Goal: Information Seeking & Learning: Learn about a topic

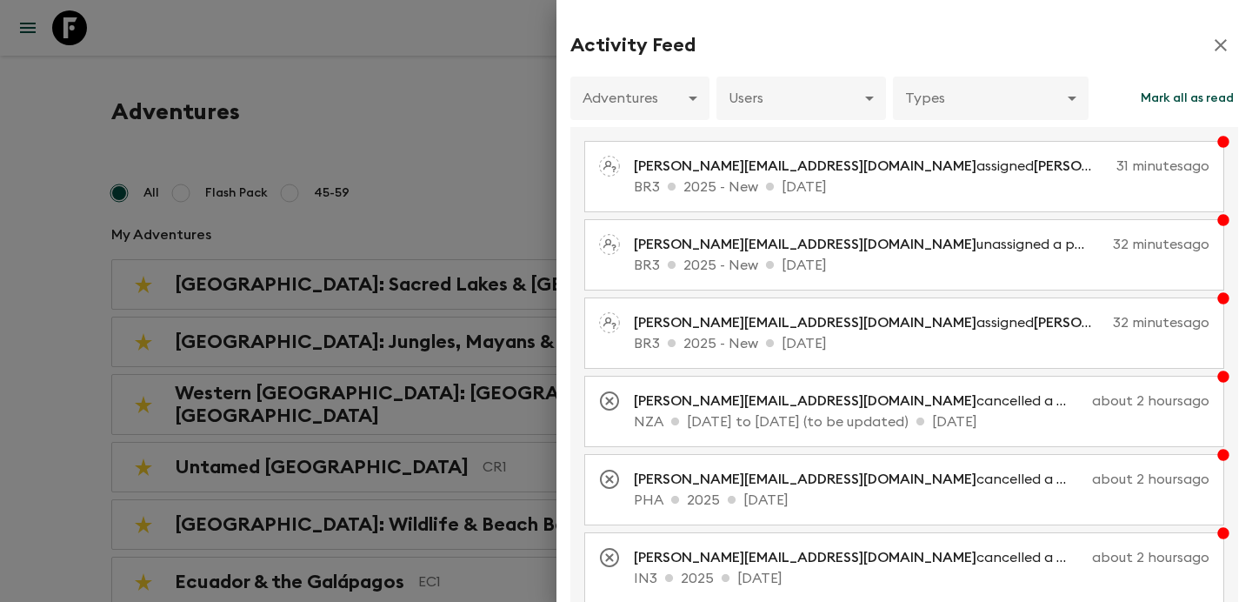
click at [447, 227] on div at bounding box center [626, 301] width 1252 height 602
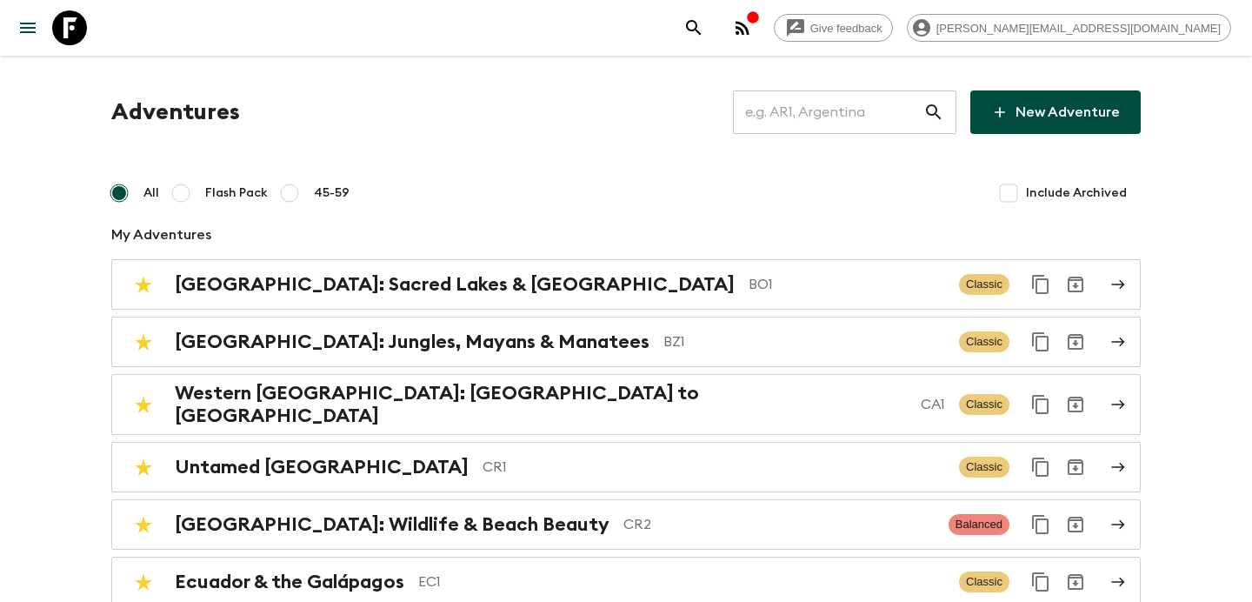
click at [800, 121] on input "text" at bounding box center [828, 112] width 190 height 49
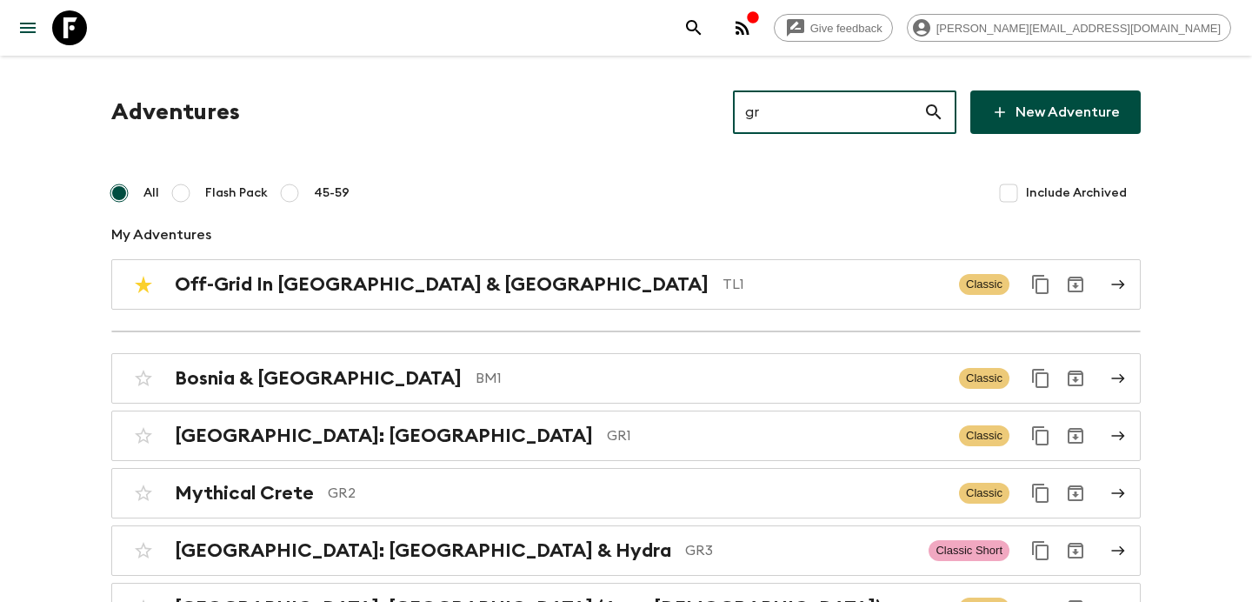
type input "gr3"
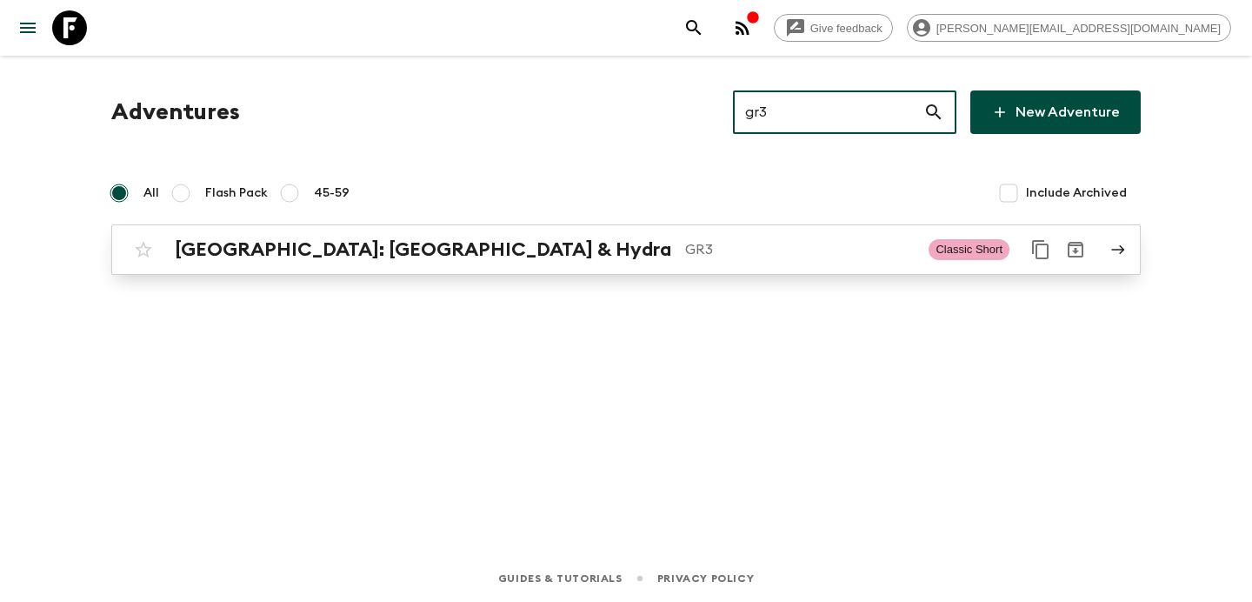
click at [685, 259] on p "GR3" at bounding box center [800, 249] width 230 height 21
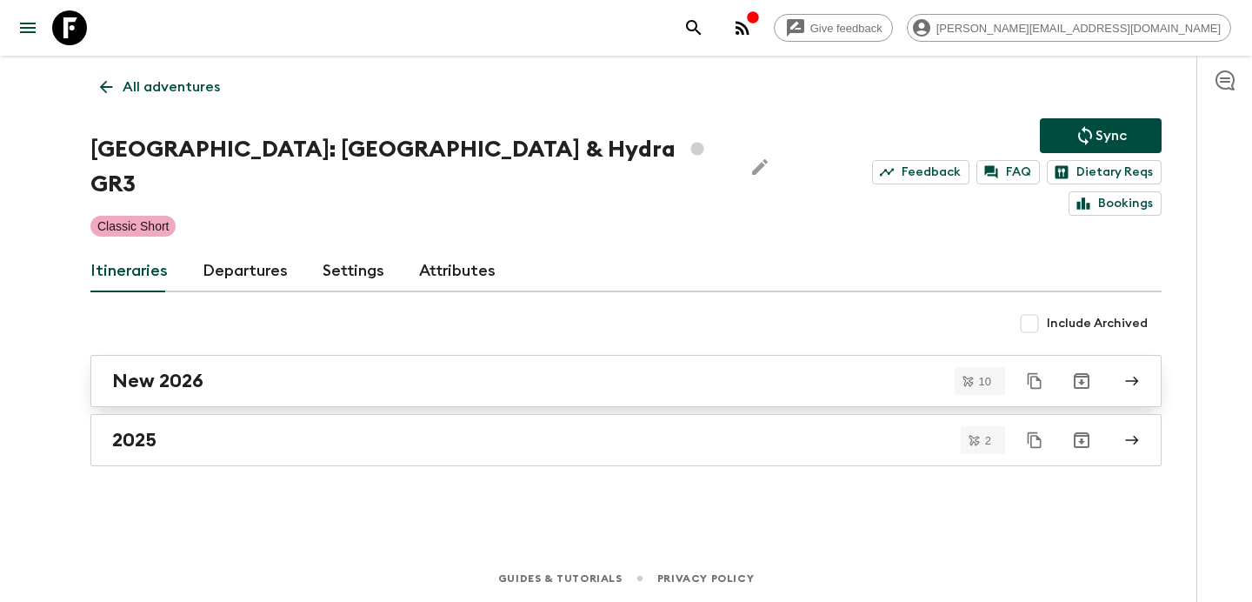
click at [527, 370] on div "New 2026" at bounding box center [609, 381] width 995 height 23
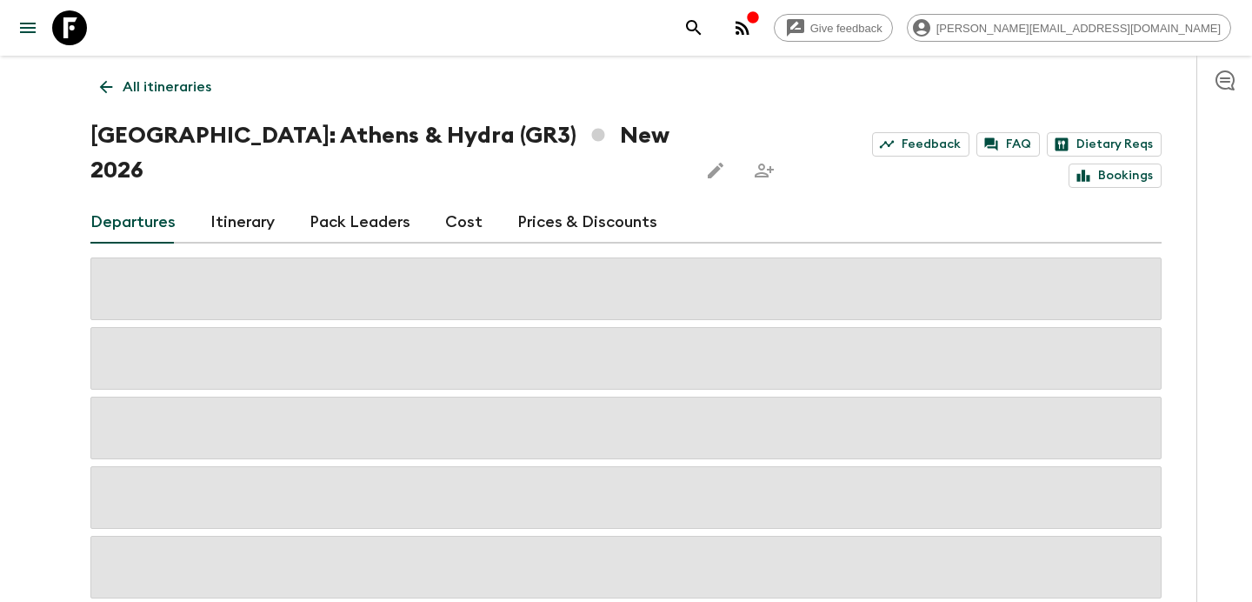
click at [462, 202] on link "Cost" at bounding box center [463, 223] width 37 height 42
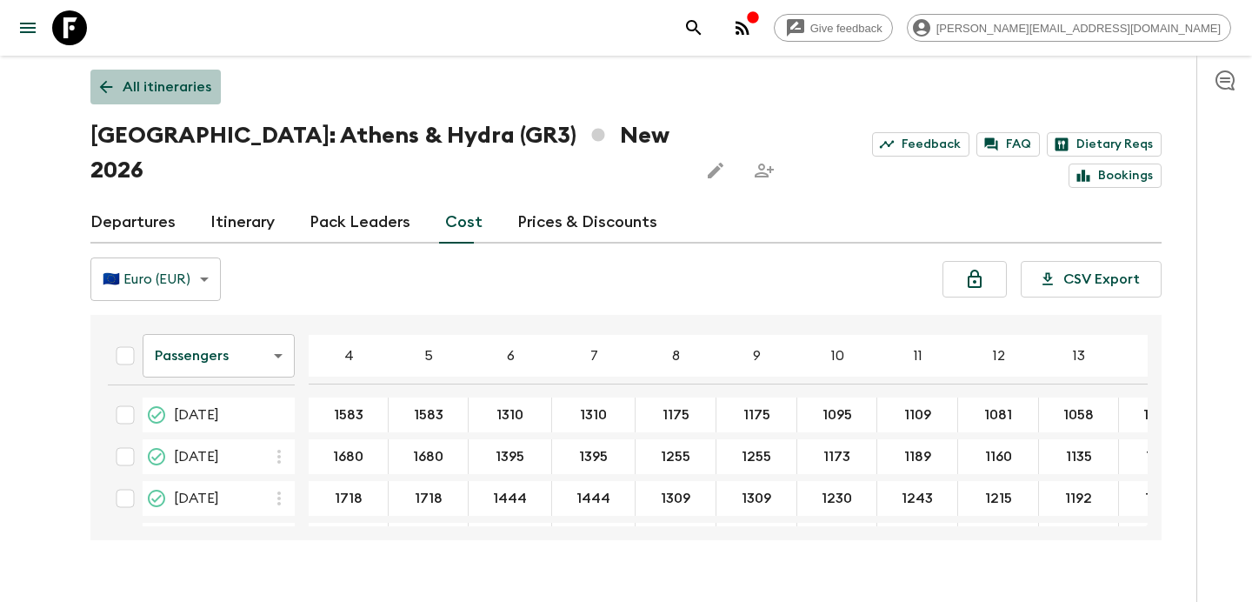
click at [172, 82] on p "All itineraries" at bounding box center [167, 87] width 89 height 21
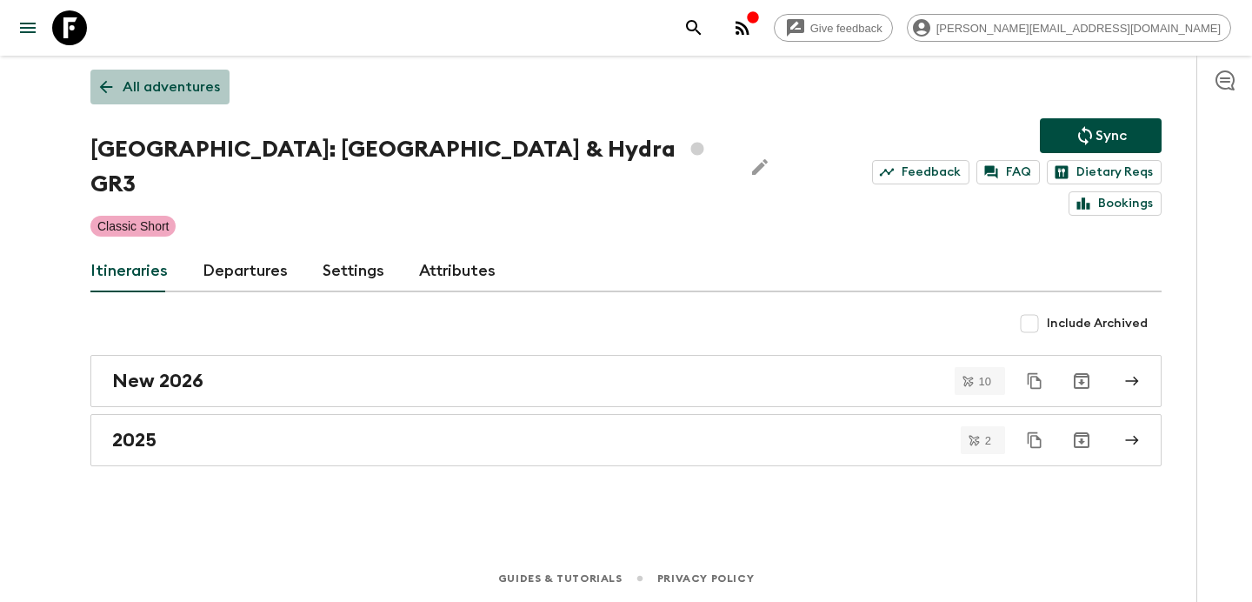
click at [172, 82] on p "All adventures" at bounding box center [171, 87] width 97 height 21
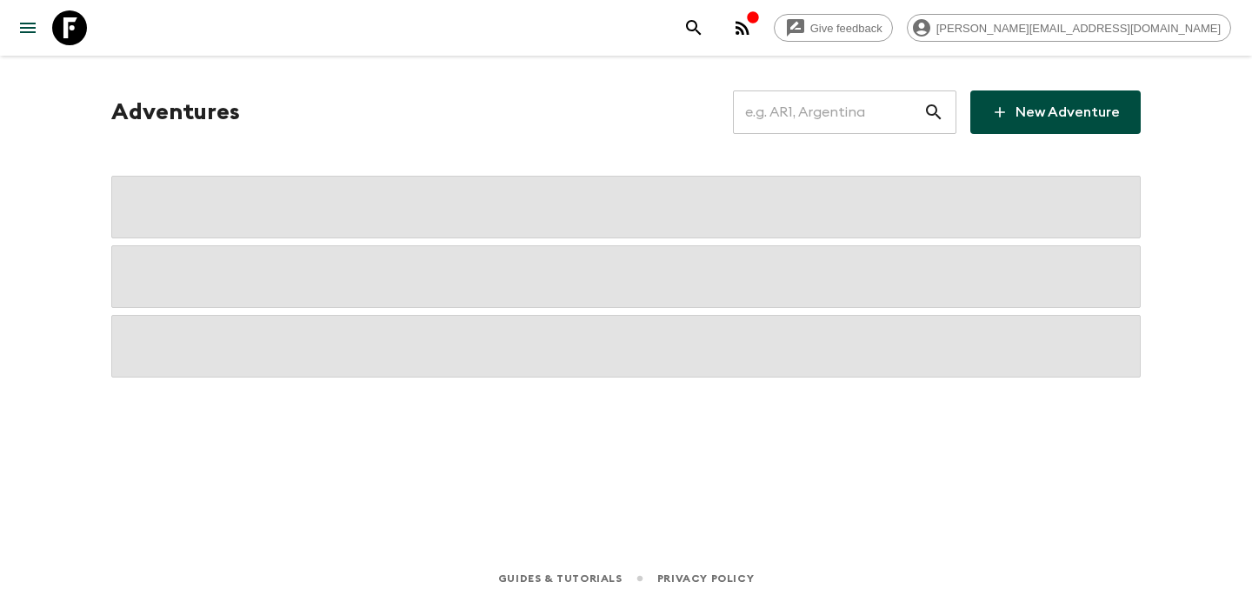
click at [872, 117] on input "text" at bounding box center [828, 112] width 190 height 49
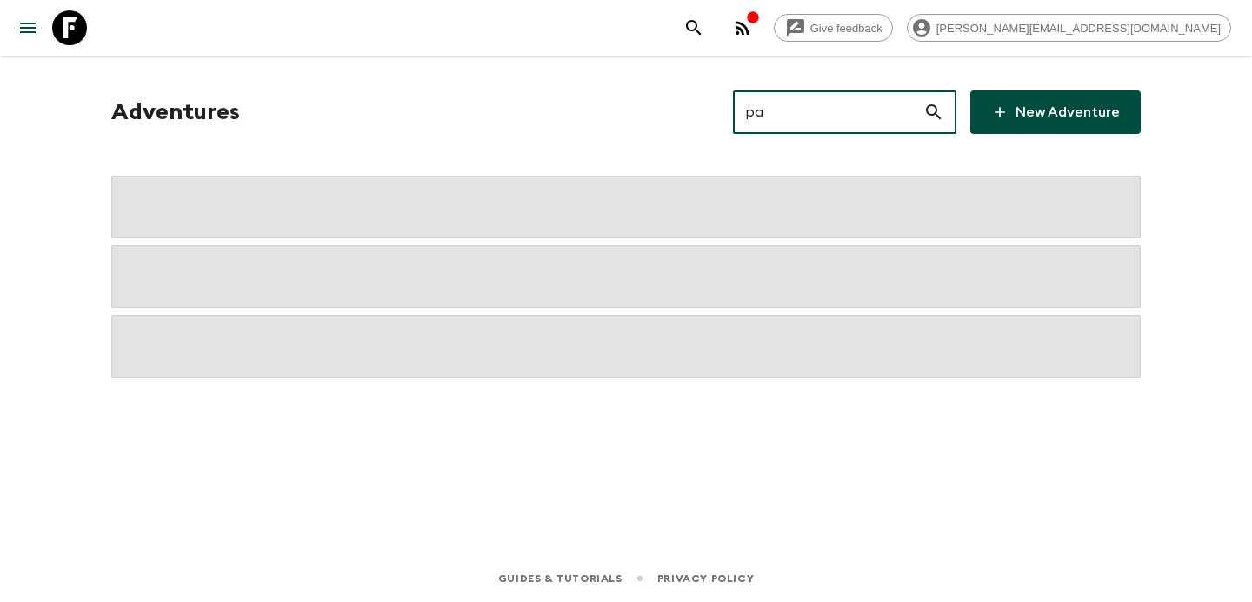
type input "pa1"
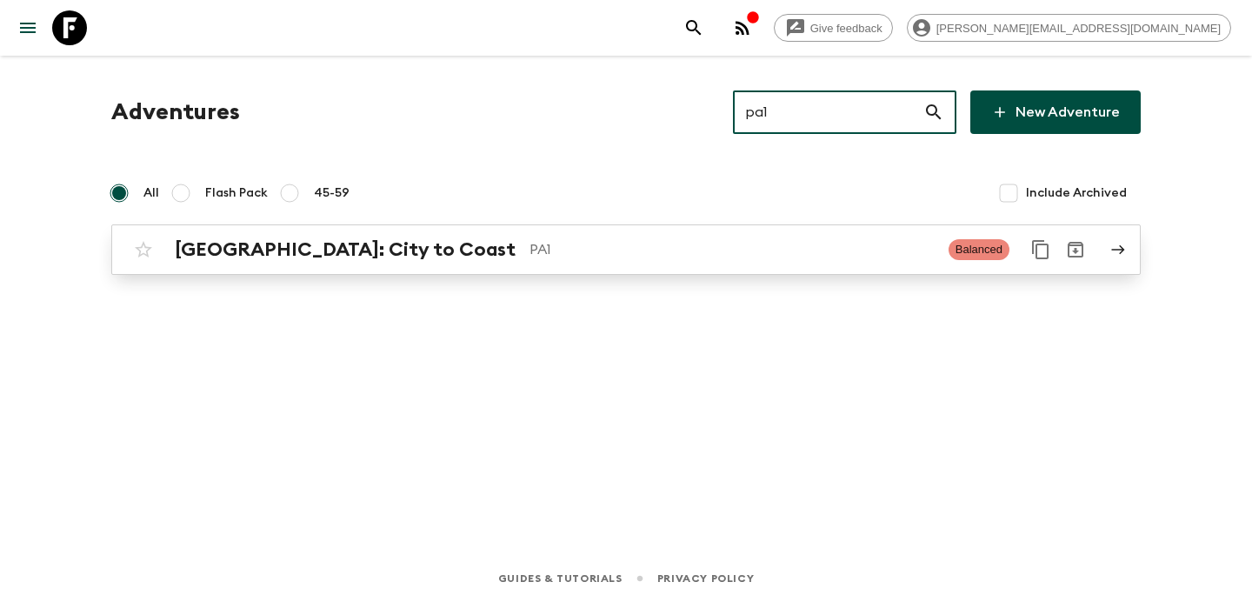
click at [576, 268] on link "[GEOGRAPHIC_DATA]: City to Coast PA1 Balanced" at bounding box center [626, 249] width 1030 height 50
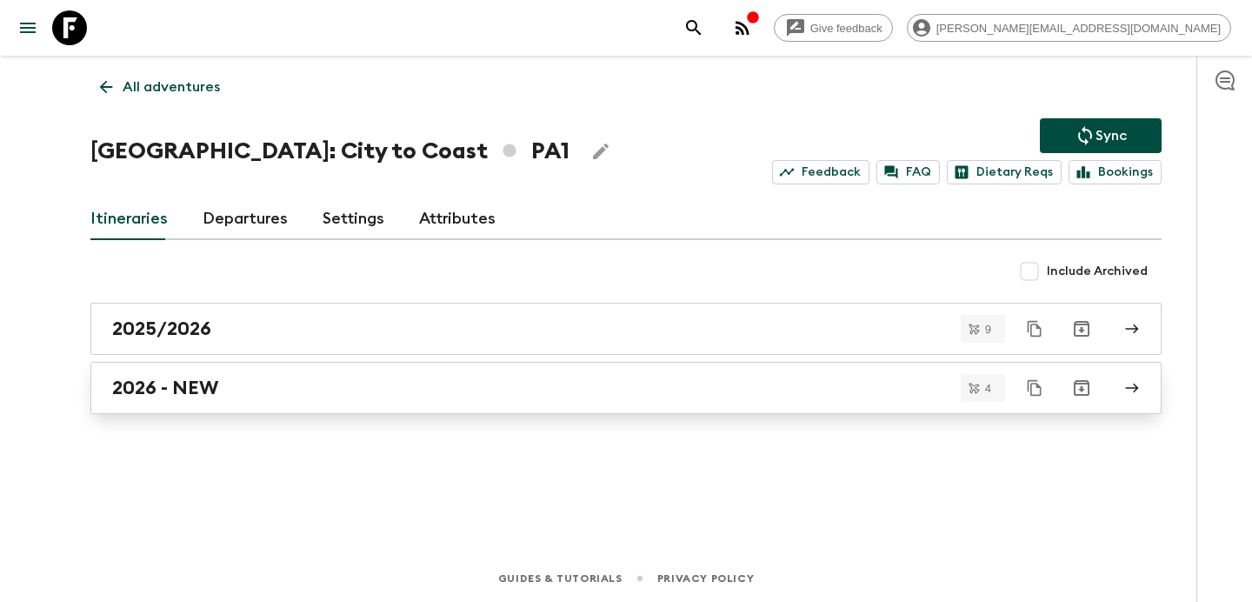
click at [491, 388] on div "2026 - NEW" at bounding box center [609, 388] width 995 height 23
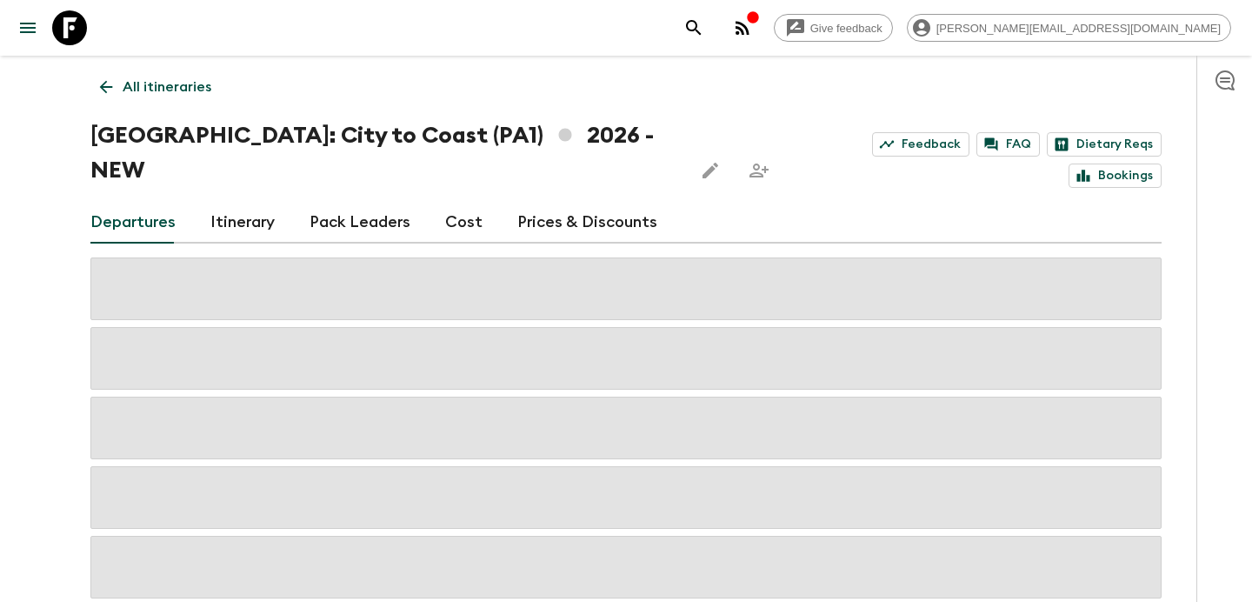
click at [449, 202] on link "Cost" at bounding box center [463, 223] width 37 height 42
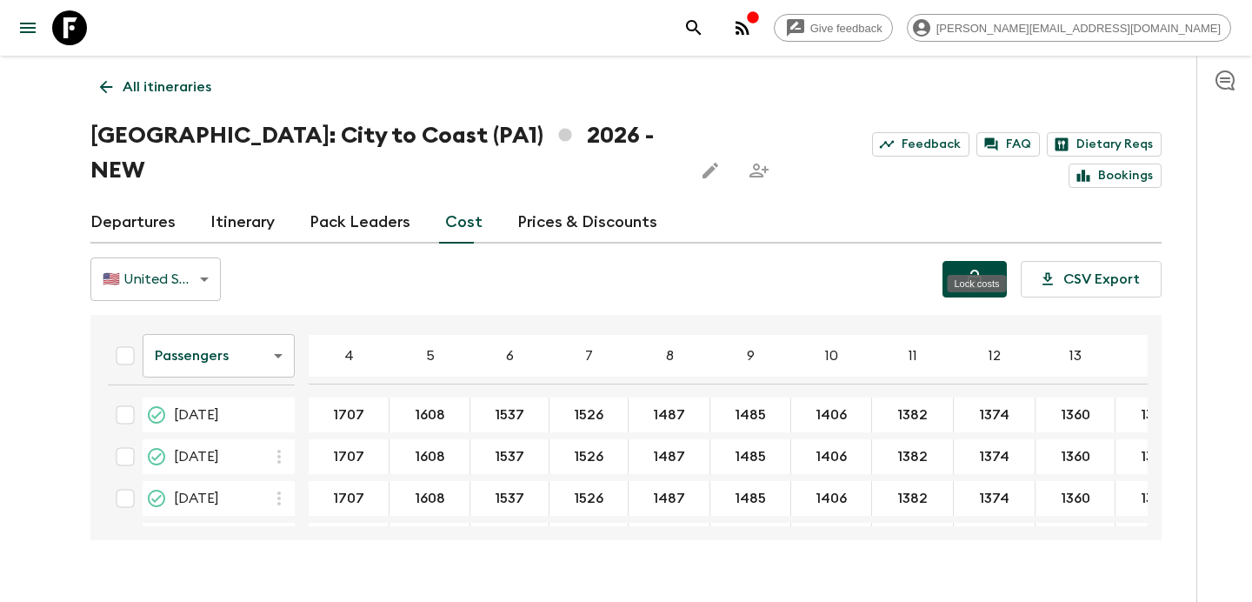
click at [996, 261] on button "Lock costs" at bounding box center [975, 279] width 64 height 37
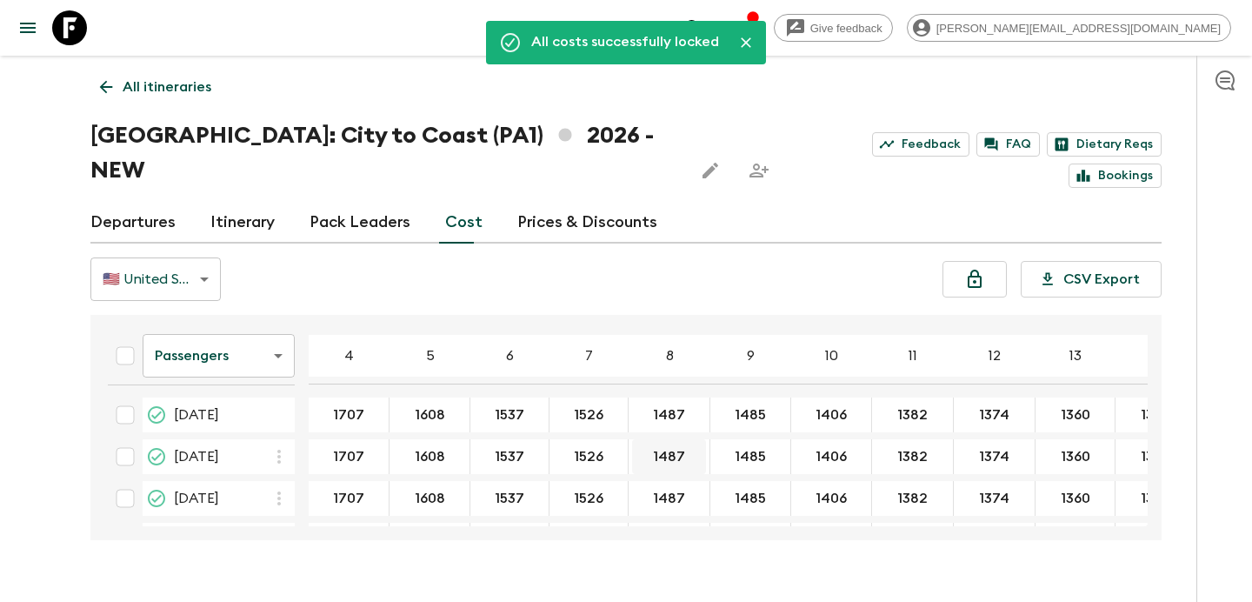
scroll to position [45, 0]
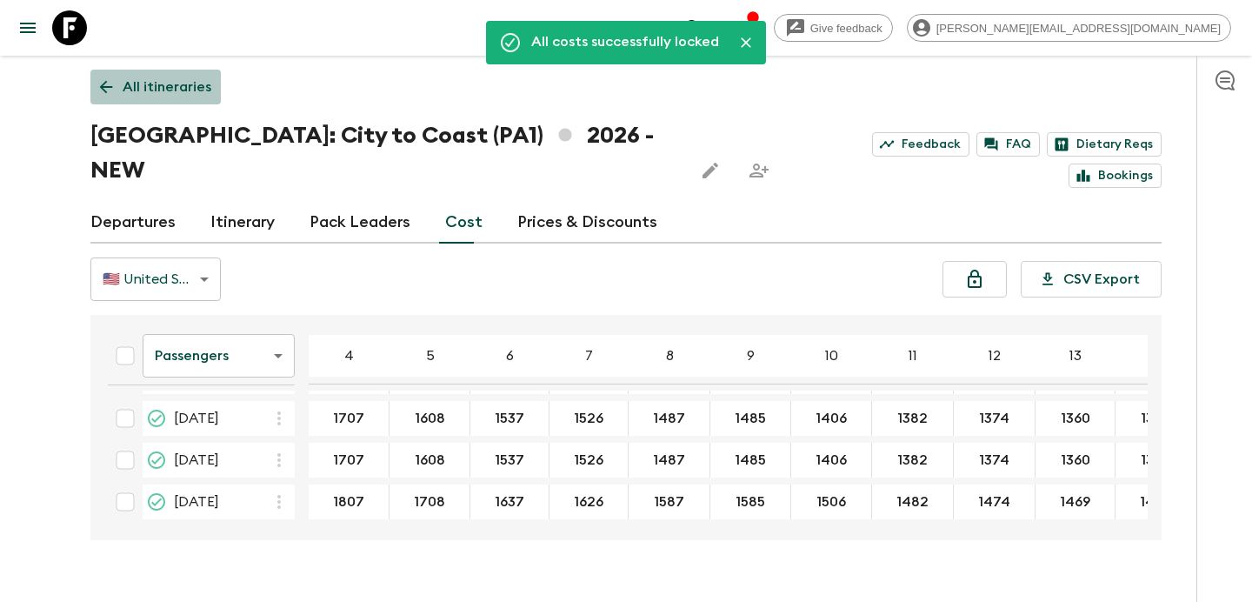
click at [162, 83] on p "All itineraries" at bounding box center [167, 87] width 89 height 21
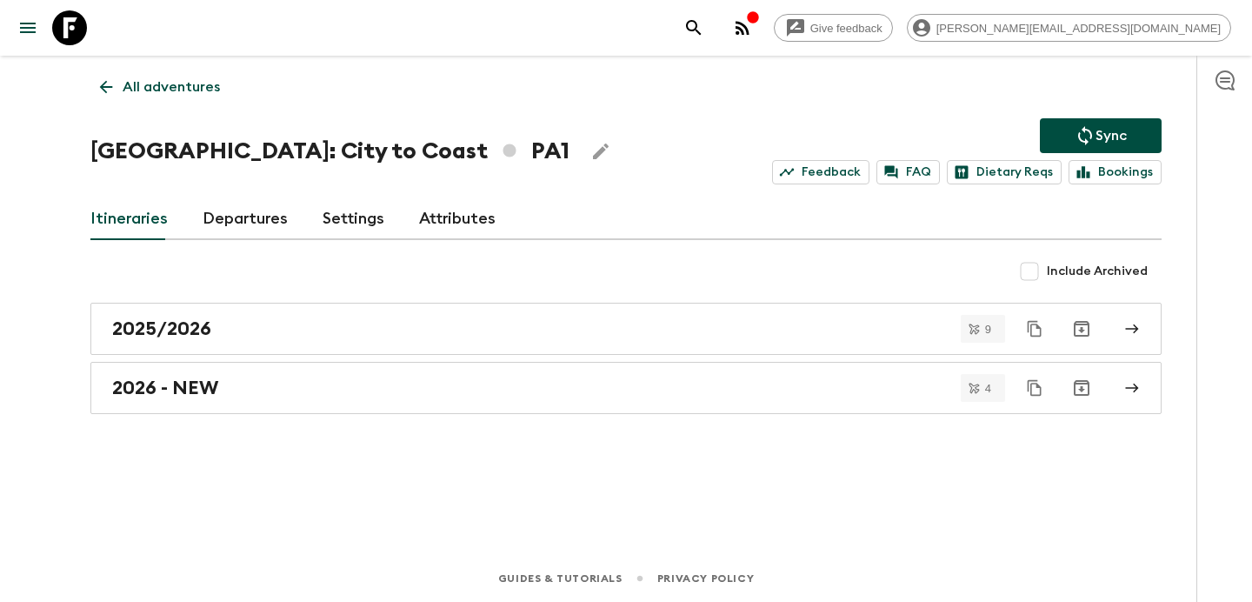
click at [183, 83] on p "All adventures" at bounding box center [171, 87] width 97 height 21
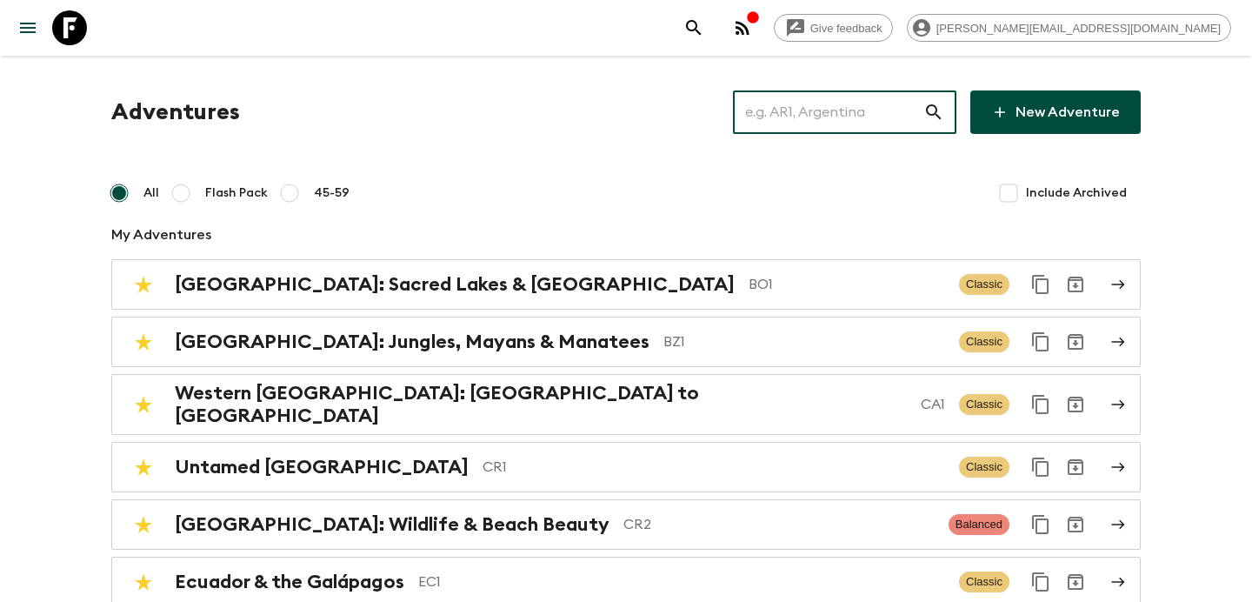
click at [829, 109] on input "text" at bounding box center [828, 112] width 190 height 49
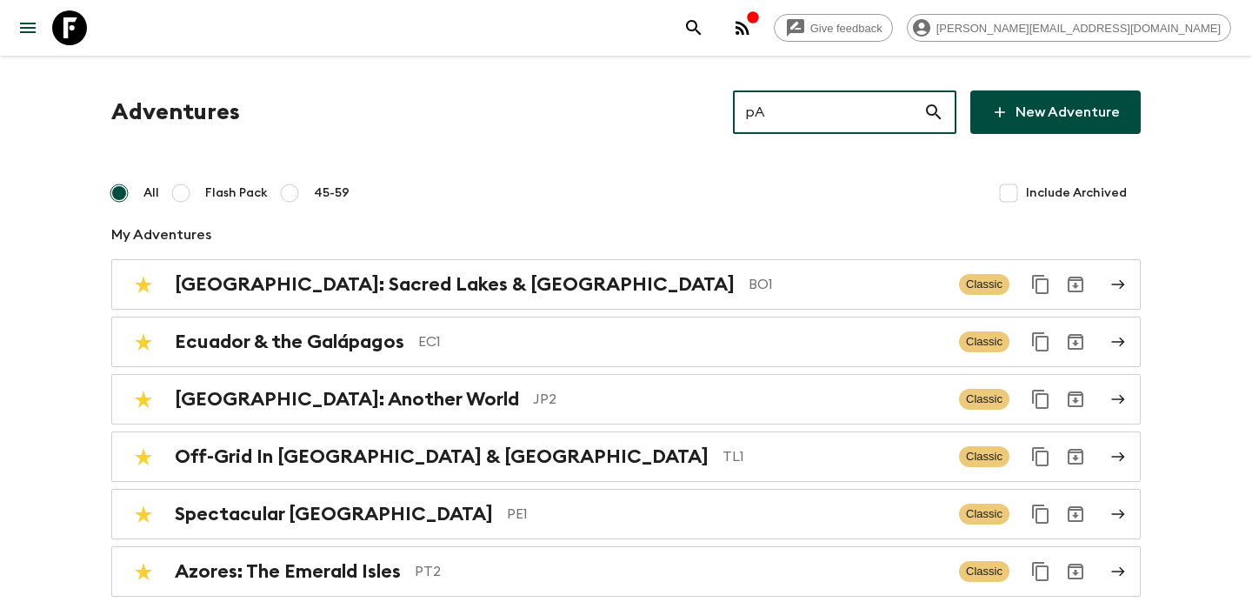
type input "pAA"
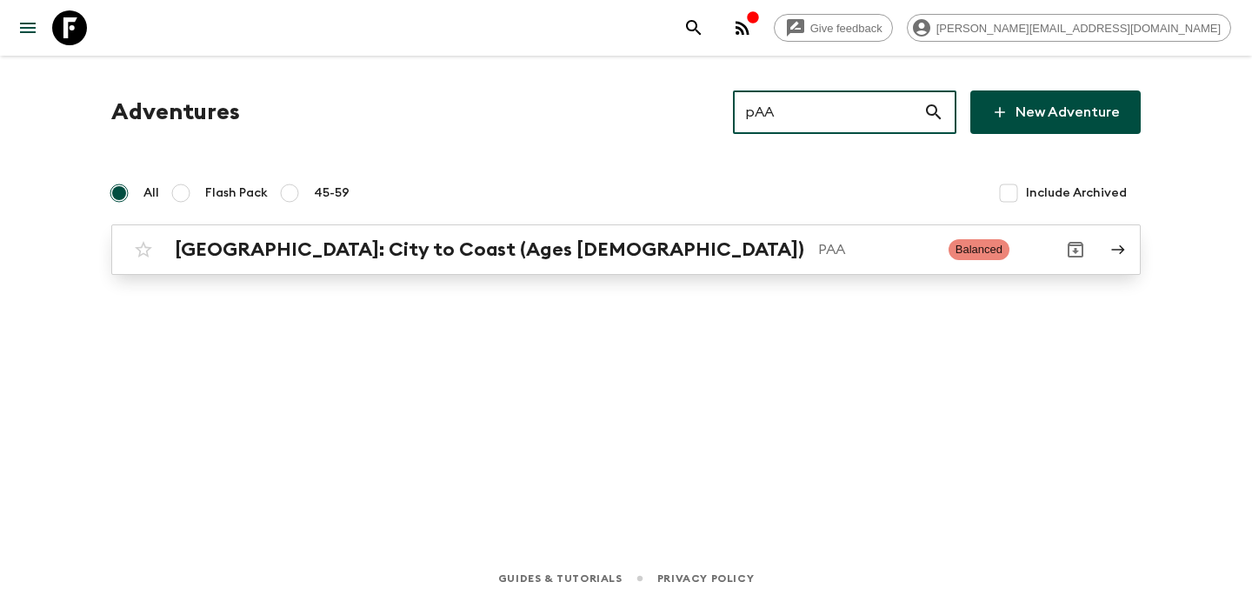
click at [818, 258] on p "PAA" at bounding box center [876, 249] width 117 height 21
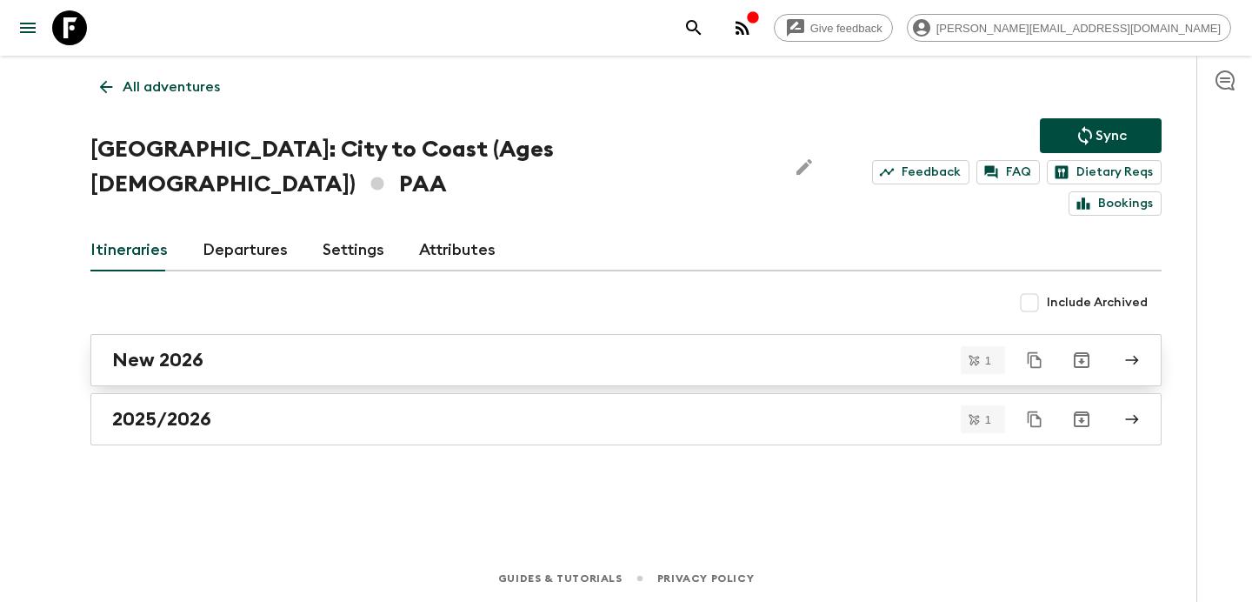
click at [570, 349] on div "New 2026" at bounding box center [609, 360] width 995 height 23
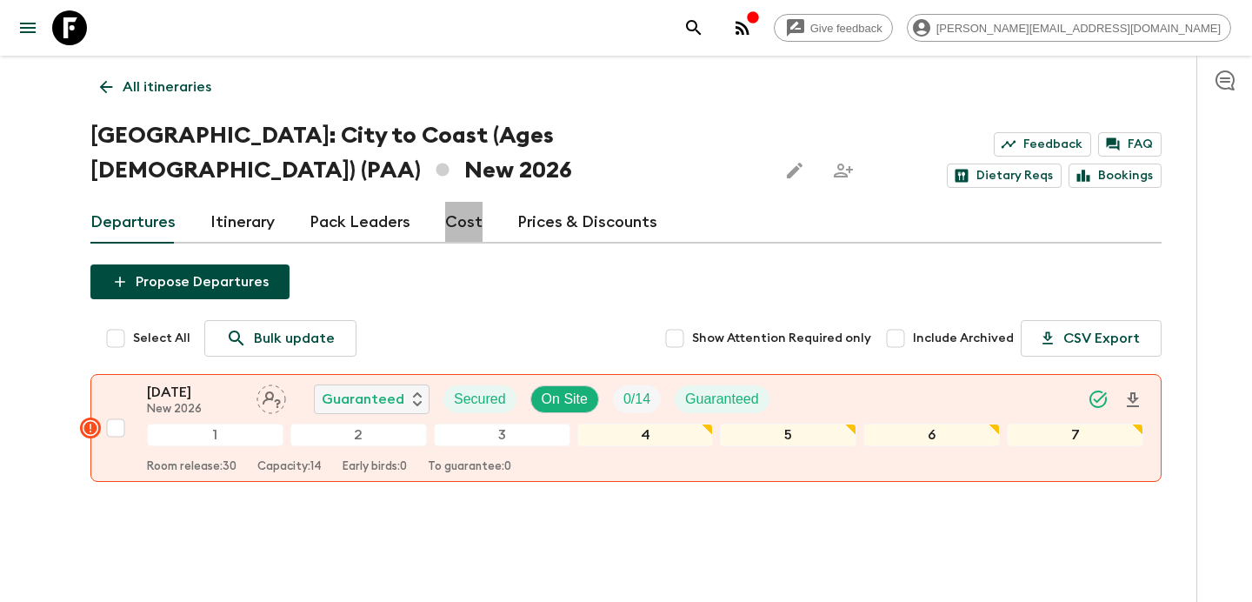
click at [457, 224] on link "Cost" at bounding box center [463, 223] width 37 height 42
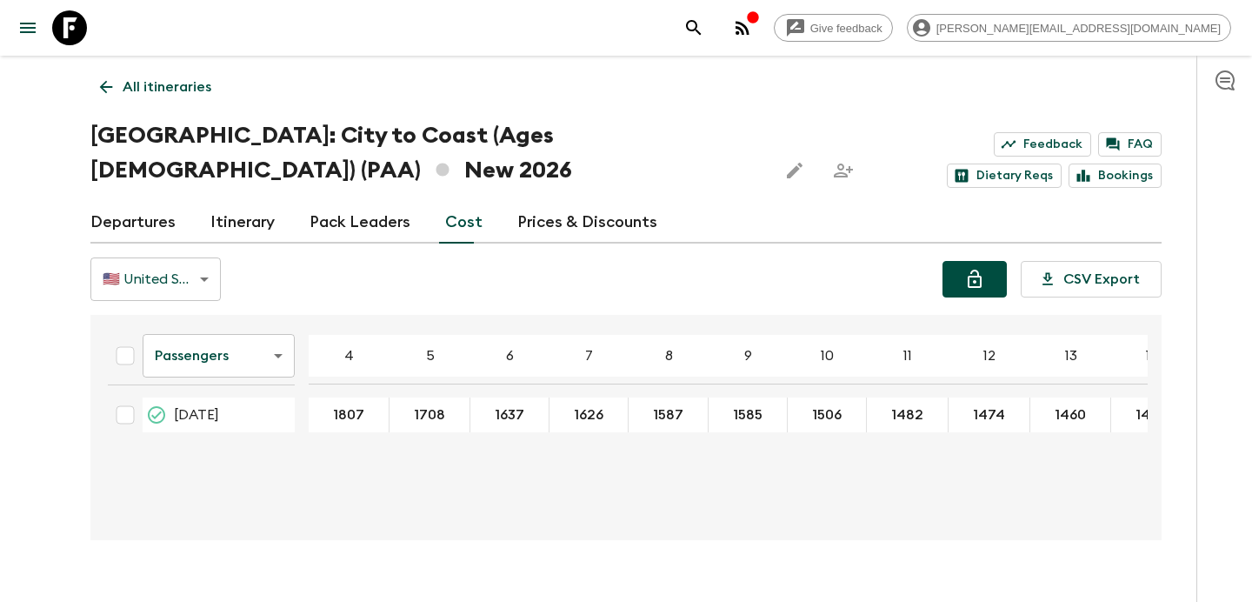
click at [990, 278] on button "Lock costs" at bounding box center [975, 279] width 64 height 37
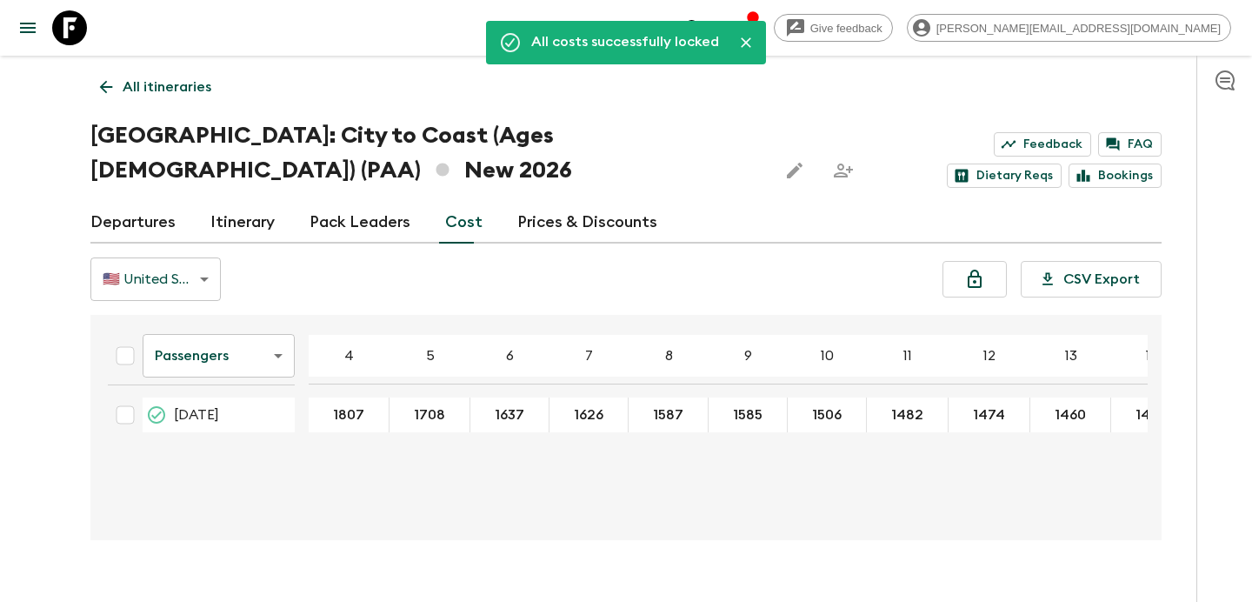
click at [198, 89] on p "All itineraries" at bounding box center [167, 87] width 89 height 21
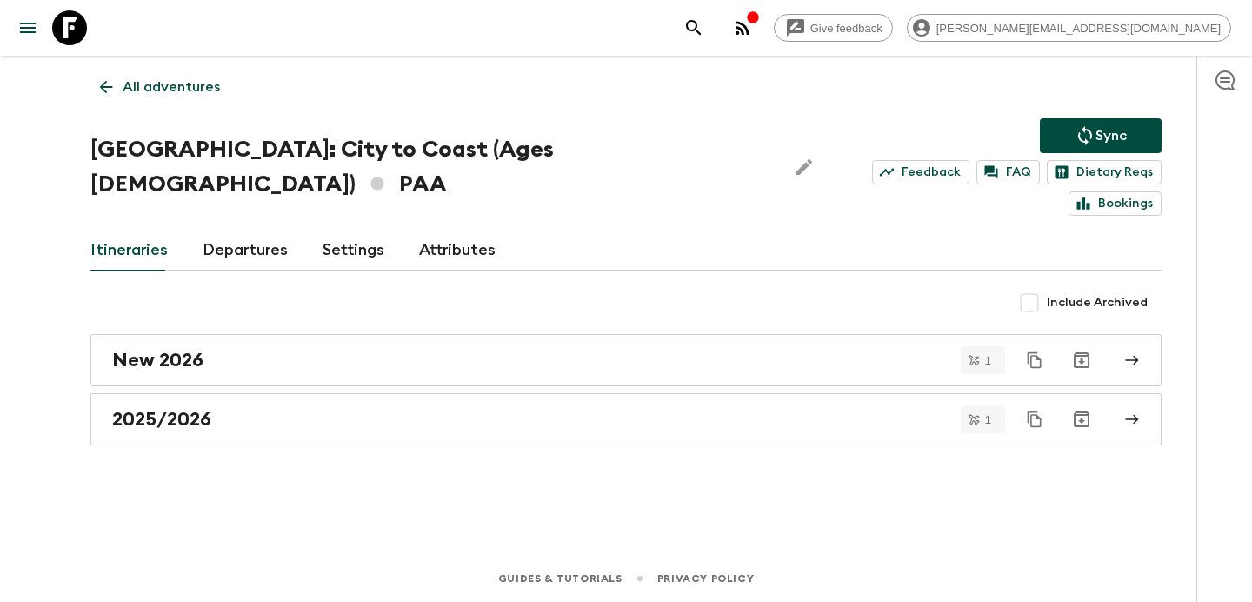
click at [218, 89] on link "All adventures" at bounding box center [159, 87] width 139 height 35
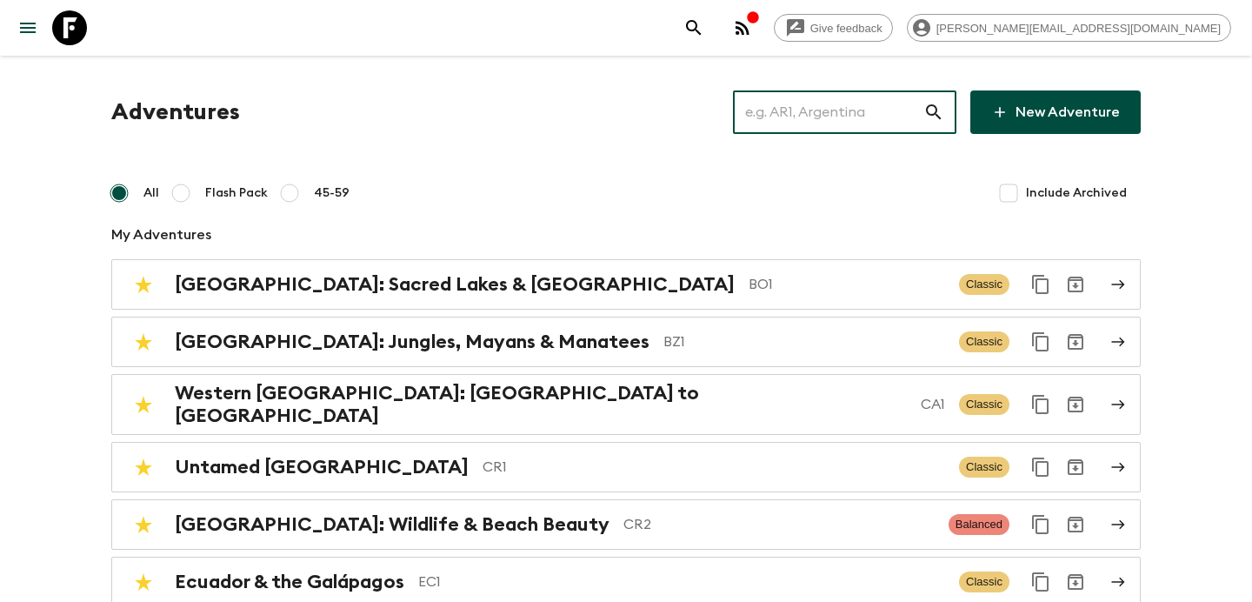
click at [828, 112] on input "text" at bounding box center [828, 112] width 190 height 49
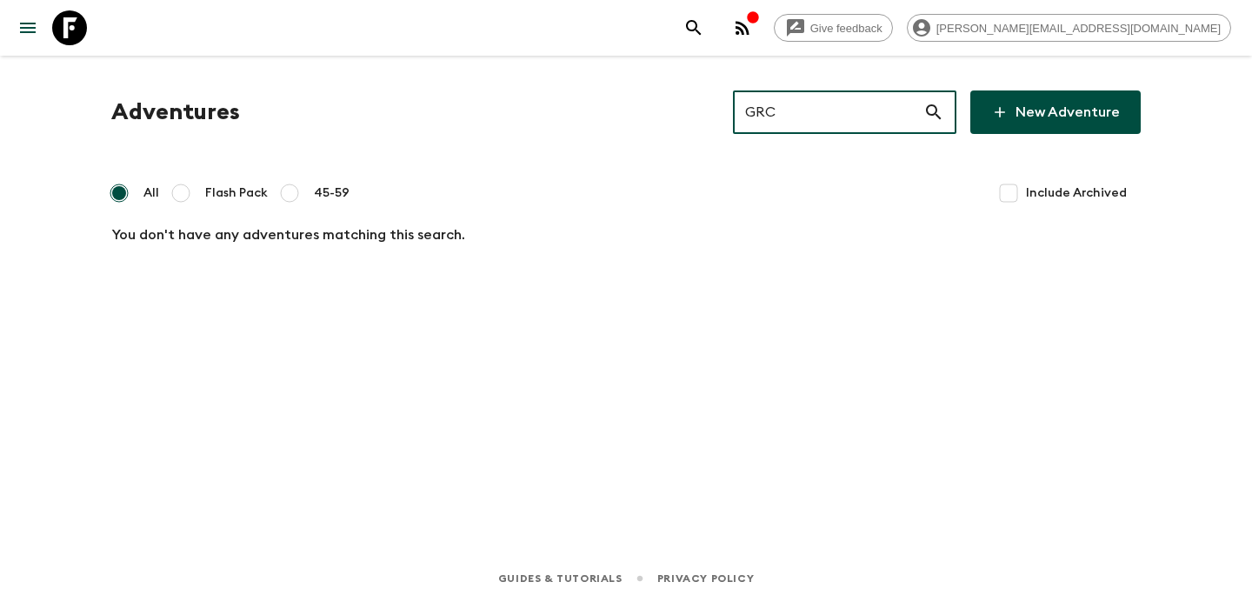
drag, startPoint x: 819, startPoint y: 114, endPoint x: 740, endPoint y: 105, distance: 79.6
click at [740, 105] on div "Adventures GRC ​ New Adventure" at bounding box center [626, 111] width 1030 height 43
type input "is2"
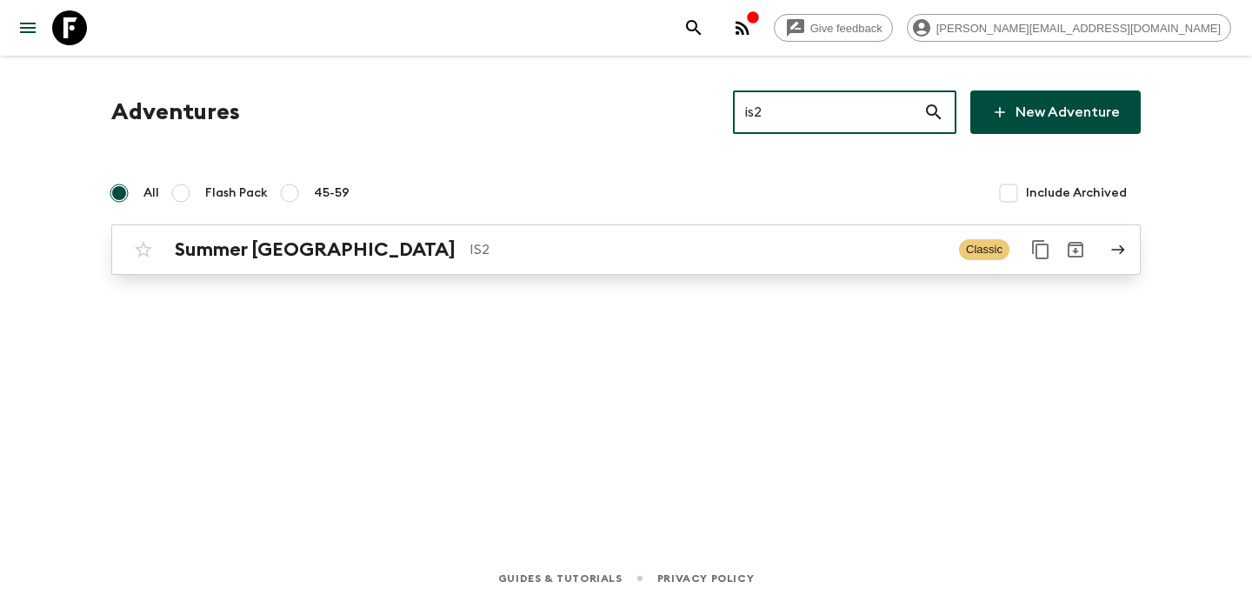
click at [505, 243] on p "IS2" at bounding box center [708, 249] width 476 height 21
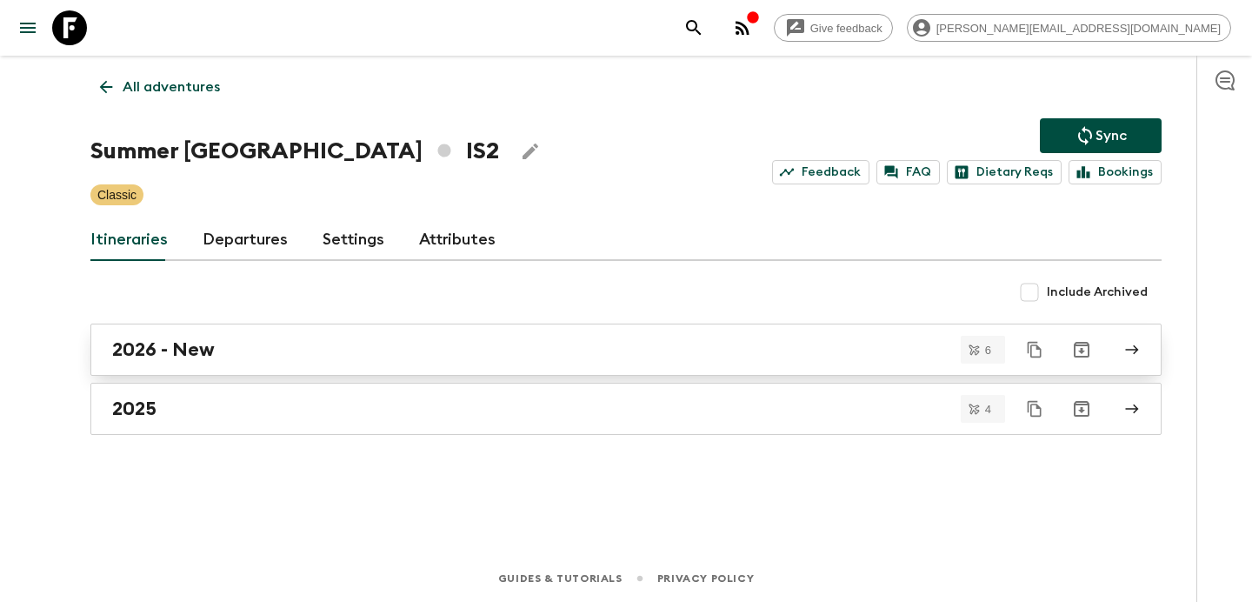
click at [448, 346] on div "2026 - New" at bounding box center [609, 349] width 995 height 23
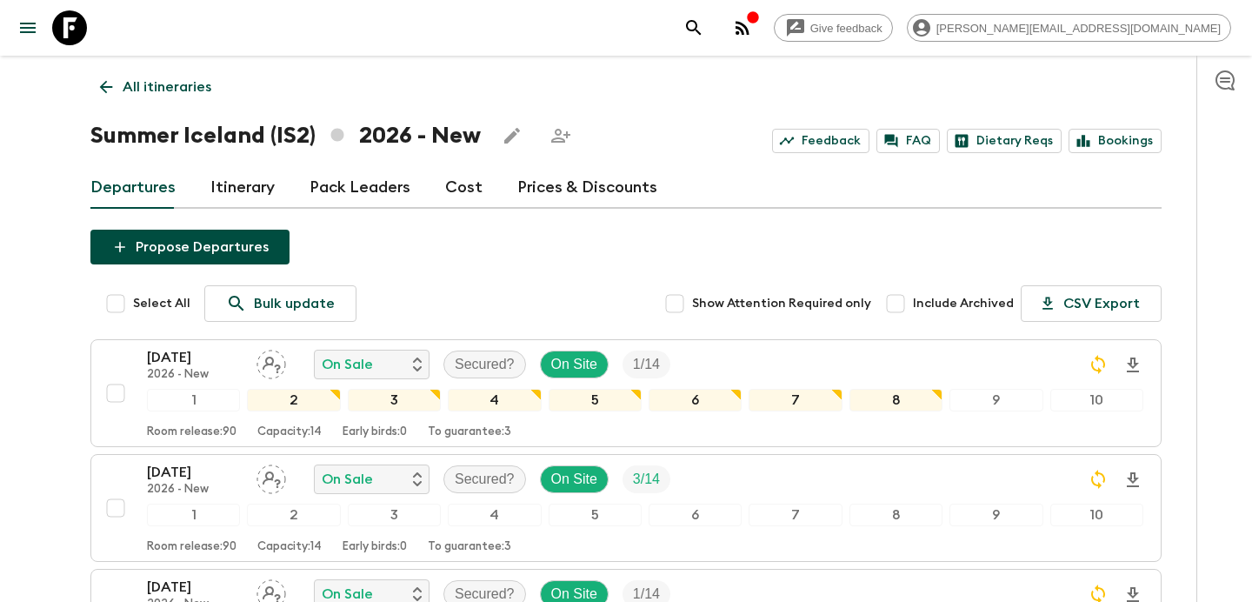
click at [176, 110] on div "All itineraries Summer [GEOGRAPHIC_DATA] (IS2) 2026 - New Feedback FAQ Dietary …" at bounding box center [626, 570] width 1113 height 1028
click at [179, 87] on p "All itineraries" at bounding box center [167, 87] width 89 height 21
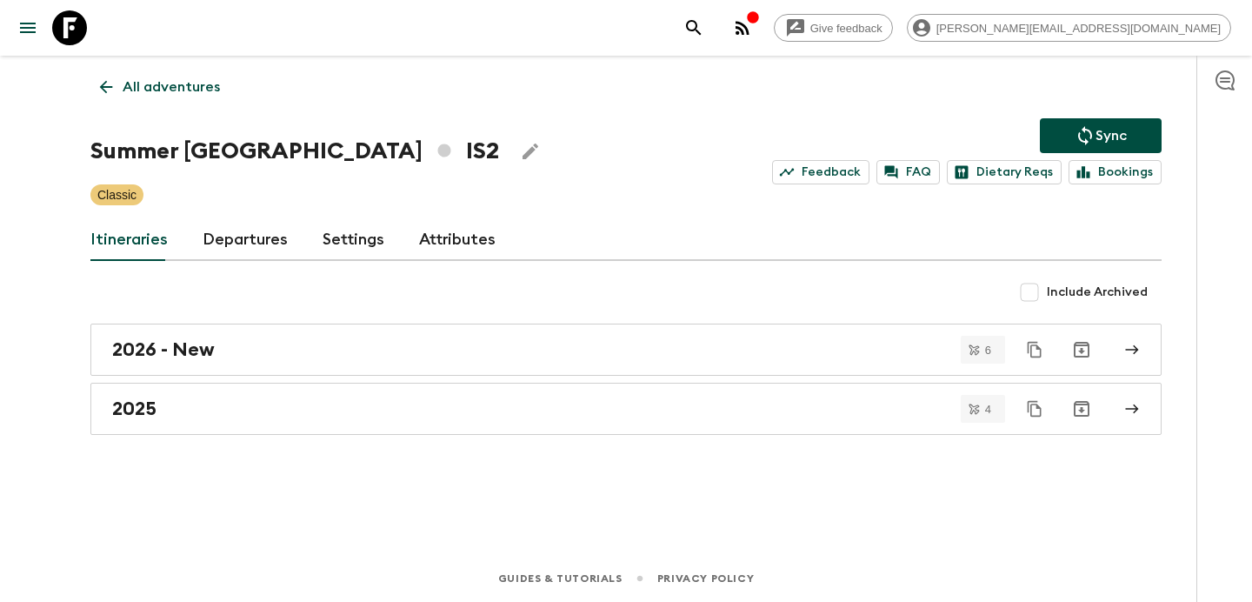
click at [179, 87] on p "All adventures" at bounding box center [171, 87] width 97 height 21
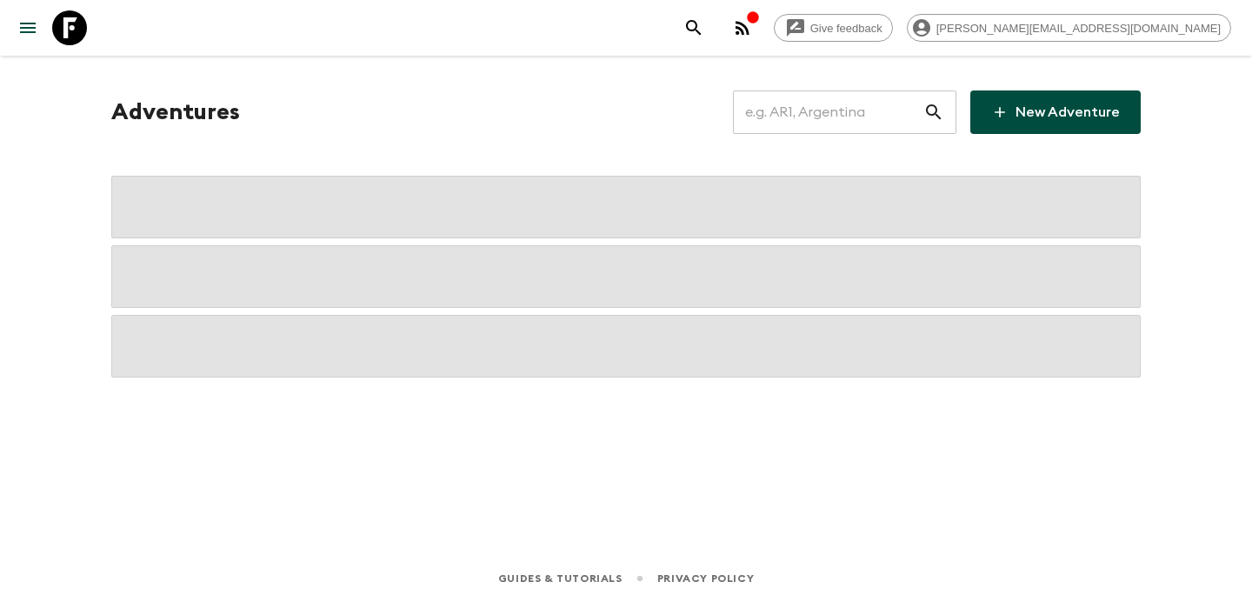
click at [849, 106] on input "text" at bounding box center [828, 112] width 190 height 49
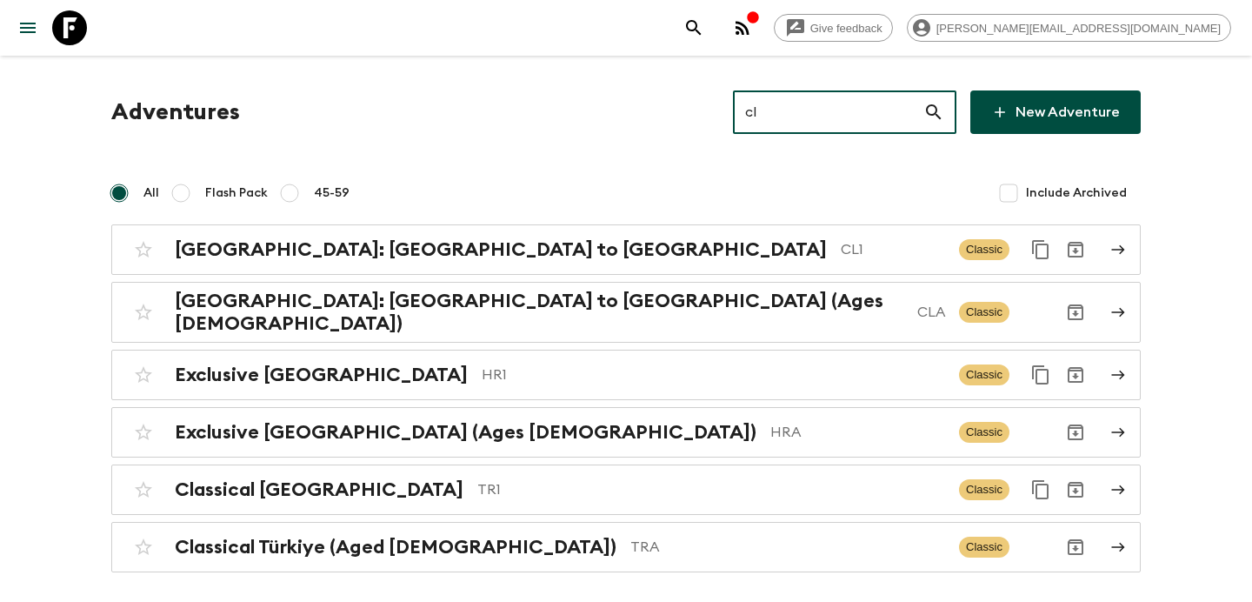
type input "cl1"
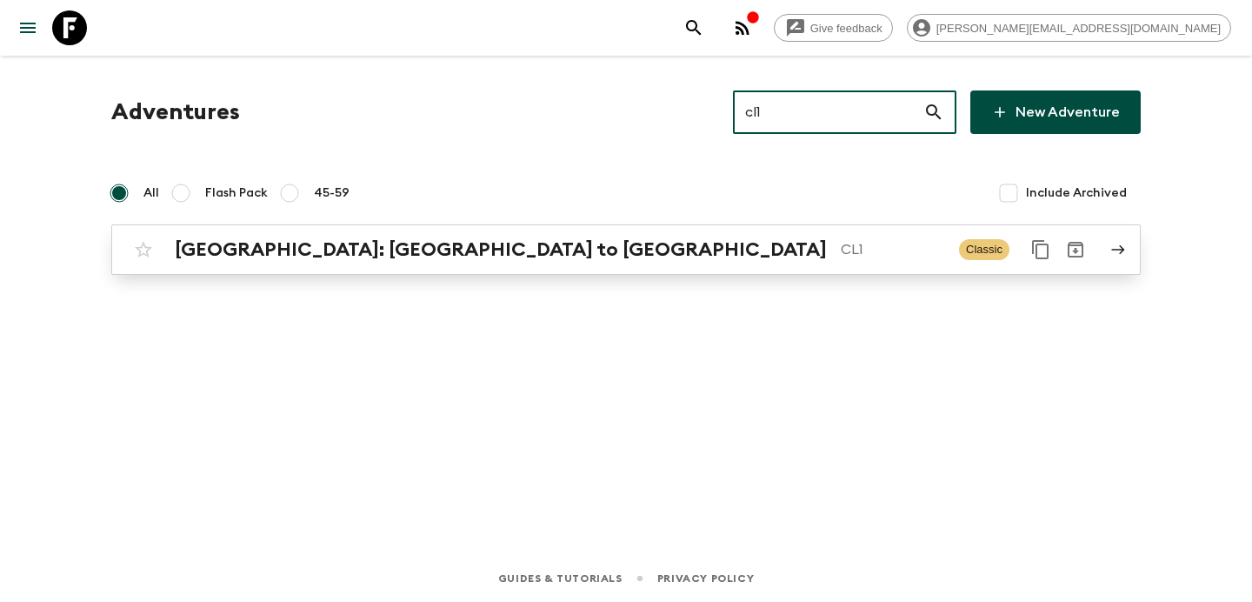
click at [603, 264] on div "[GEOGRAPHIC_DATA]: [GEOGRAPHIC_DATA] to Patagonia CL1 Classic" at bounding box center [592, 249] width 932 height 35
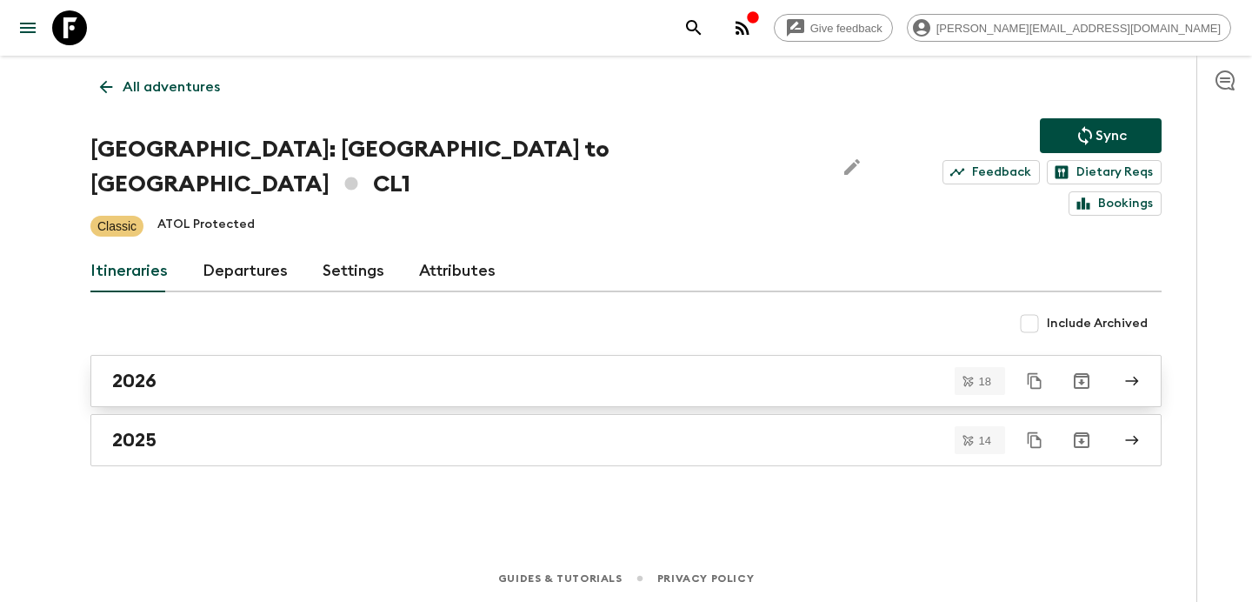
click at [552, 355] on link "2026" at bounding box center [625, 381] width 1071 height 52
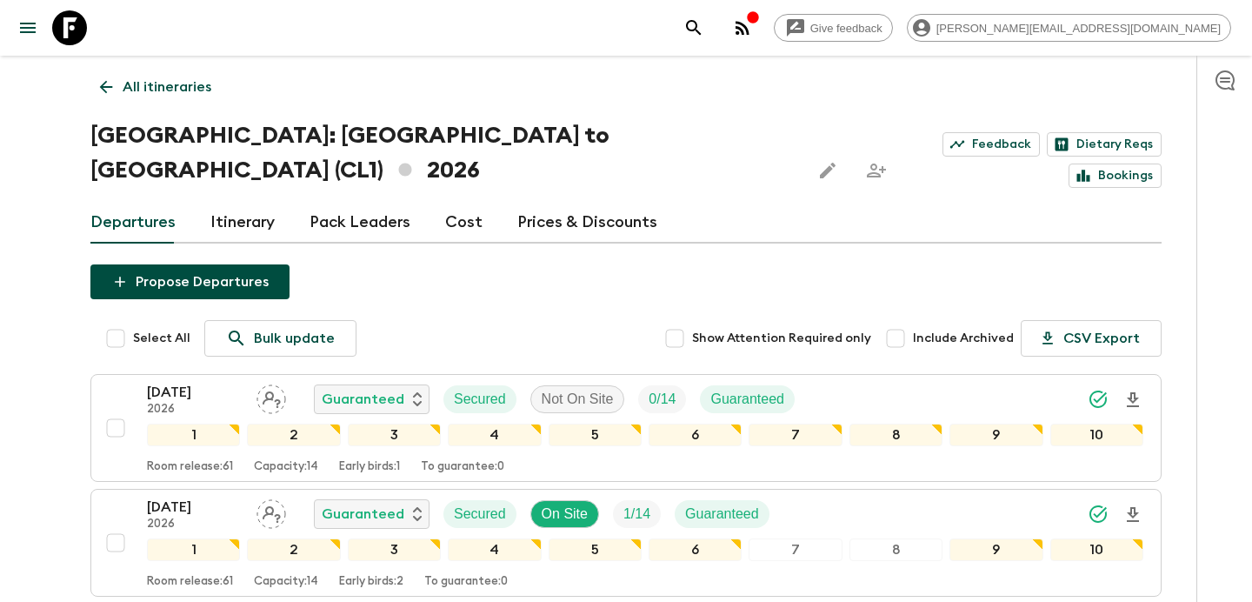
click at [174, 96] on p "All itineraries" at bounding box center [167, 87] width 89 height 21
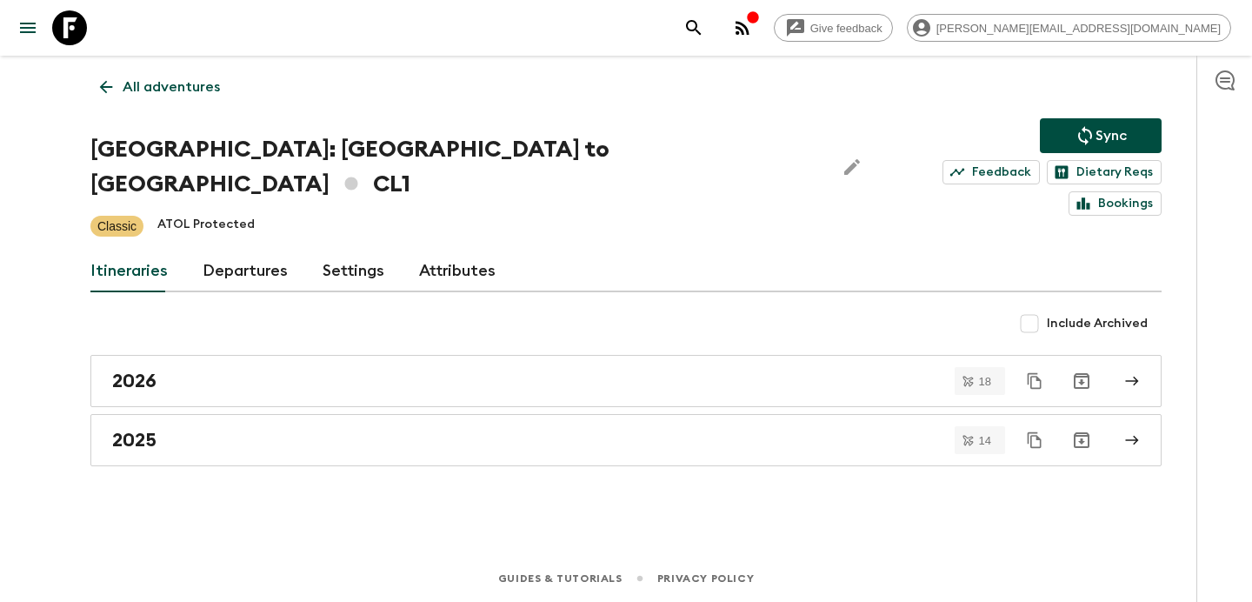
click at [753, 31] on icon "button" at bounding box center [742, 27] width 21 height 21
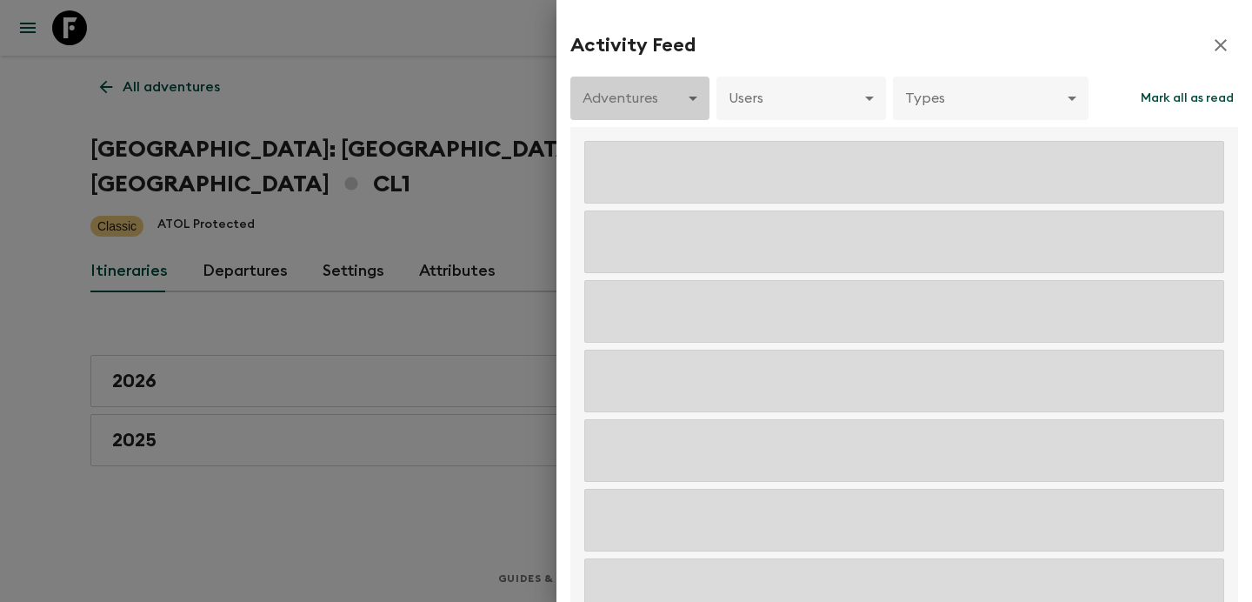
click at [676, 114] on body "Give feedback [PERSON_NAME][EMAIL_ADDRESS][DOMAIN_NAME] All adventures Chile: […" at bounding box center [626, 301] width 1252 height 602
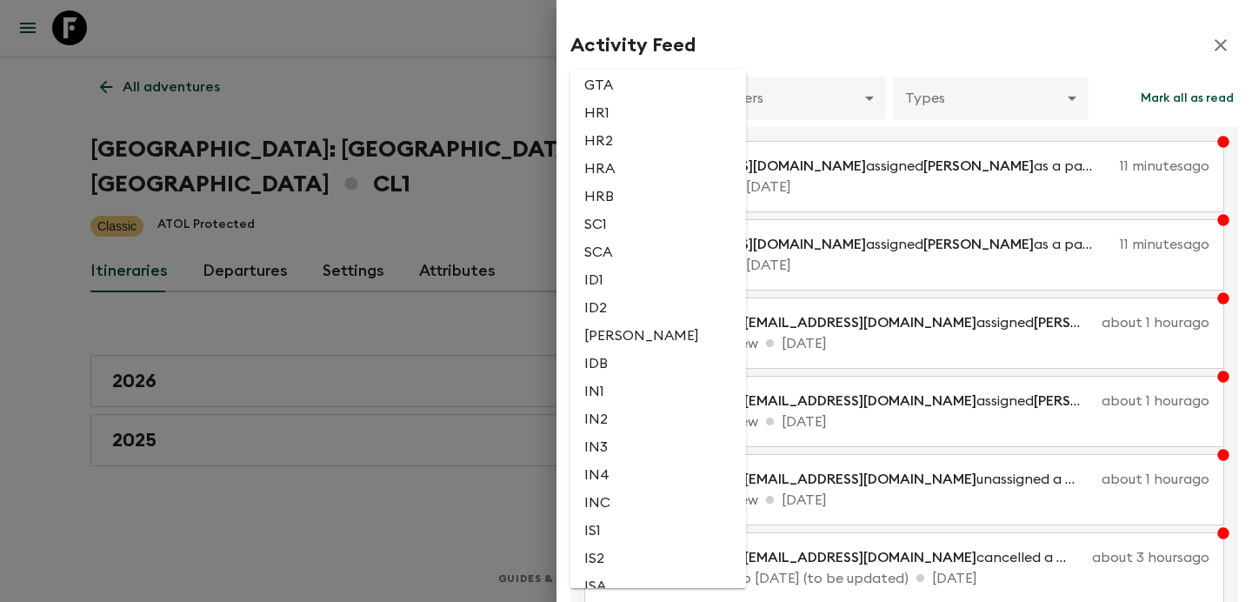
scroll to position [1761, 0]
click at [623, 291] on li "ID1" at bounding box center [658, 277] width 176 height 28
type input "fca5f877-09e2-4852-9cfd-e5d26fd31f1c"
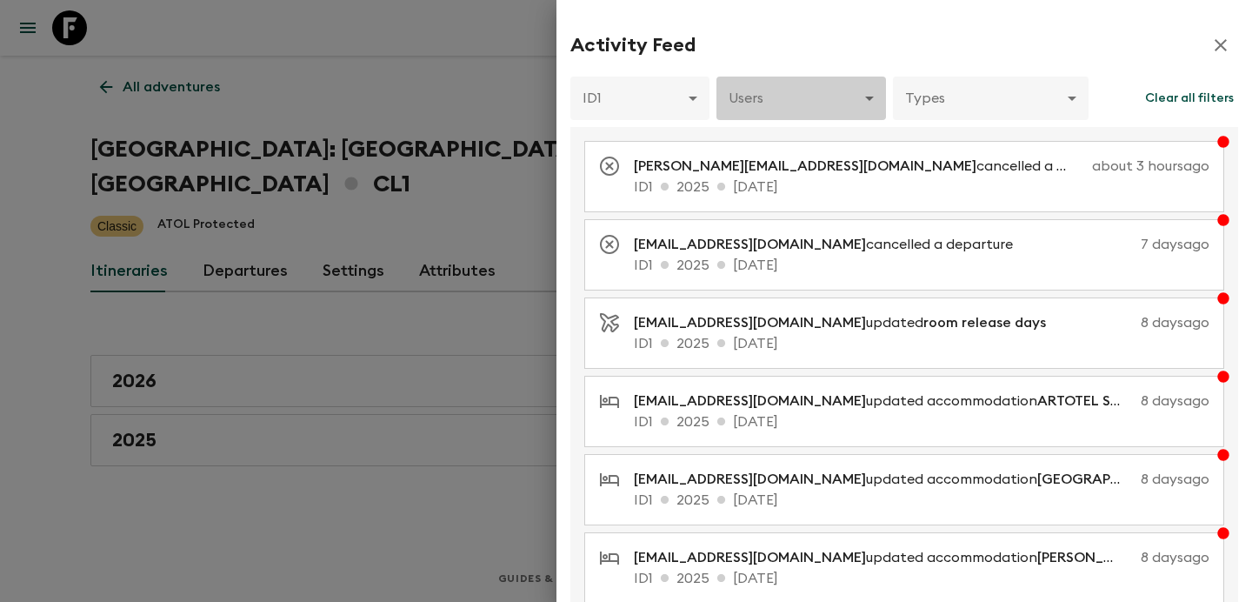
click at [822, 103] on body "Give feedback [PERSON_NAME][EMAIL_ADDRESS][DOMAIN_NAME] All adventures Chile: […" at bounding box center [626, 301] width 1252 height 602
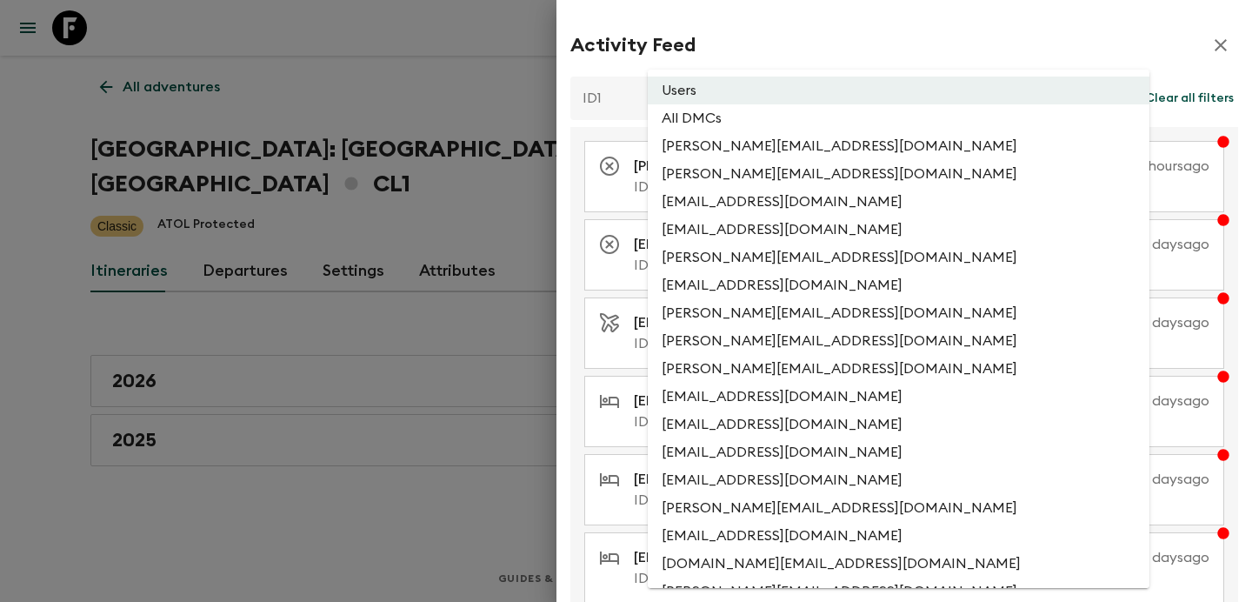
click at [803, 128] on li "All DMCs" at bounding box center [899, 118] width 502 height 28
type input "EXTERNAL_ONLY"
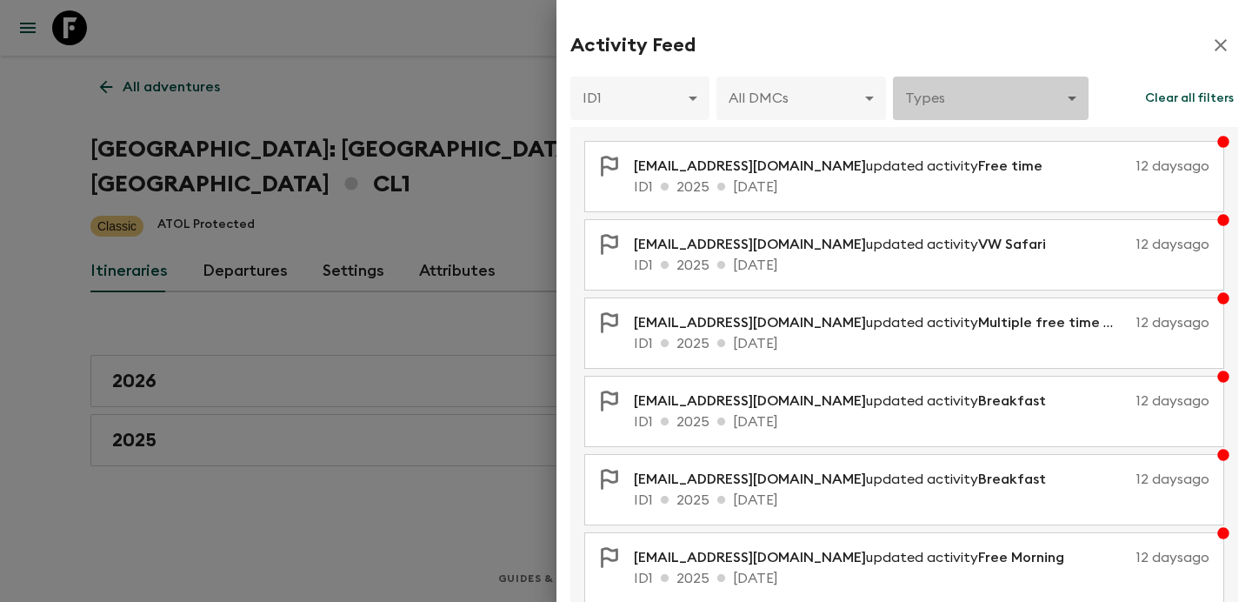
click at [1002, 101] on body "Give feedback [PERSON_NAME][EMAIL_ADDRESS][DOMAIN_NAME] All adventures Chile: […" at bounding box center [626, 301] width 1252 height 602
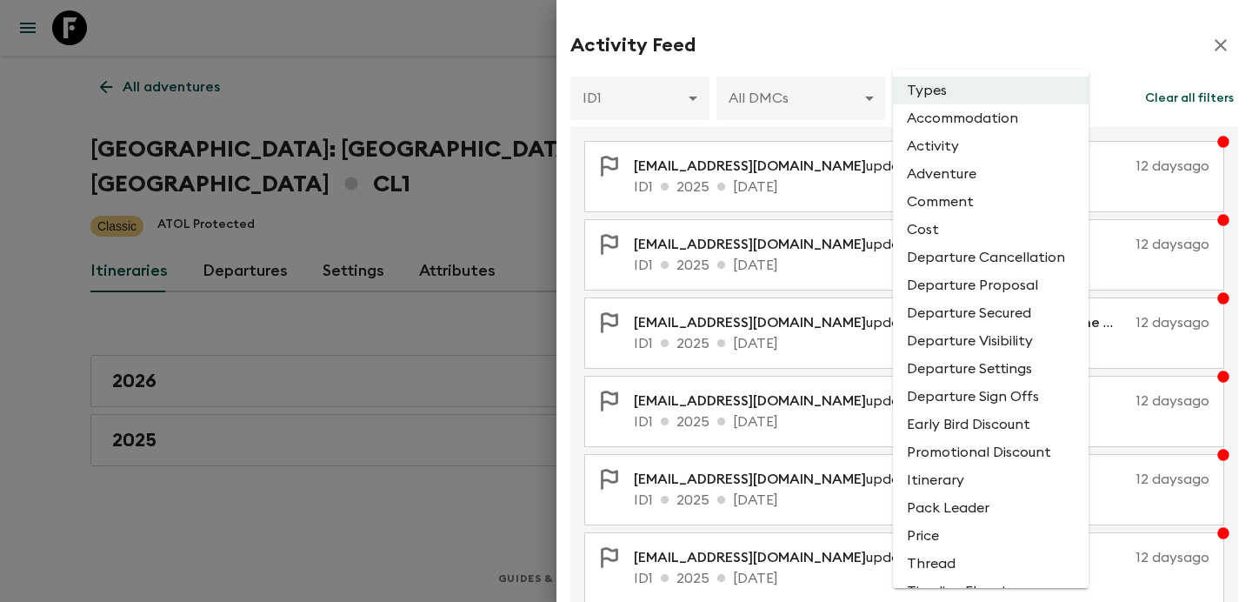
click at [946, 239] on li "Cost" at bounding box center [991, 230] width 196 height 28
type input "COST"
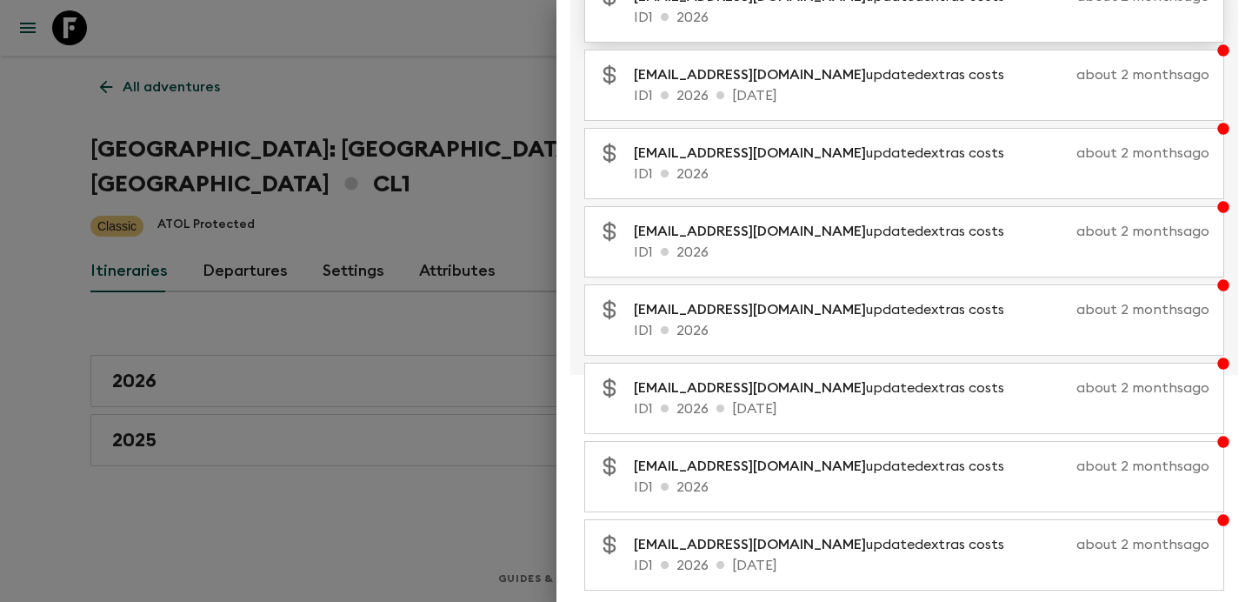
scroll to position [357, 0]
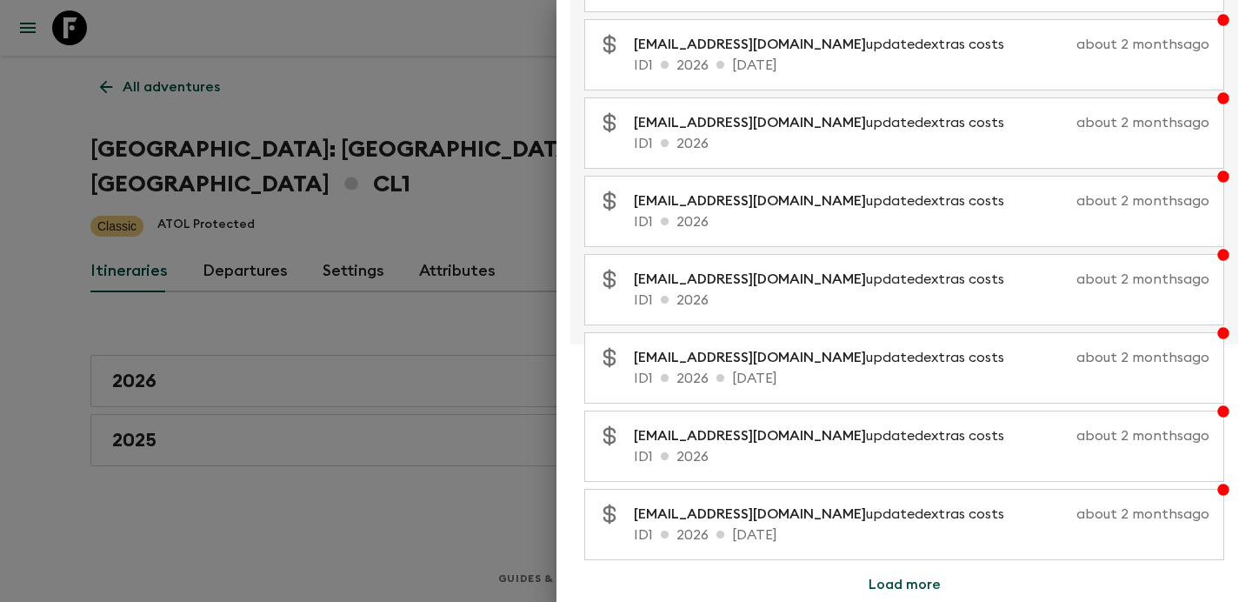
click at [925, 584] on button "Load more" at bounding box center [905, 584] width 114 height 35
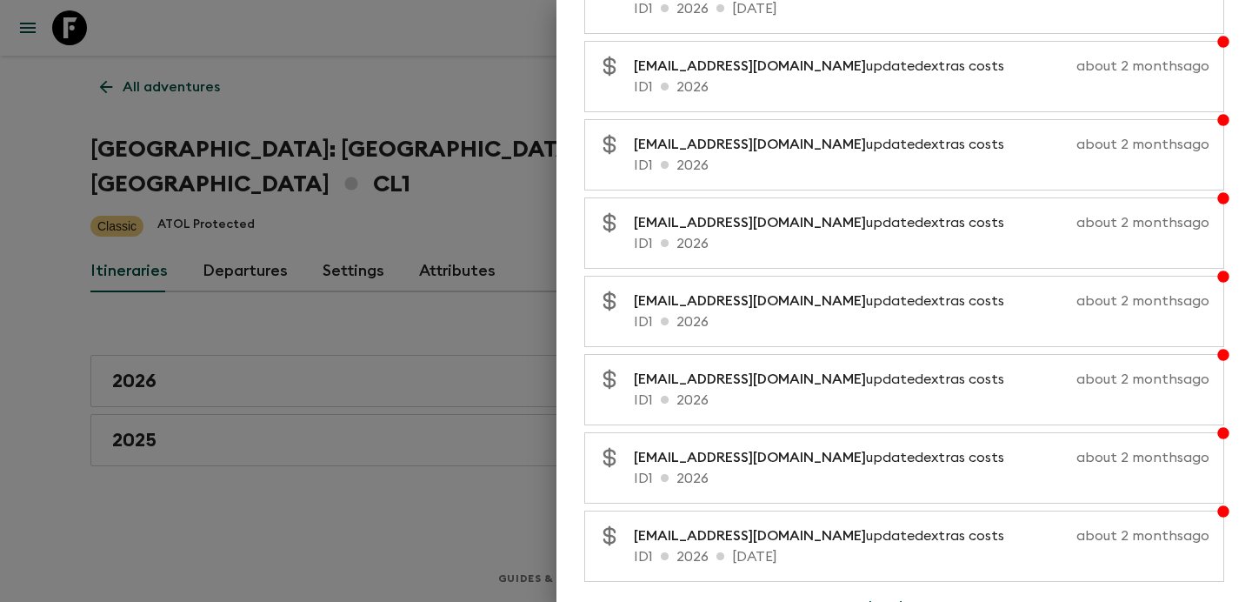
scroll to position [1139, 0]
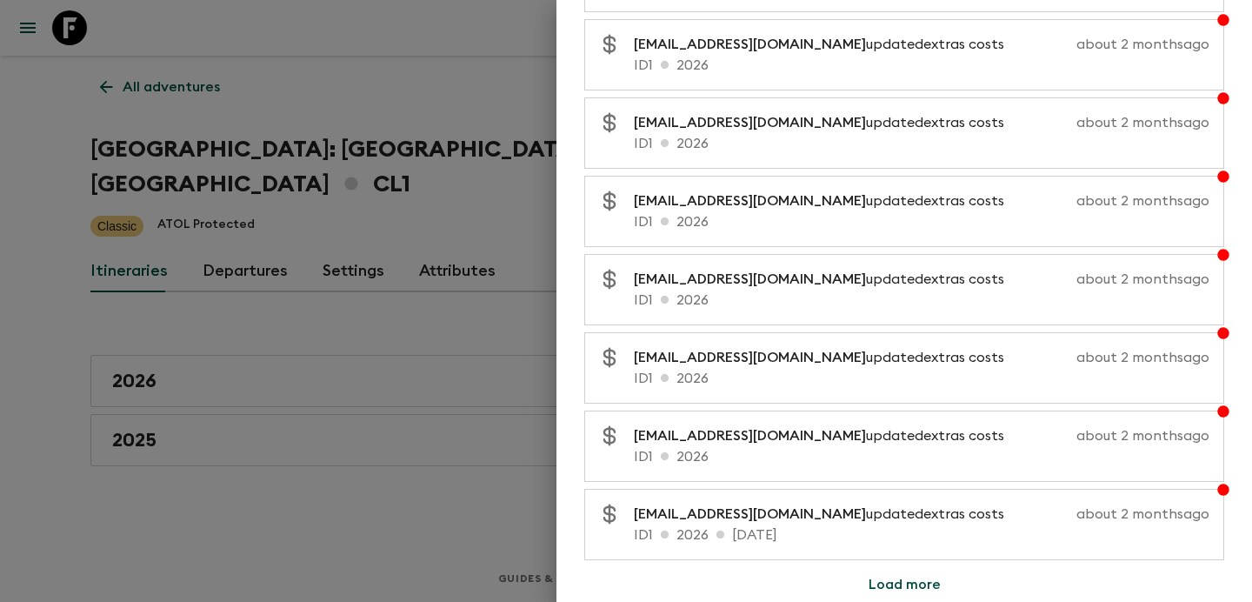
click at [911, 588] on button "Load more" at bounding box center [905, 584] width 114 height 35
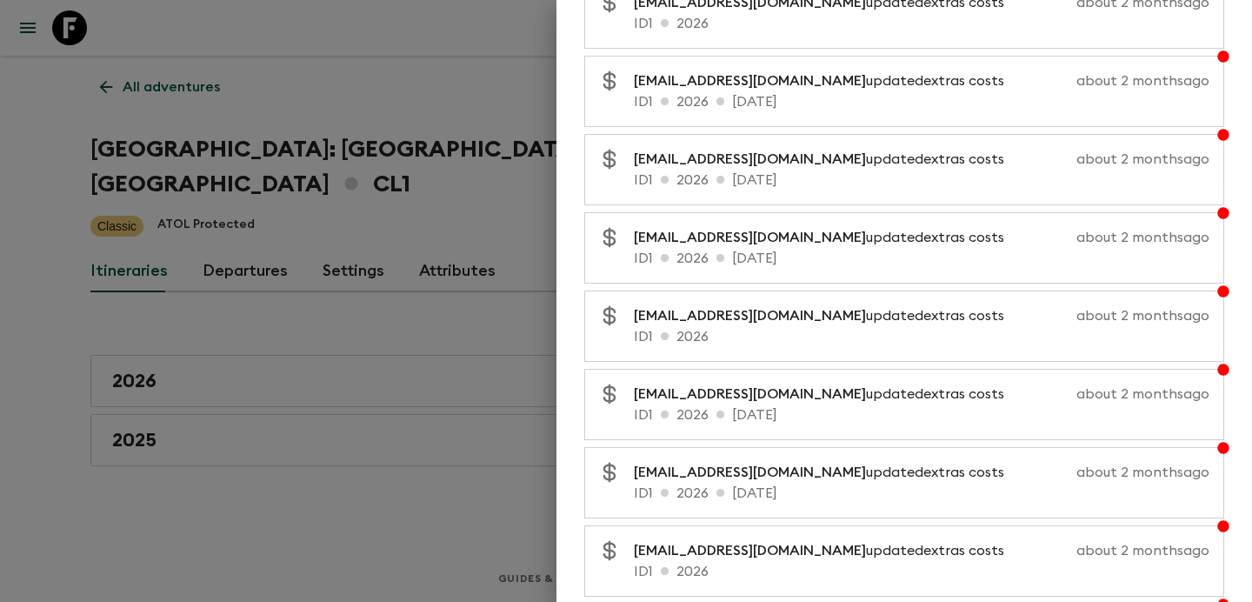
scroll to position [1922, 0]
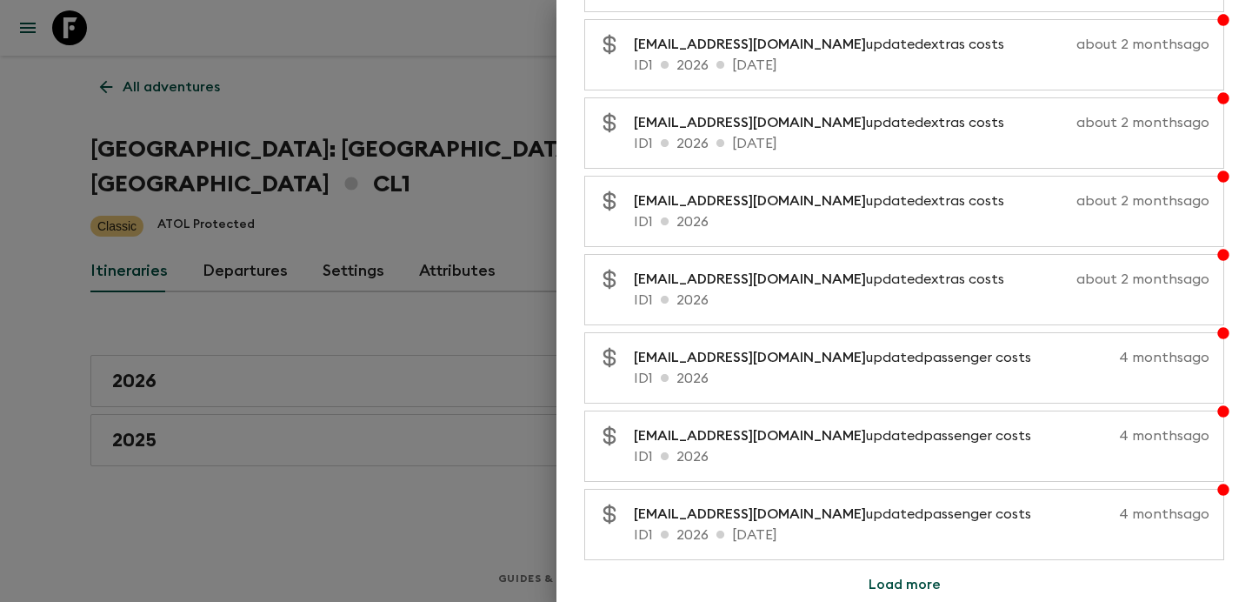
click at [920, 577] on button "Load more" at bounding box center [905, 584] width 114 height 35
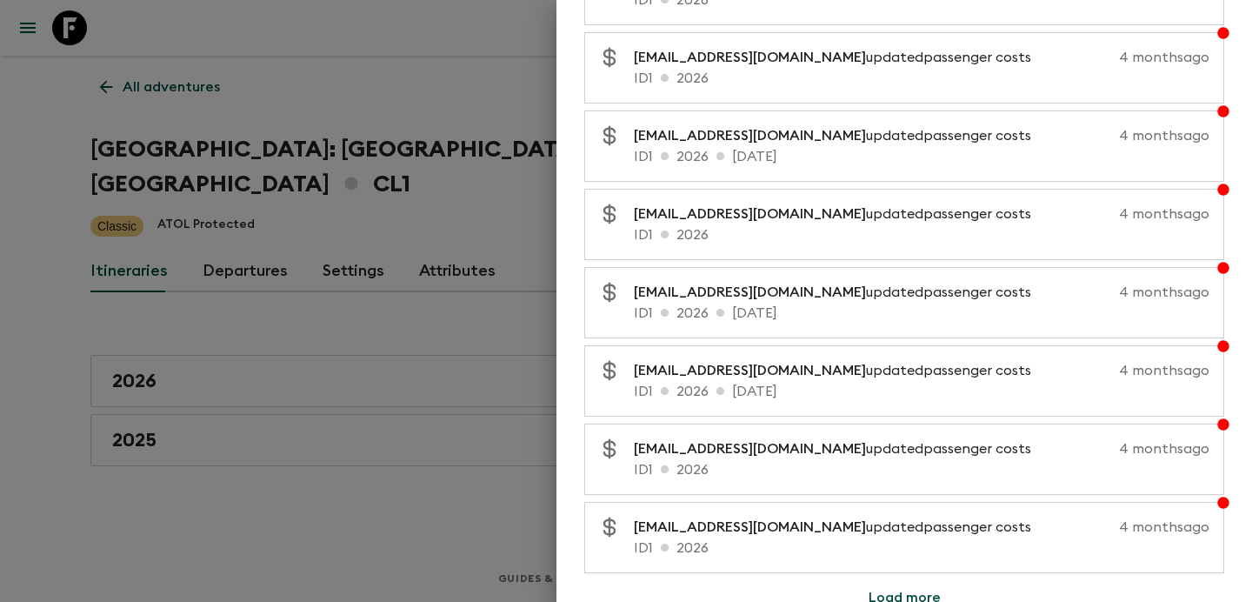
scroll to position [2704, 0]
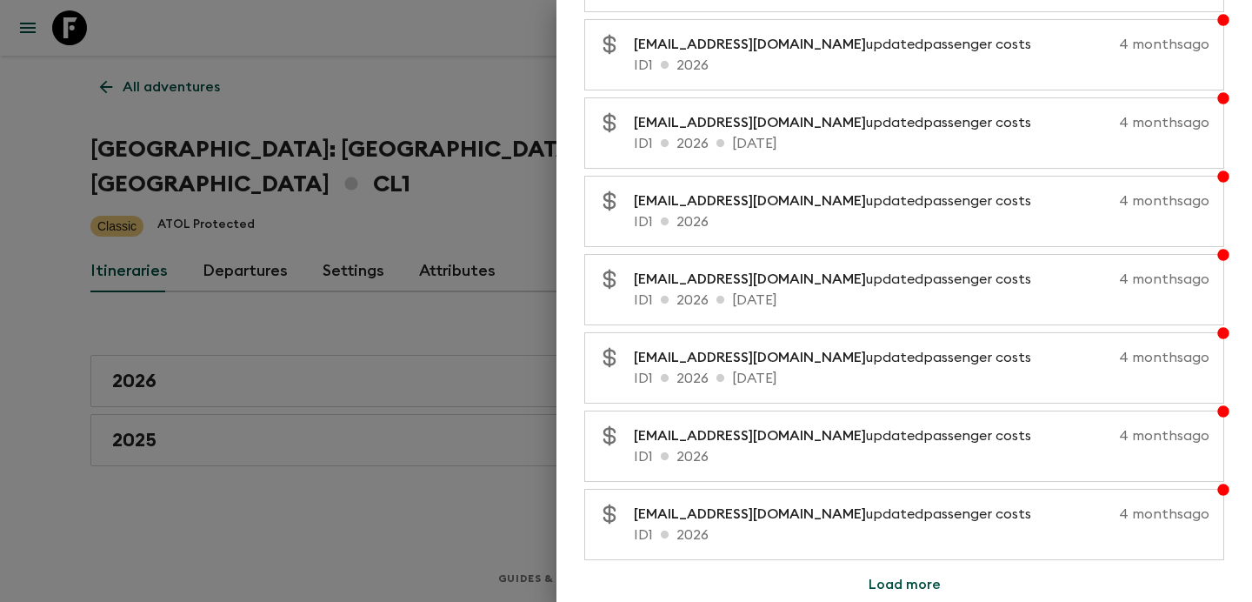
click at [903, 596] on button "Load more" at bounding box center [905, 584] width 114 height 35
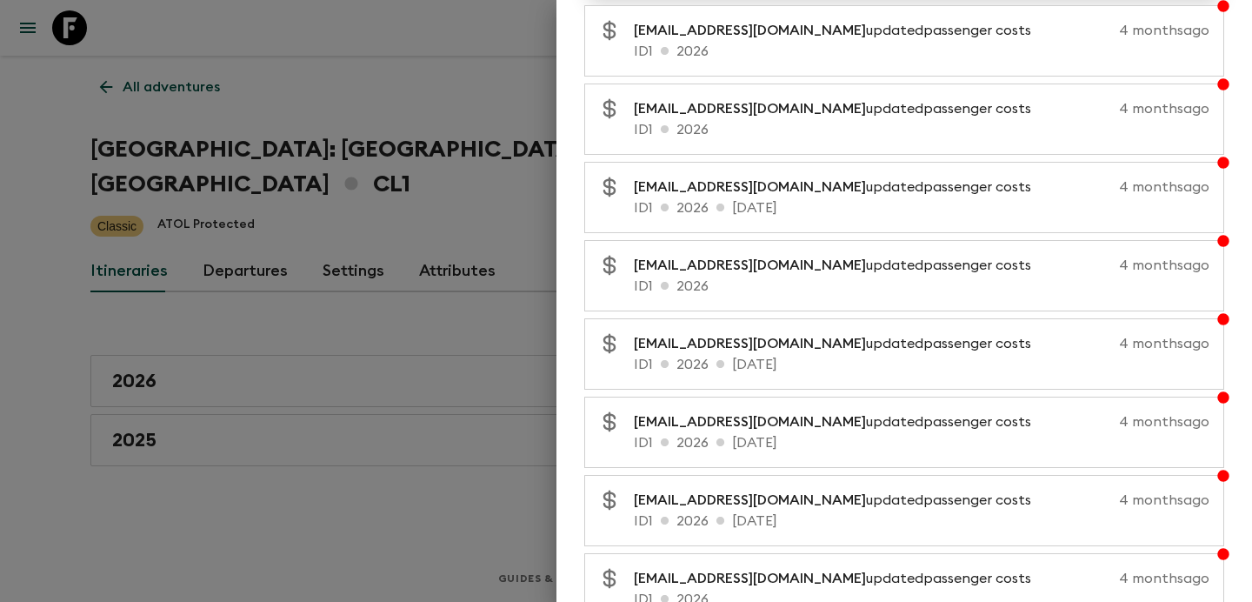
scroll to position [3487, 0]
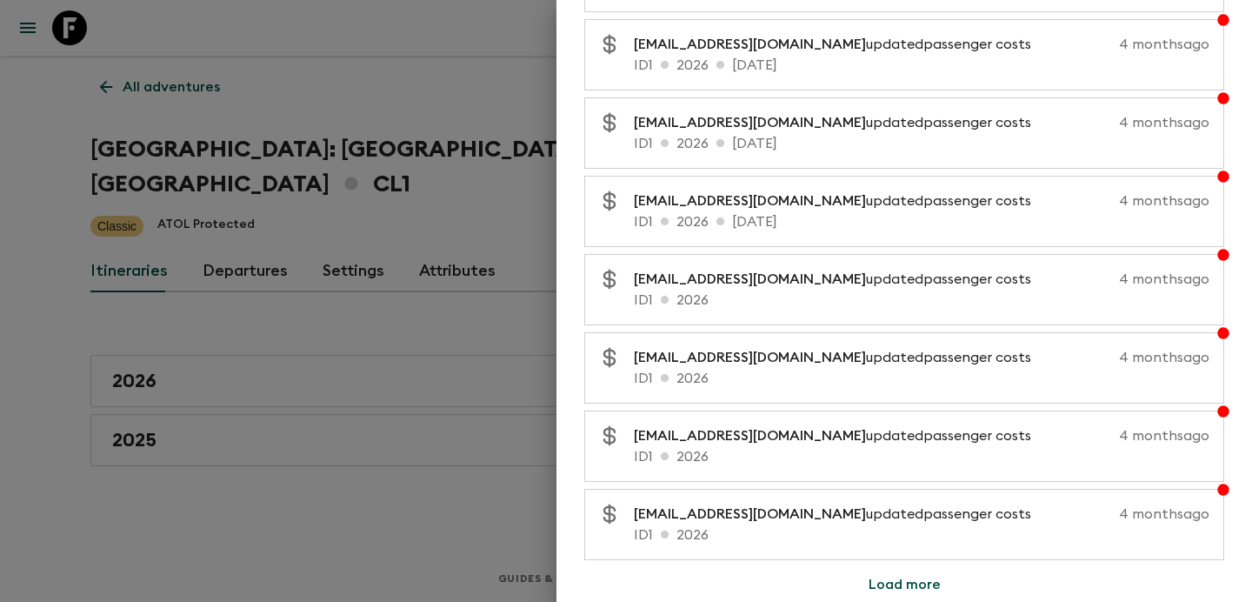
click at [909, 577] on button "Load more" at bounding box center [905, 584] width 114 height 35
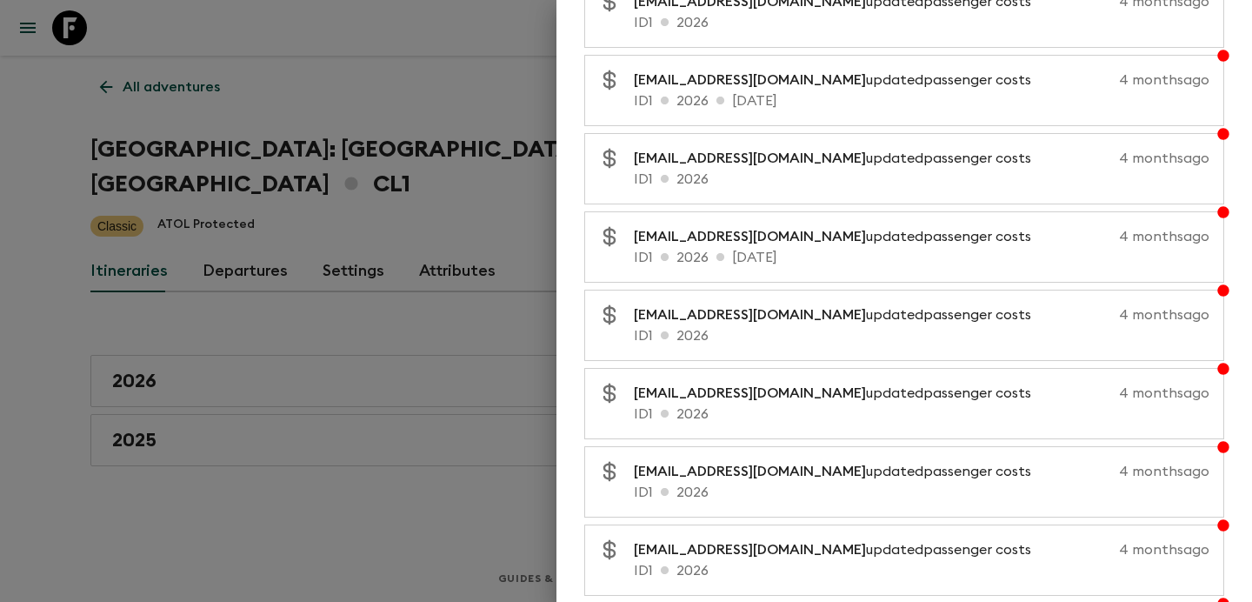
scroll to position [4269, 0]
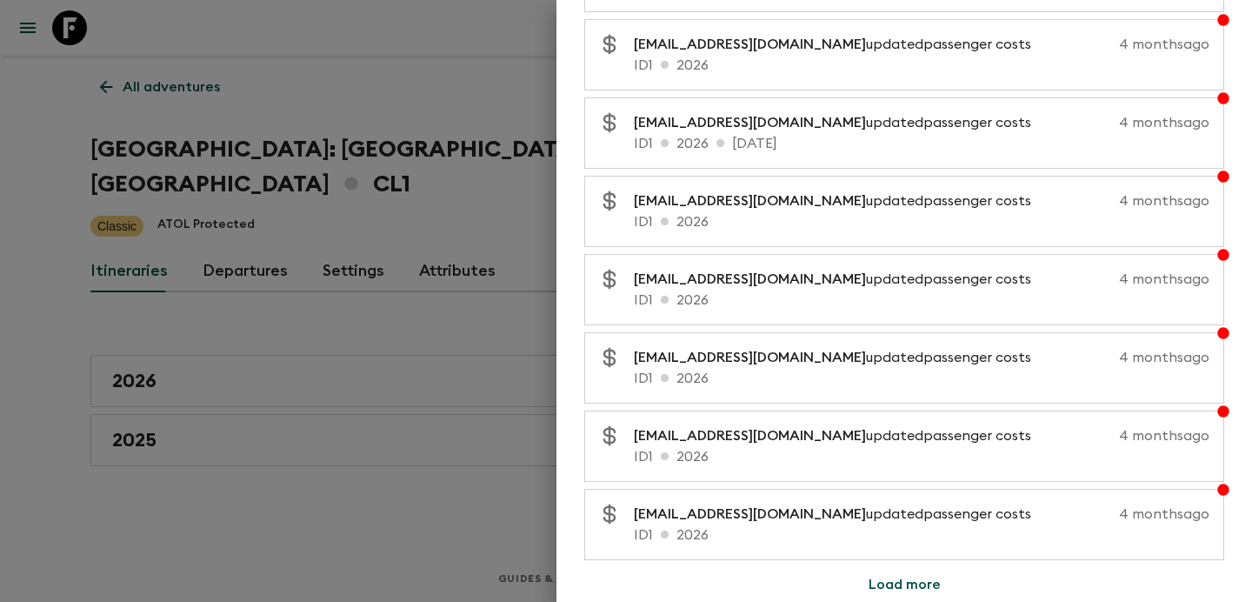
click at [895, 578] on button "Load more" at bounding box center [905, 584] width 114 height 35
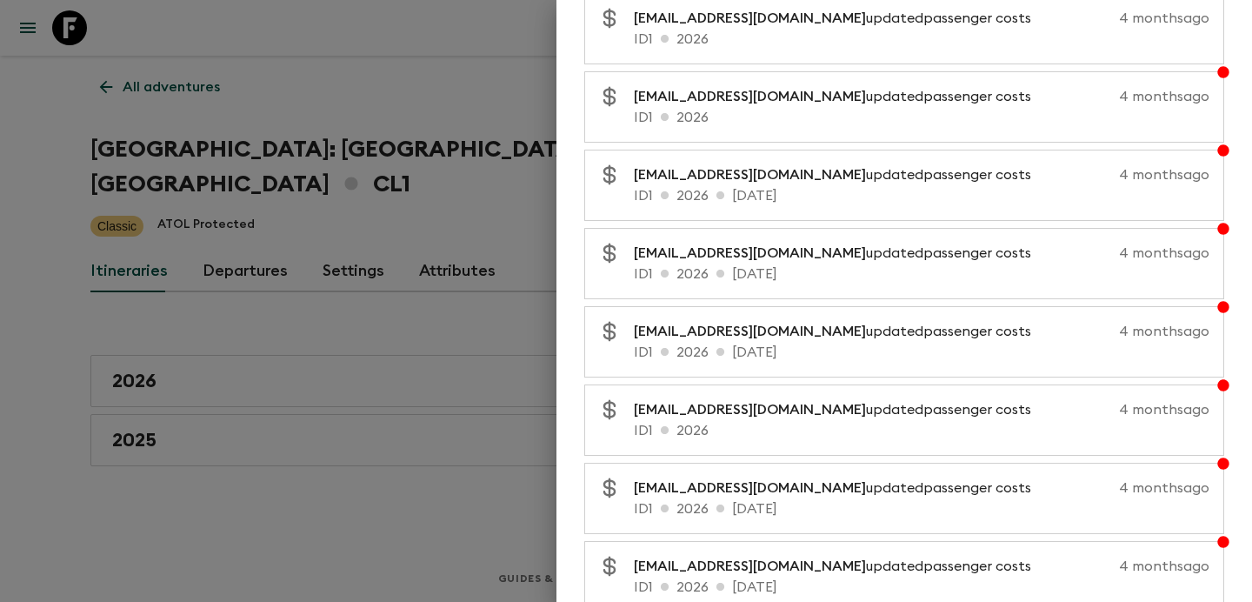
scroll to position [5052, 0]
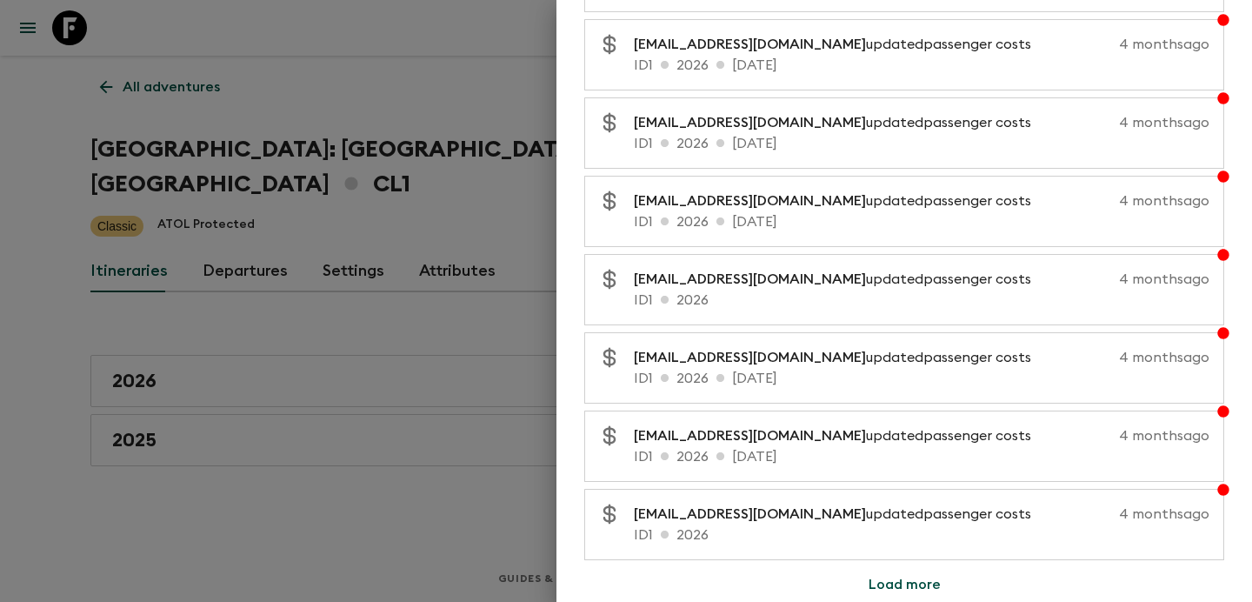
click at [882, 586] on button "Load more" at bounding box center [905, 584] width 114 height 35
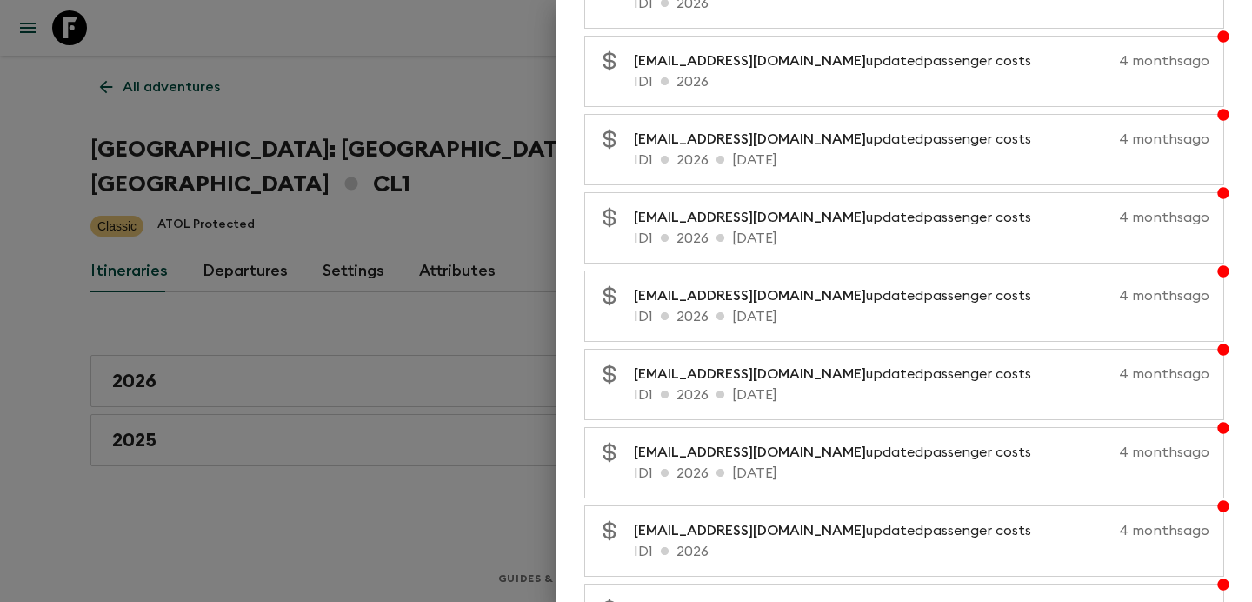
scroll to position [5835, 0]
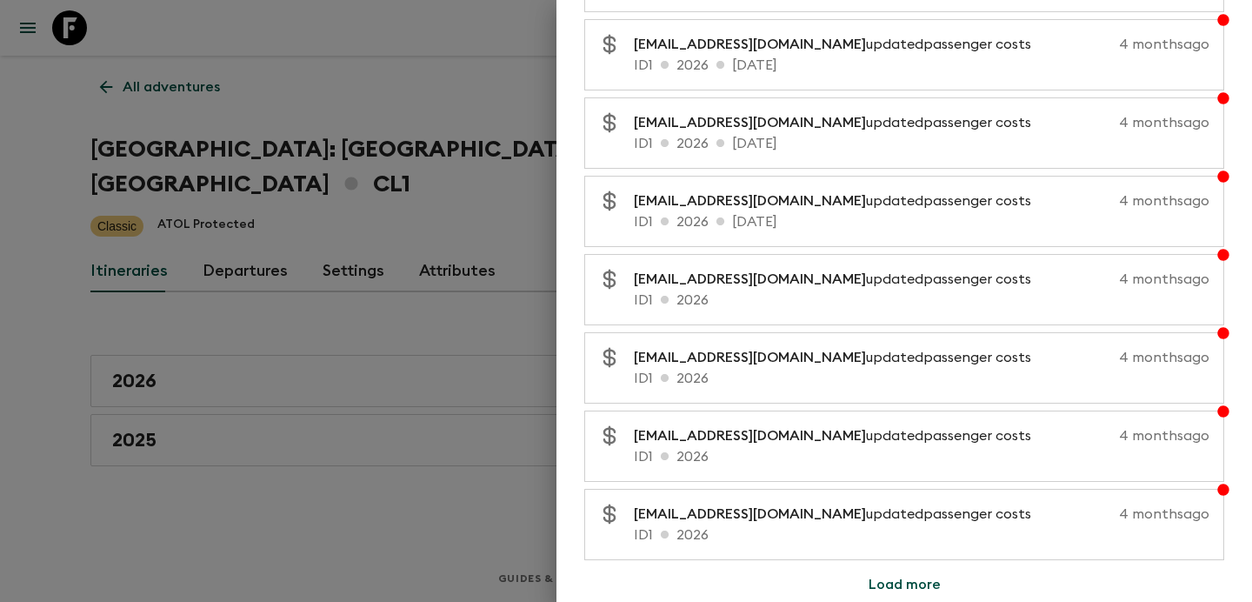
click at [902, 583] on button "Load more" at bounding box center [905, 584] width 114 height 35
click at [883, 586] on button "Load more" at bounding box center [905, 584] width 114 height 35
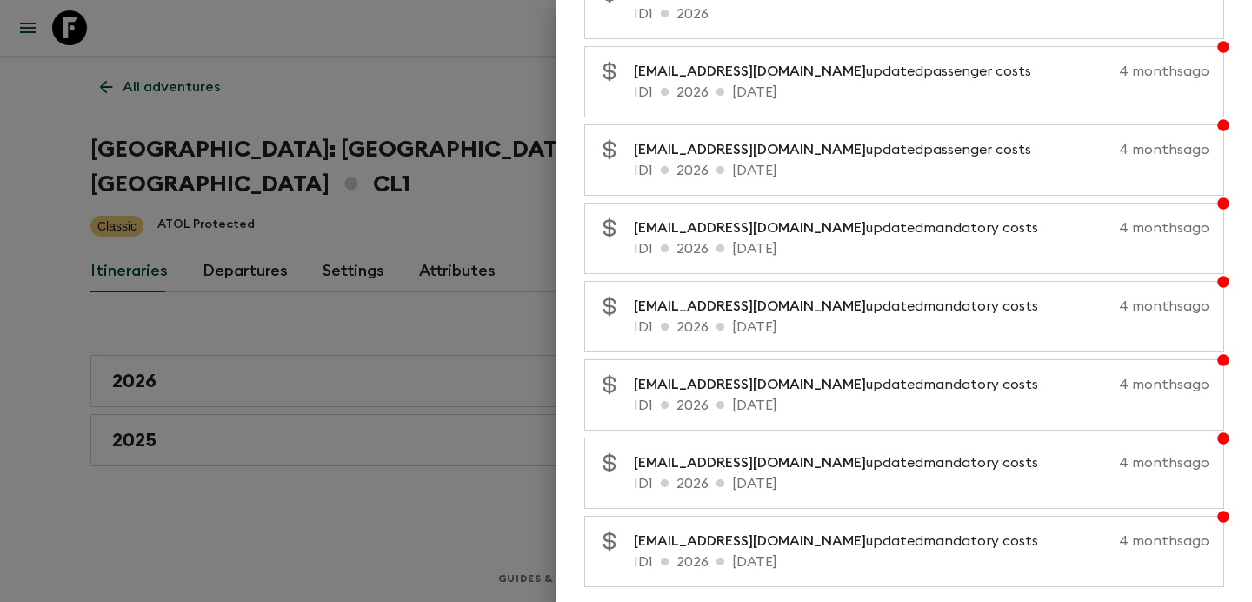
scroll to position [7400, 0]
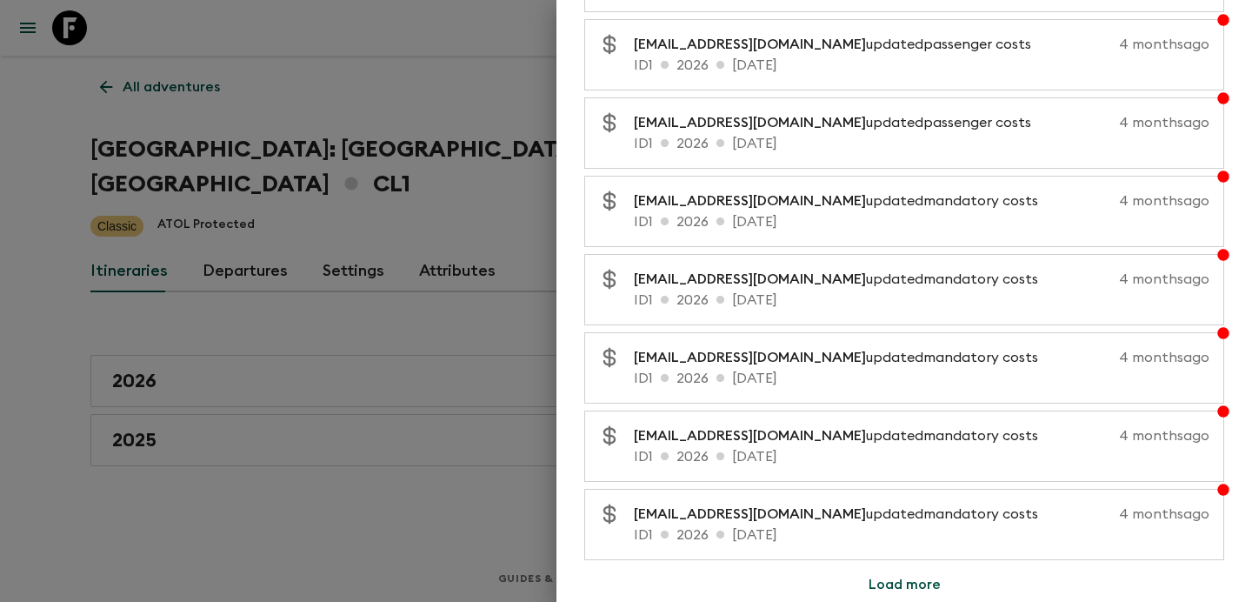
click at [903, 581] on button "Load more" at bounding box center [905, 584] width 114 height 35
click at [892, 580] on button "Load more" at bounding box center [905, 584] width 114 height 35
click at [905, 579] on button "Load more" at bounding box center [905, 584] width 114 height 35
click at [921, 583] on button "Load more" at bounding box center [905, 584] width 114 height 35
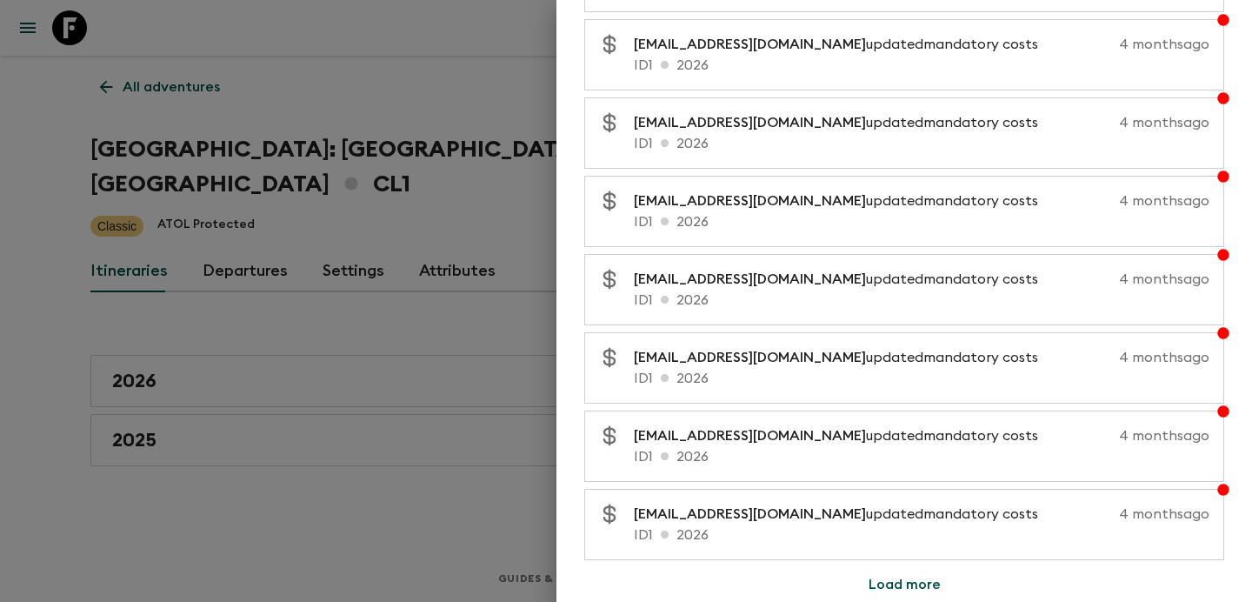
click at [910, 583] on button "Load more" at bounding box center [905, 584] width 114 height 35
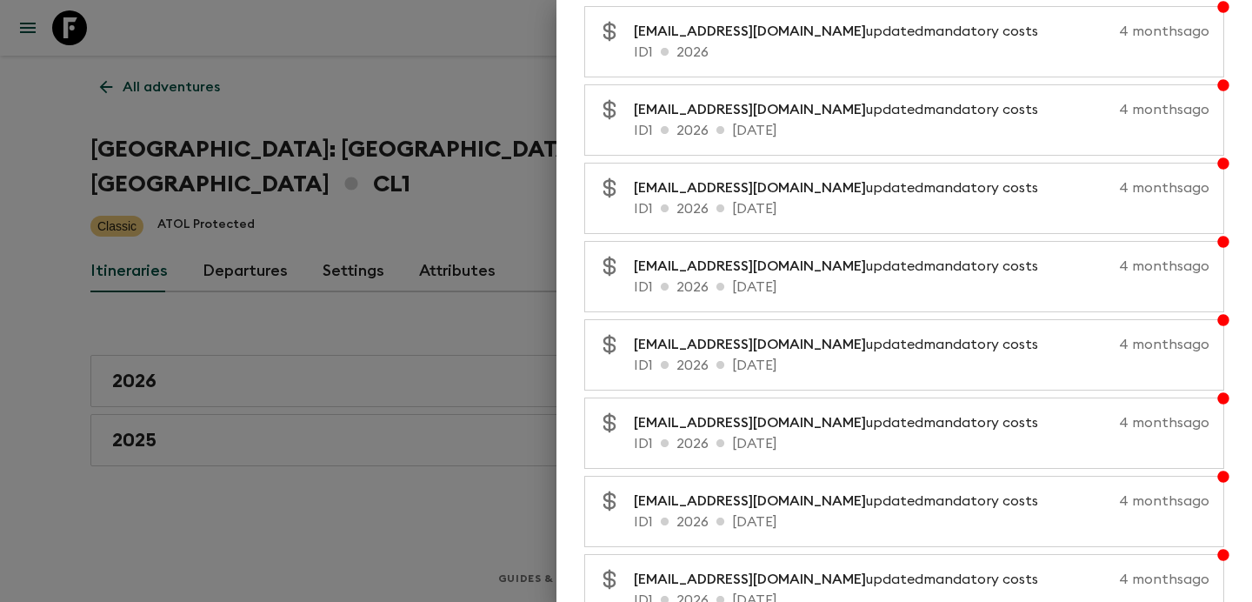
scroll to position [9434, 0]
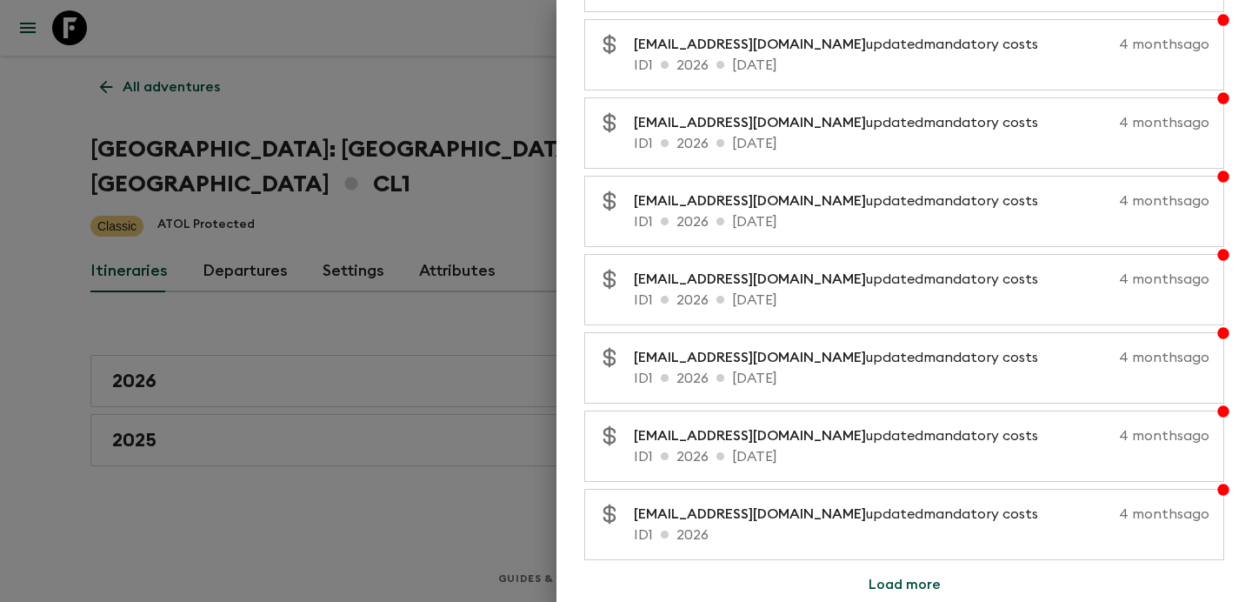
click at [891, 586] on button "Load more" at bounding box center [905, 584] width 114 height 35
click at [917, 583] on button "Load more" at bounding box center [905, 584] width 114 height 35
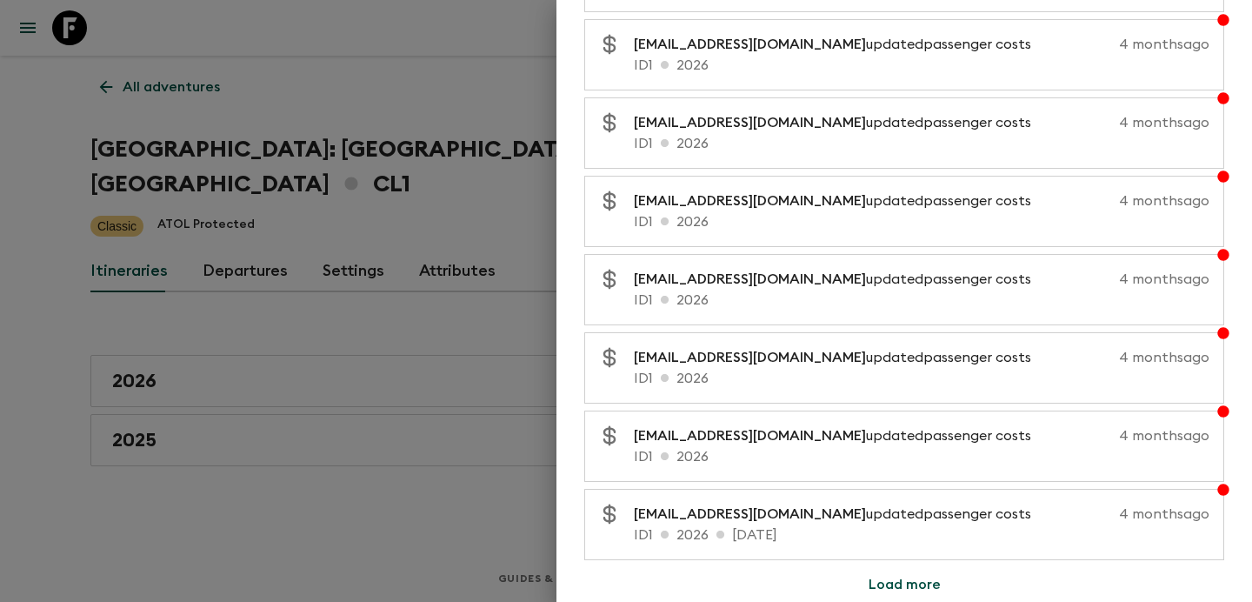
click at [903, 588] on button "Load more" at bounding box center [905, 584] width 114 height 35
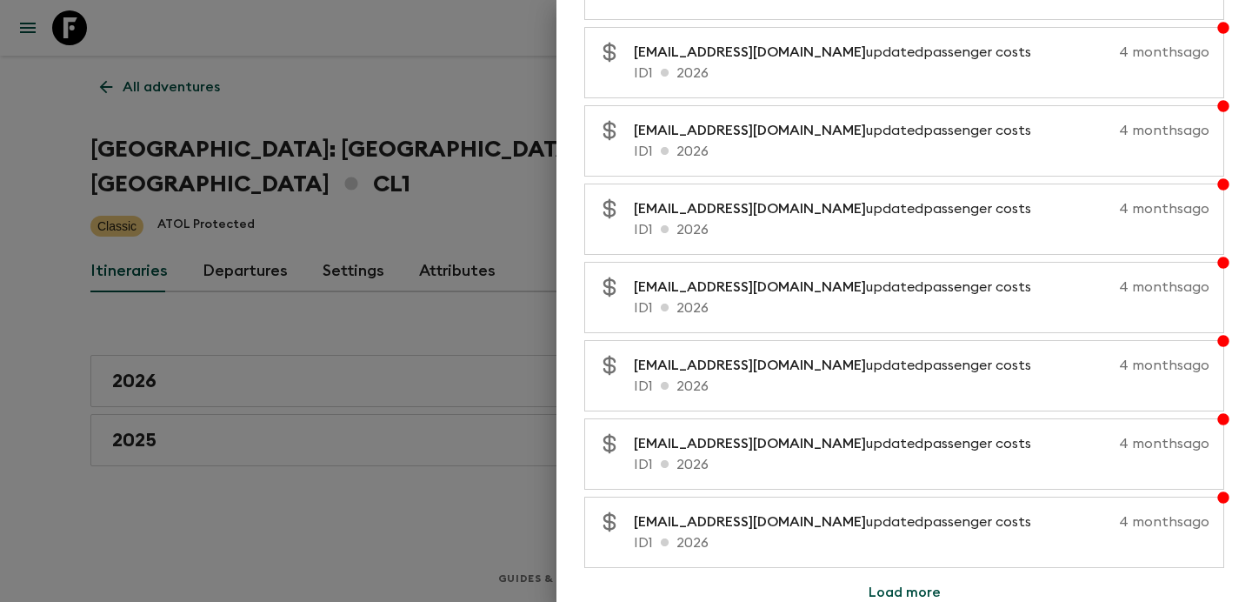
scroll to position [10217, 0]
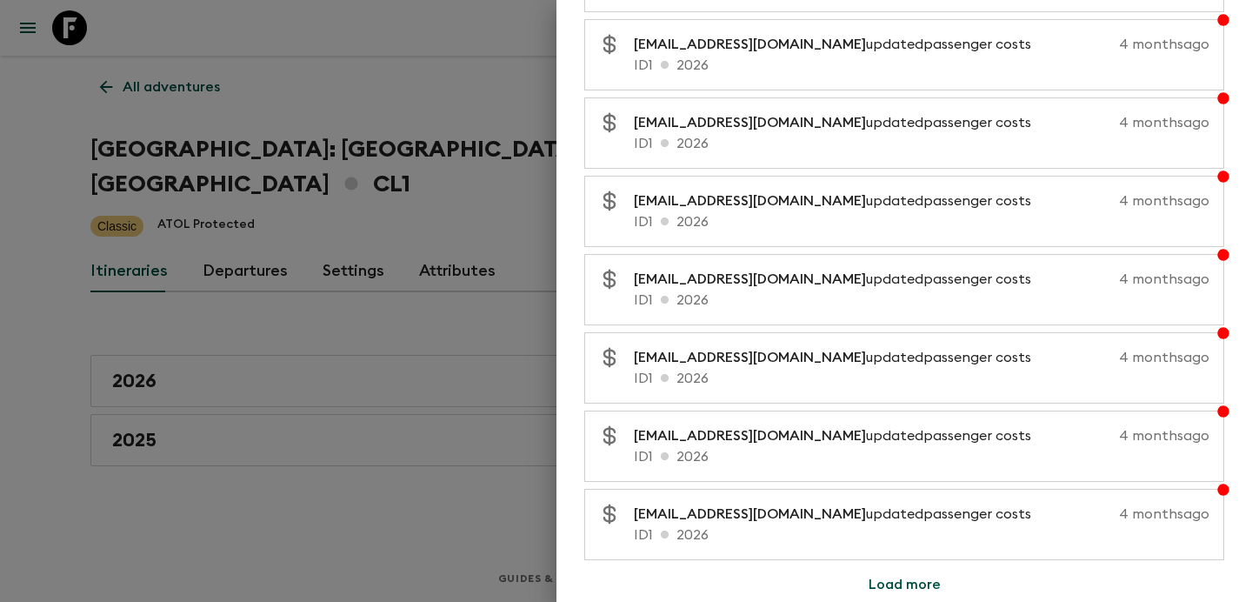
click at [914, 581] on button "Load more" at bounding box center [905, 584] width 114 height 35
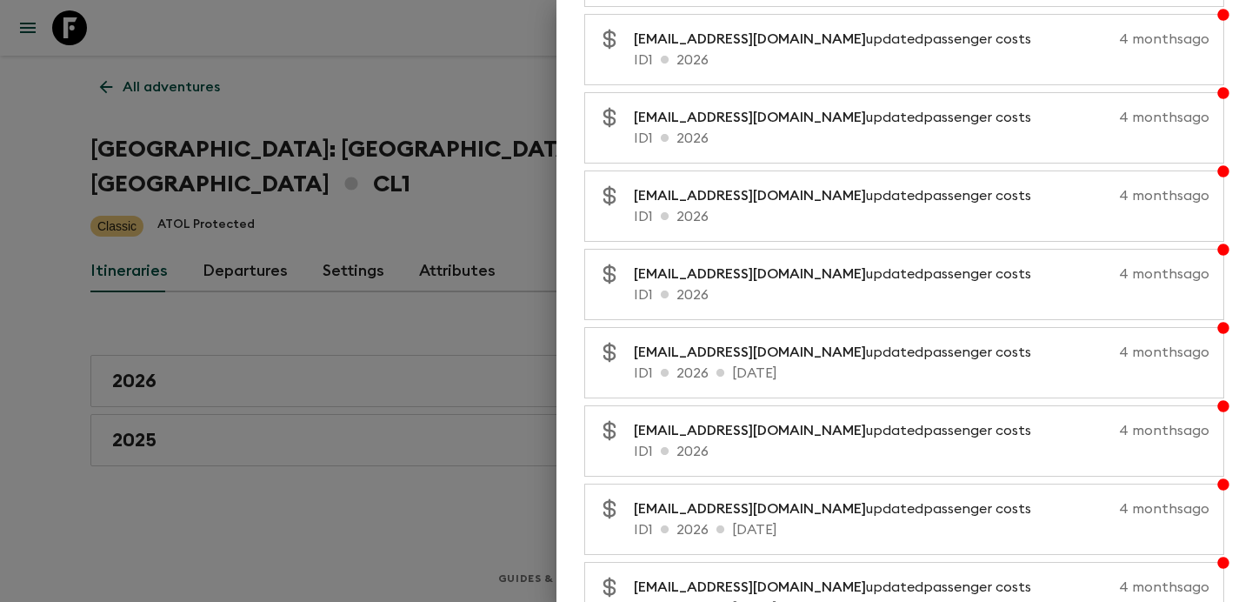
scroll to position [11000, 0]
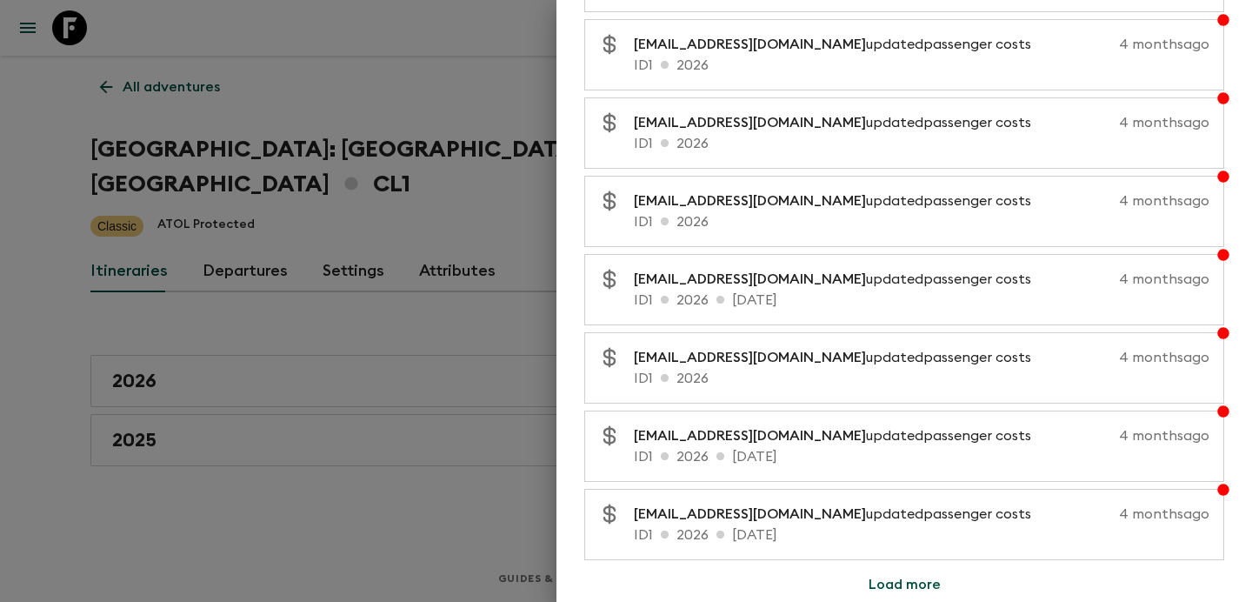
click at [928, 582] on button "Load more" at bounding box center [905, 584] width 114 height 35
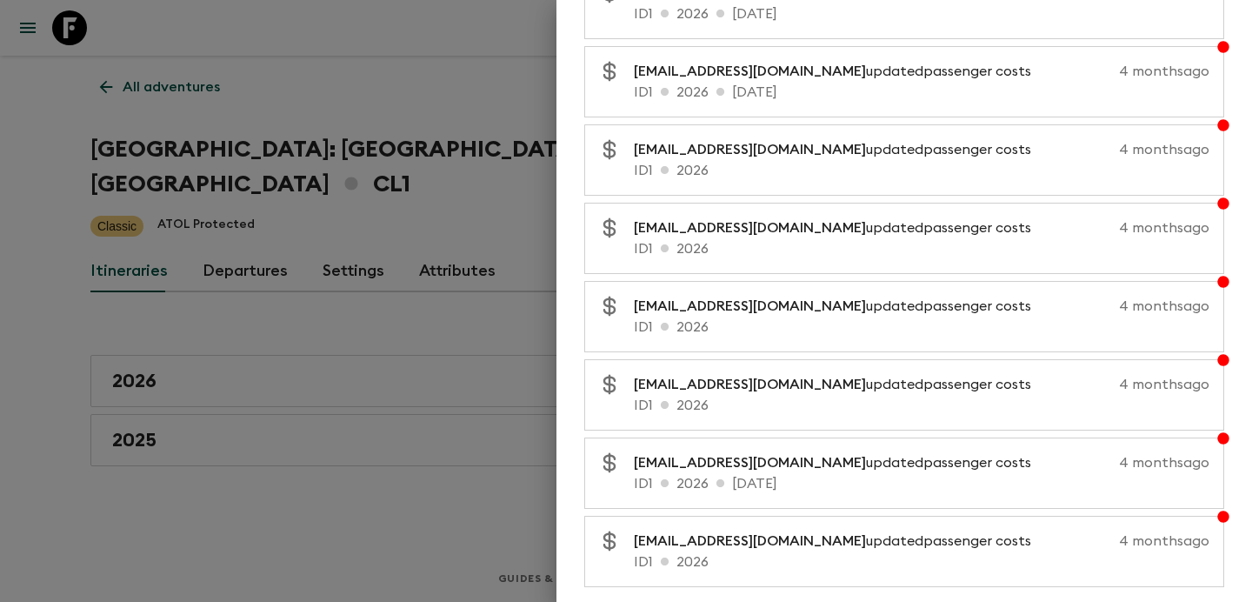
scroll to position [11782, 0]
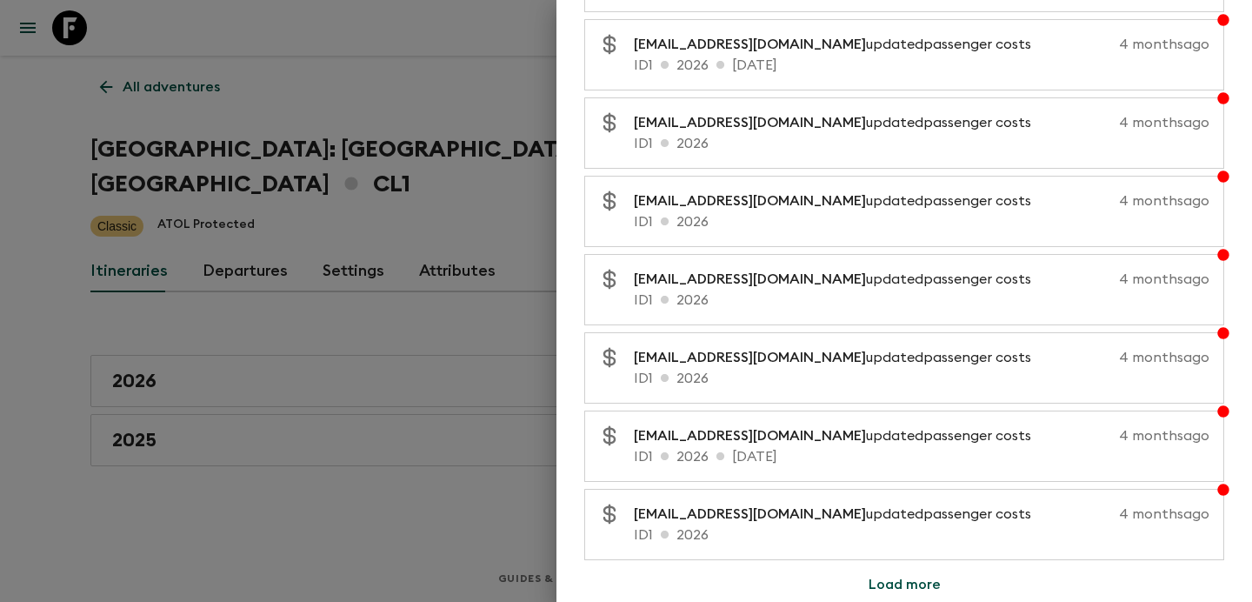
click at [902, 590] on button "Load more" at bounding box center [905, 584] width 114 height 35
click at [932, 583] on button "Load more" at bounding box center [905, 584] width 114 height 35
click at [916, 583] on button "Load more" at bounding box center [905, 584] width 114 height 35
click at [893, 581] on button "Load more" at bounding box center [905, 584] width 114 height 35
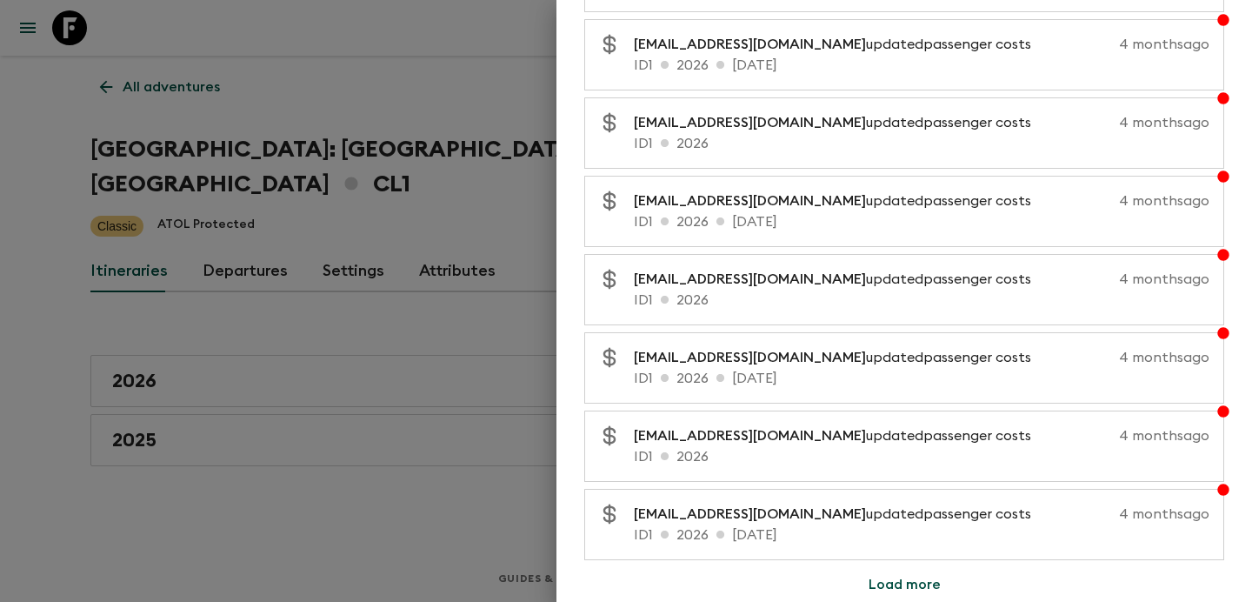
scroll to position [11469, 0]
click at [925, 582] on button "Load more" at bounding box center [905, 584] width 114 height 35
click at [909, 586] on button "Load more" at bounding box center [905, 584] width 114 height 35
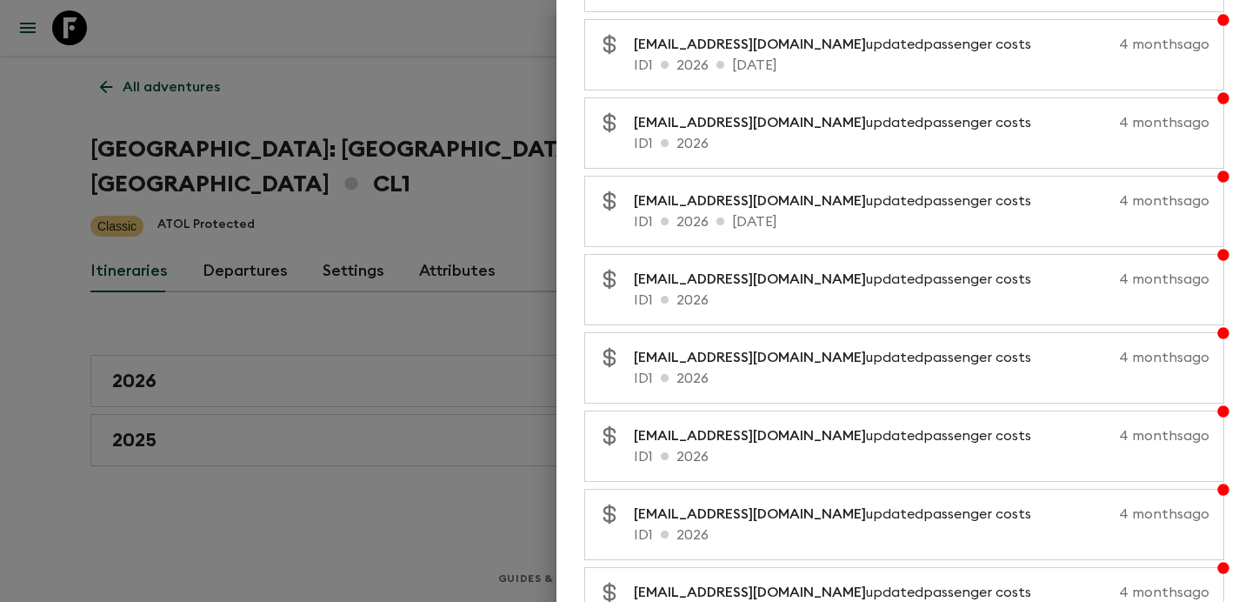
scroll to position [13034, 0]
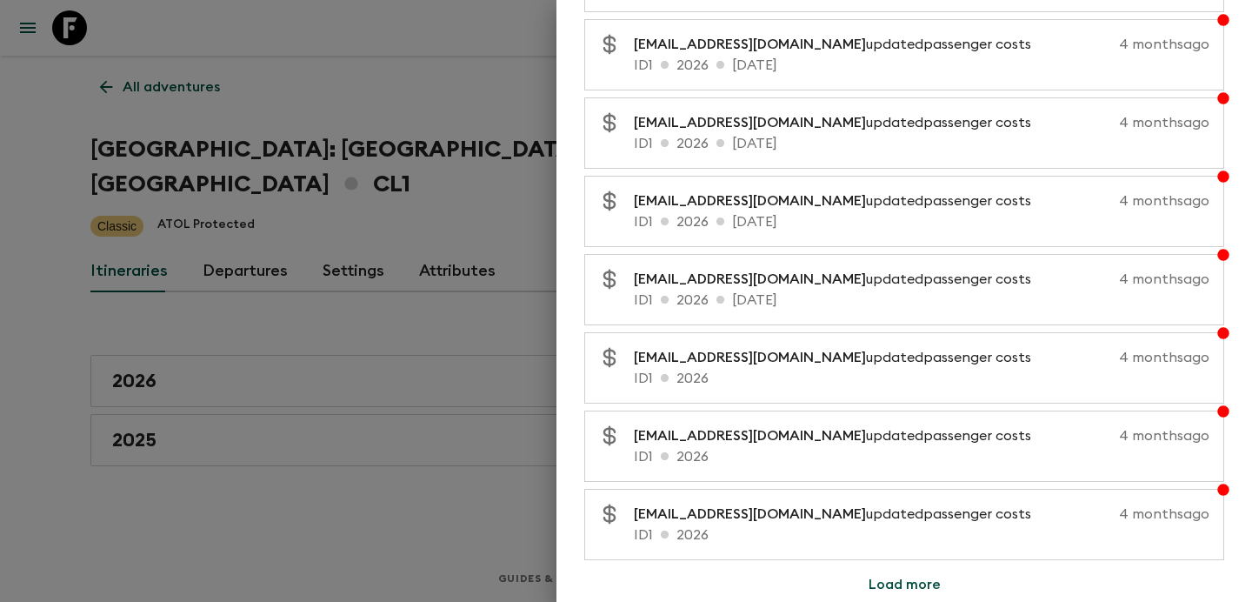
click at [890, 586] on button "Load more" at bounding box center [905, 584] width 114 height 35
click at [910, 581] on button "Load more" at bounding box center [905, 584] width 114 height 35
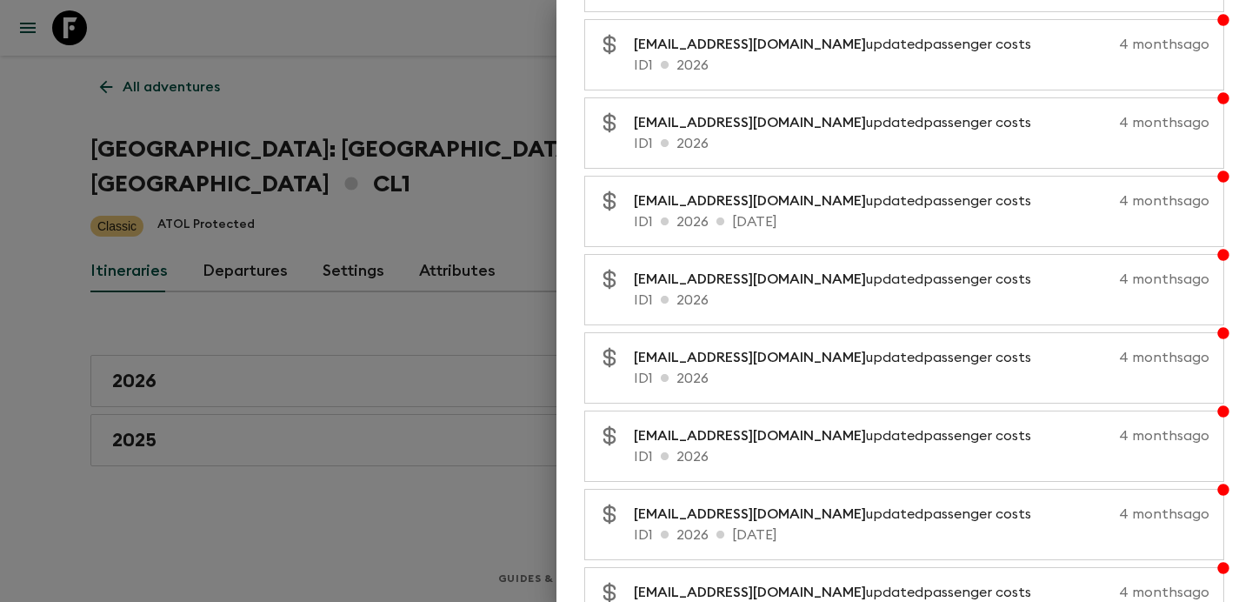
scroll to position [14599, 0]
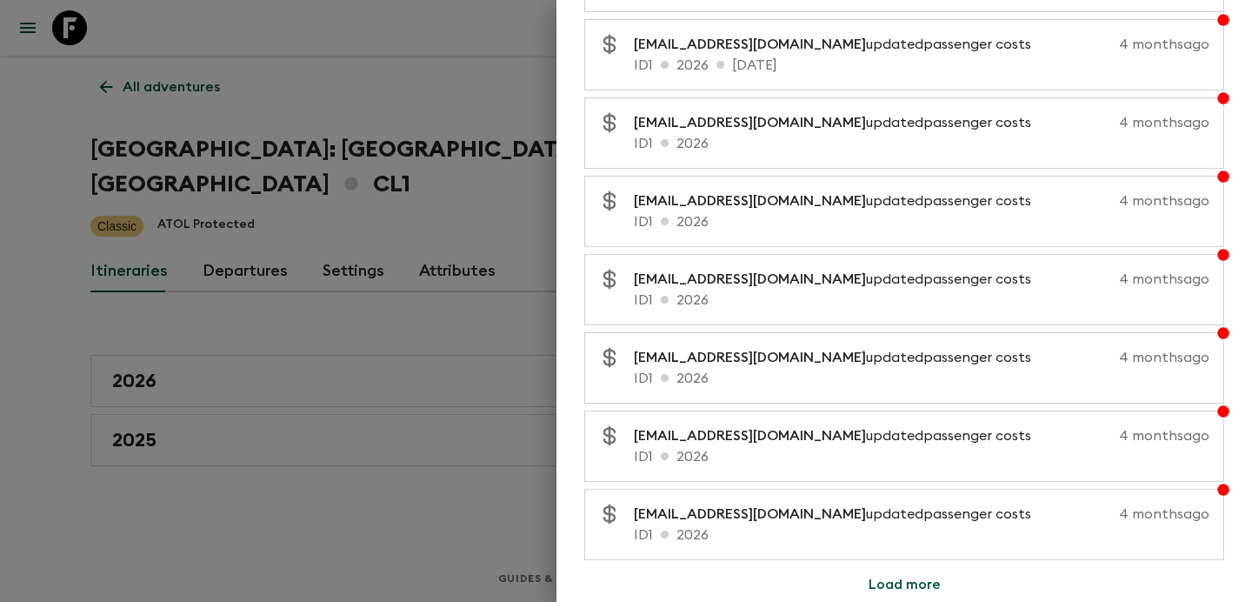
click at [893, 580] on button "Load more" at bounding box center [905, 584] width 114 height 35
click at [928, 580] on button "Load more" at bounding box center [905, 584] width 114 height 35
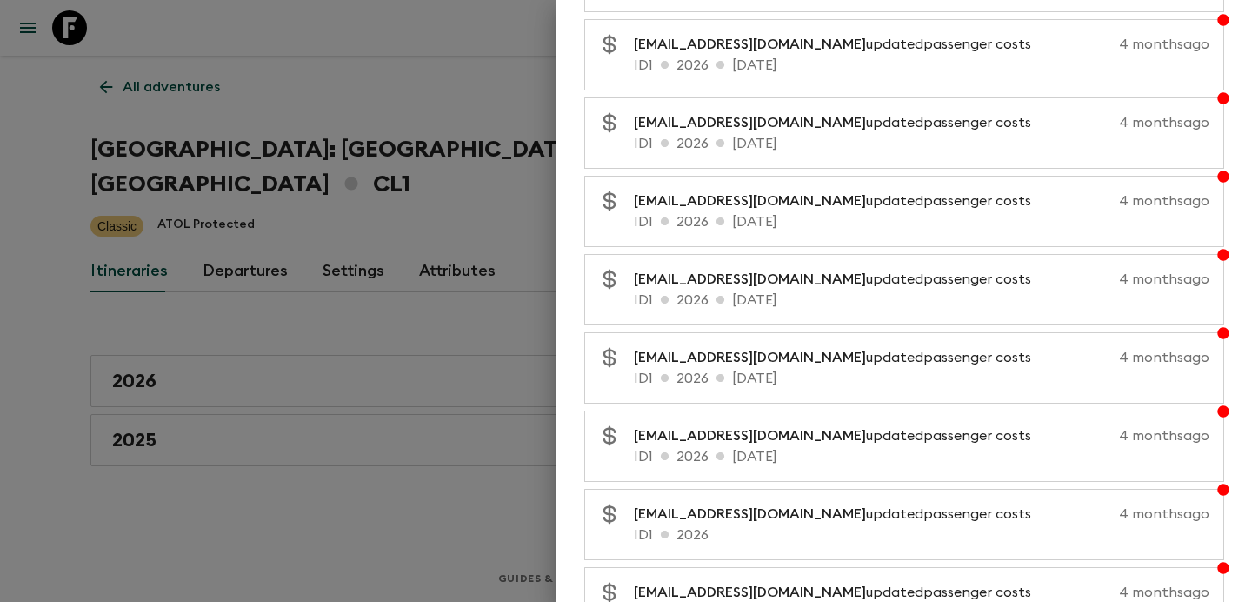
scroll to position [14912, 0]
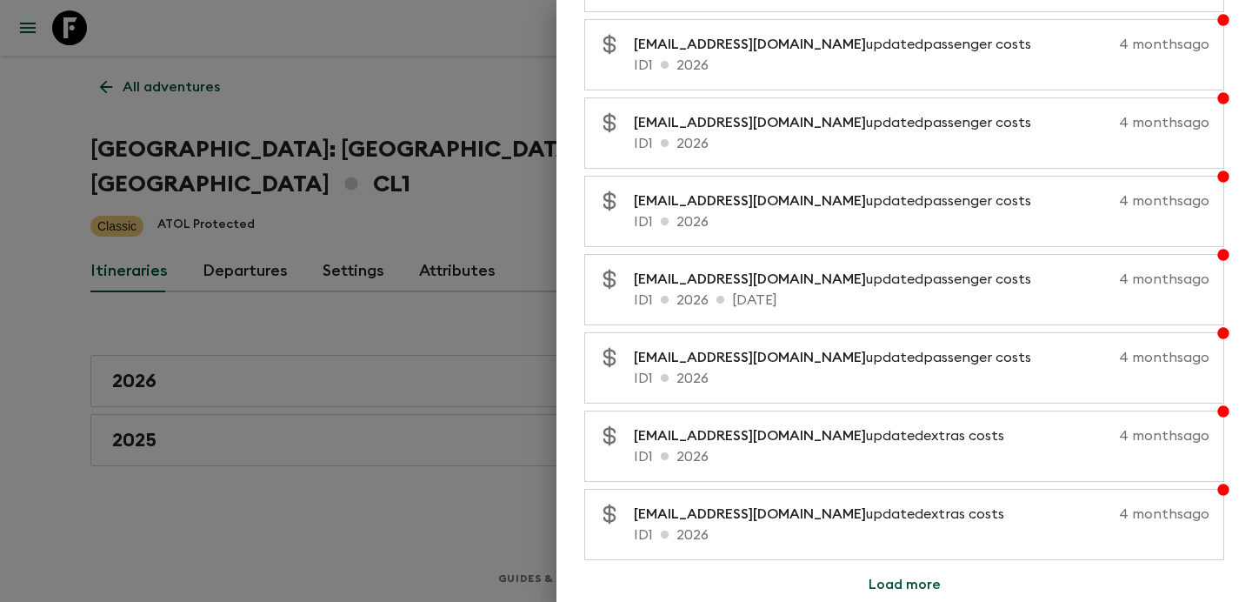
click at [898, 583] on button "Load more" at bounding box center [905, 584] width 114 height 35
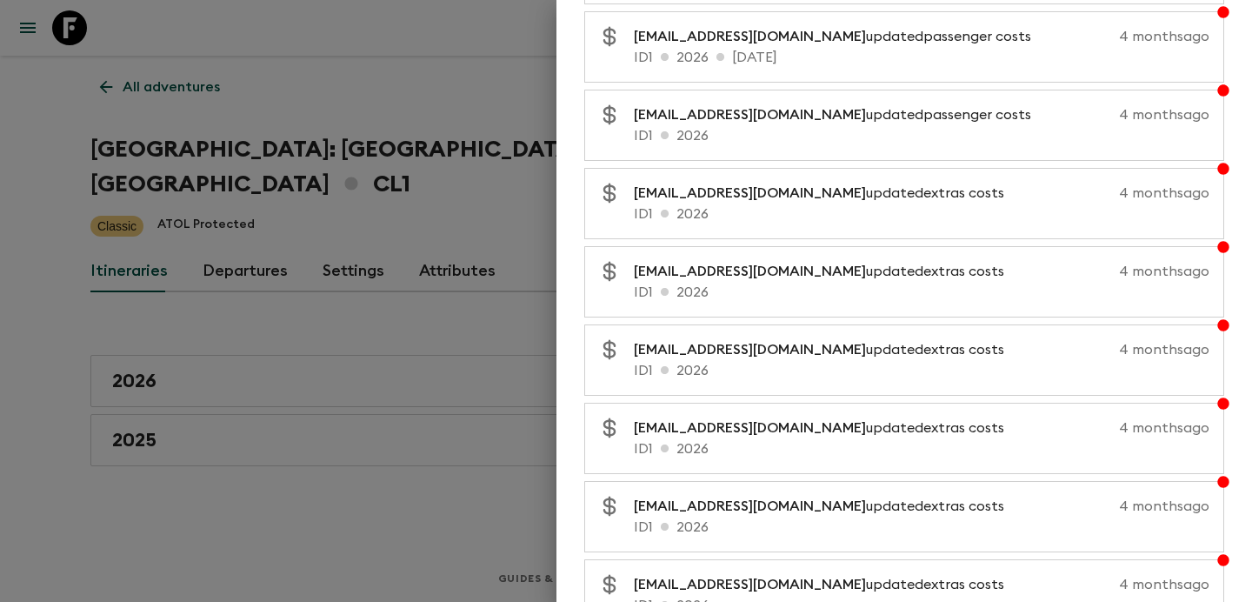
scroll to position [15695, 0]
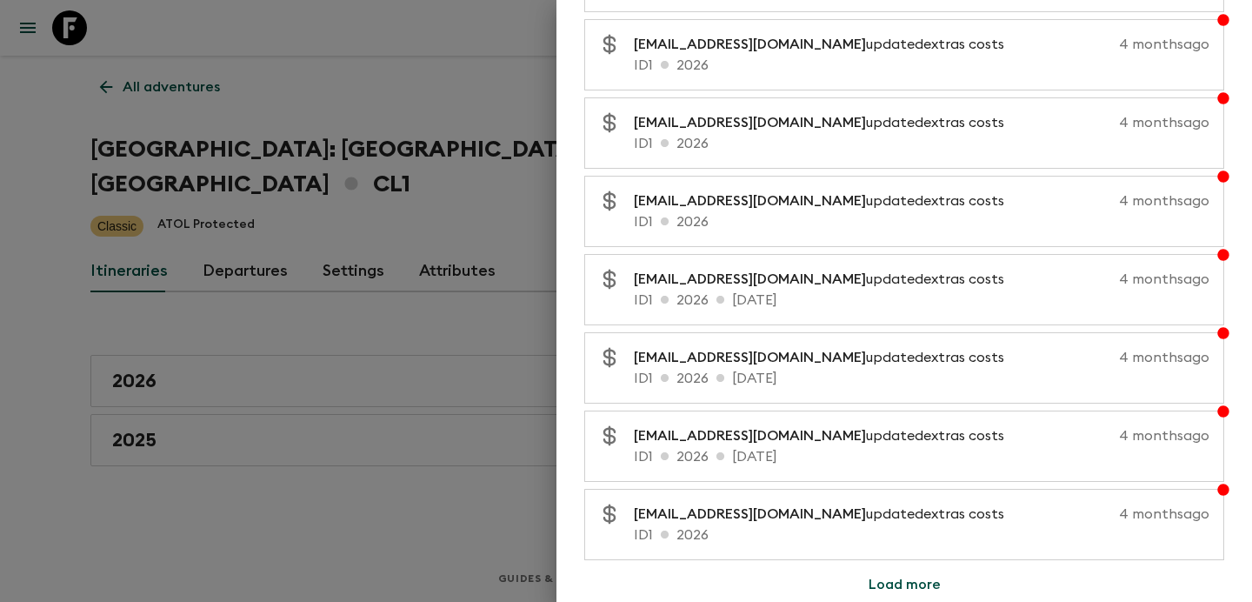
click at [898, 583] on button "Load more" at bounding box center [905, 584] width 114 height 35
click at [917, 579] on button "Load more" at bounding box center [905, 584] width 114 height 35
click at [900, 581] on button "Load more" at bounding box center [905, 584] width 114 height 35
click at [916, 580] on button "Load more" at bounding box center [905, 584] width 114 height 35
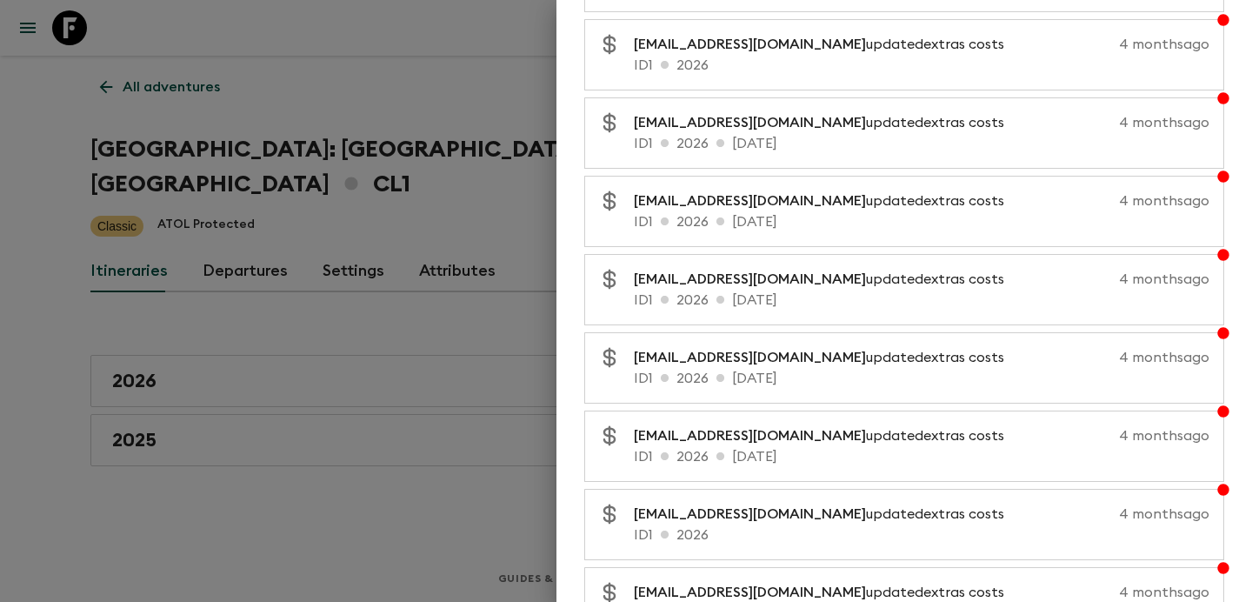
scroll to position [18825, 0]
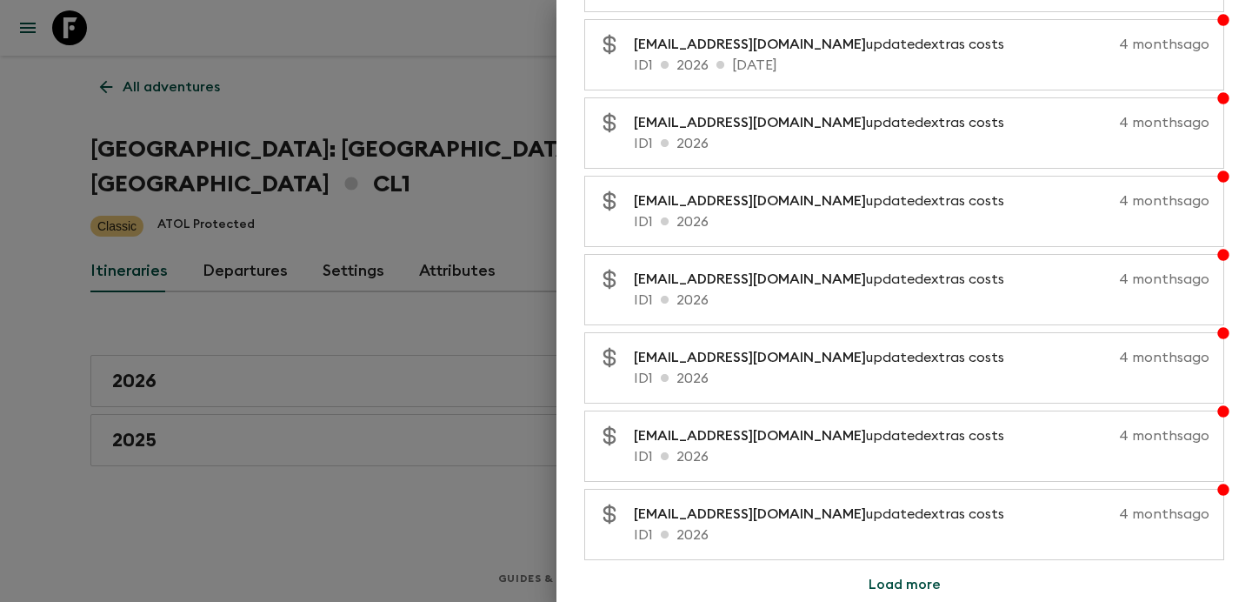
click at [898, 583] on button "Load more" at bounding box center [905, 584] width 114 height 35
click at [893, 586] on button "Load more" at bounding box center [905, 584] width 114 height 35
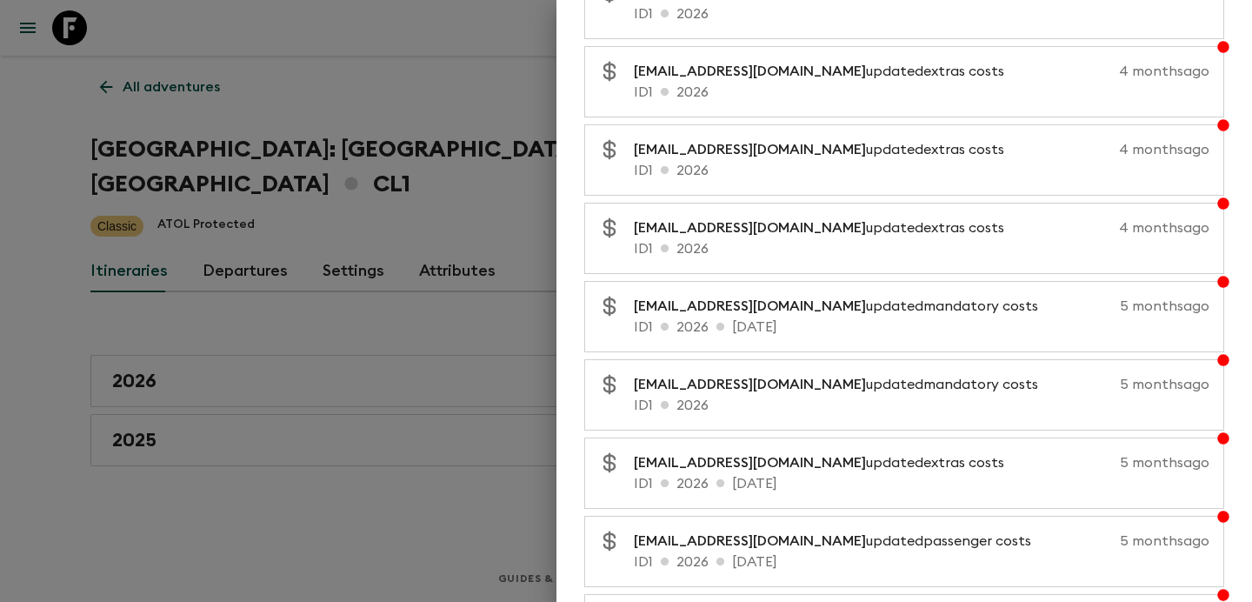
scroll to position [20391, 0]
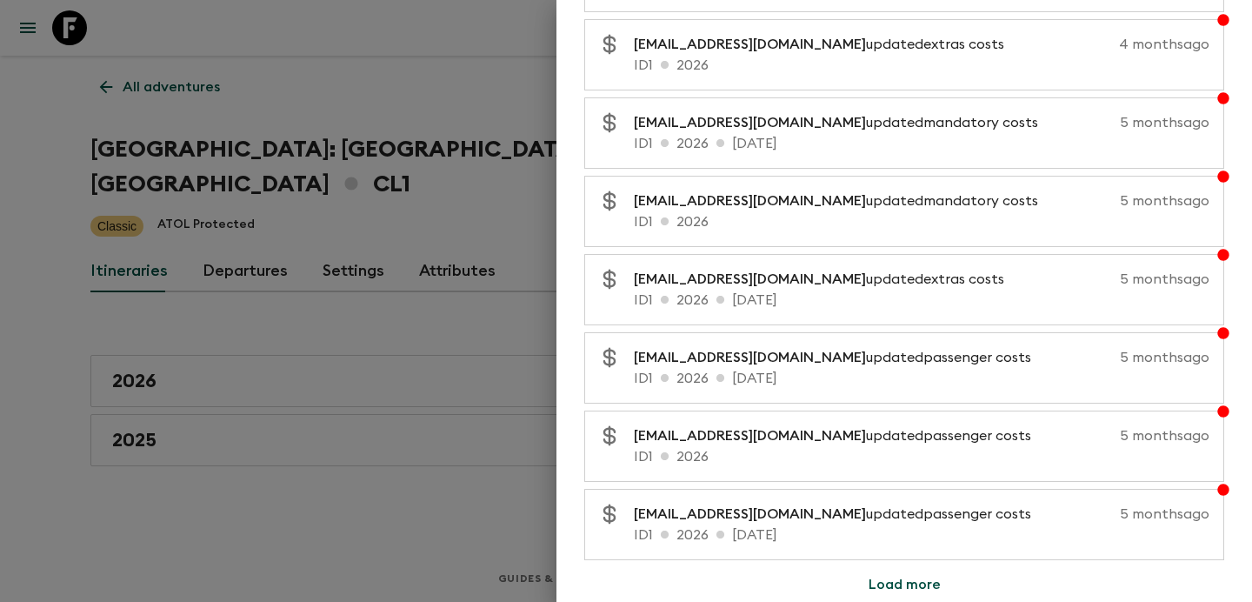
click at [899, 568] on button "Load more" at bounding box center [905, 584] width 114 height 35
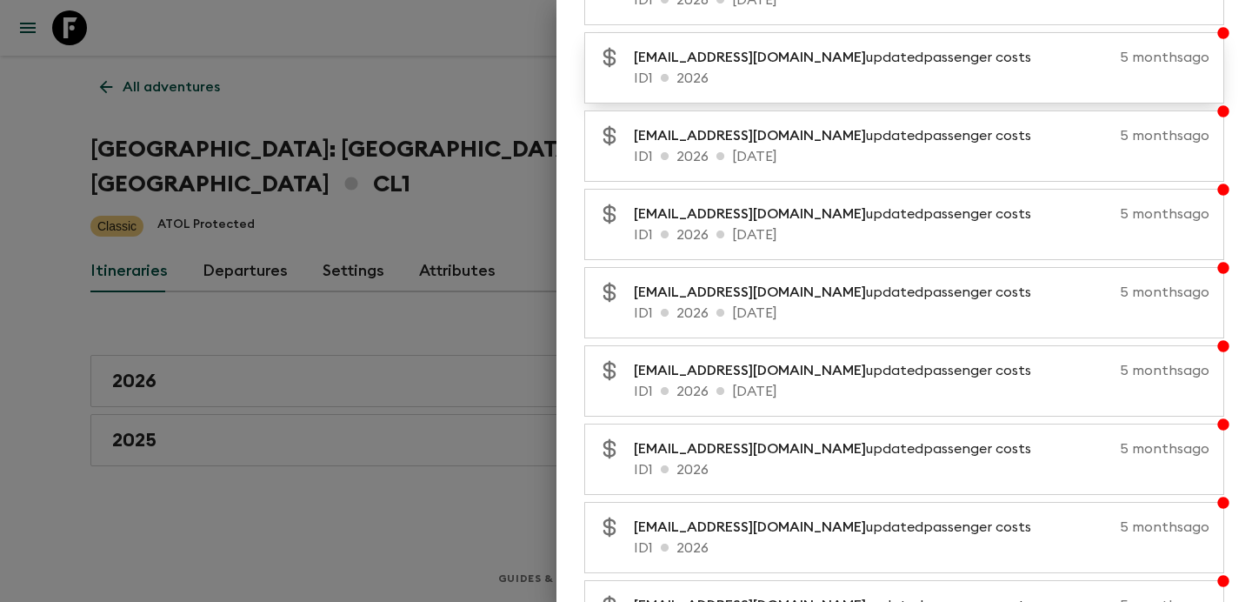
scroll to position [21173, 0]
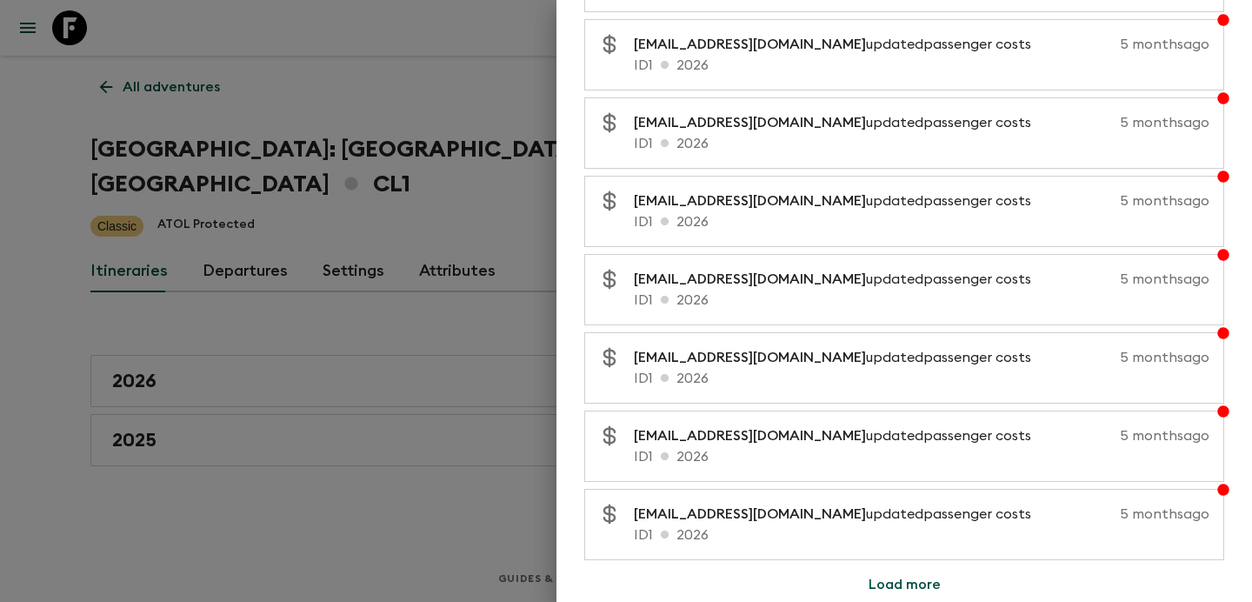
click at [908, 589] on button "Load more" at bounding box center [905, 584] width 114 height 35
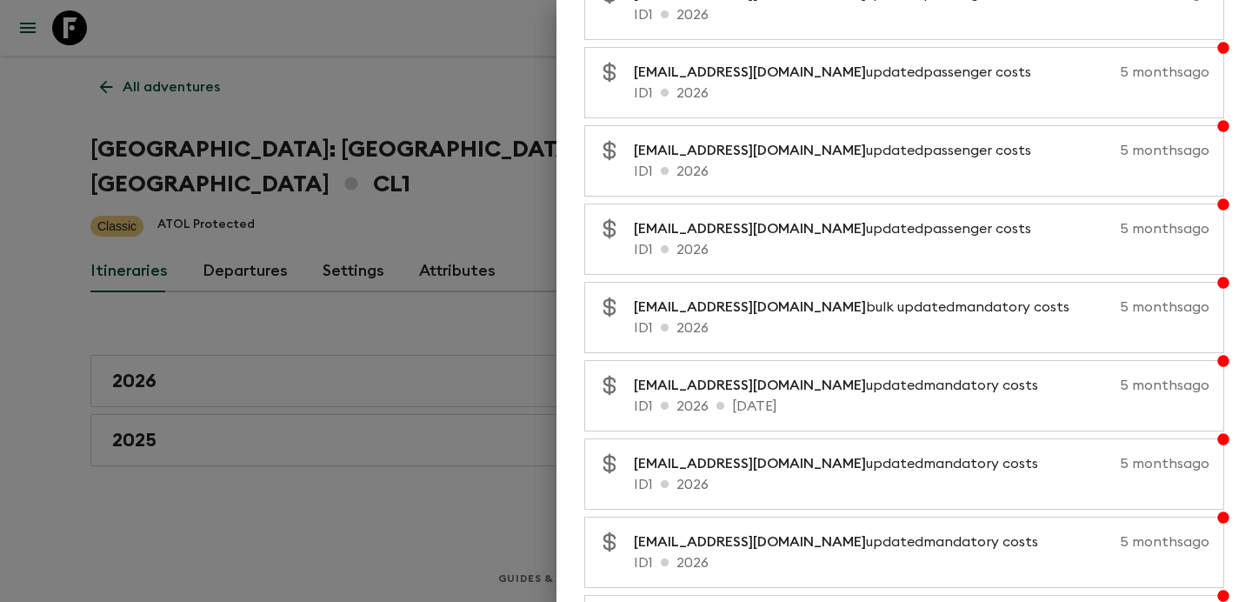
scroll to position [21956, 0]
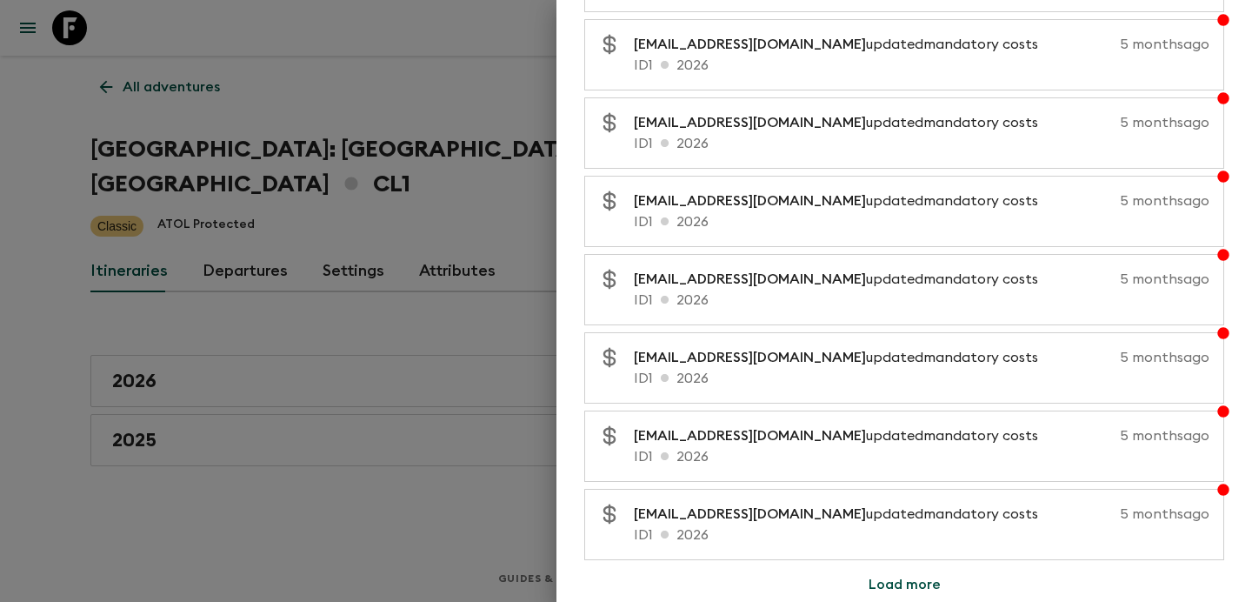
click at [922, 575] on button "Load more" at bounding box center [905, 584] width 114 height 35
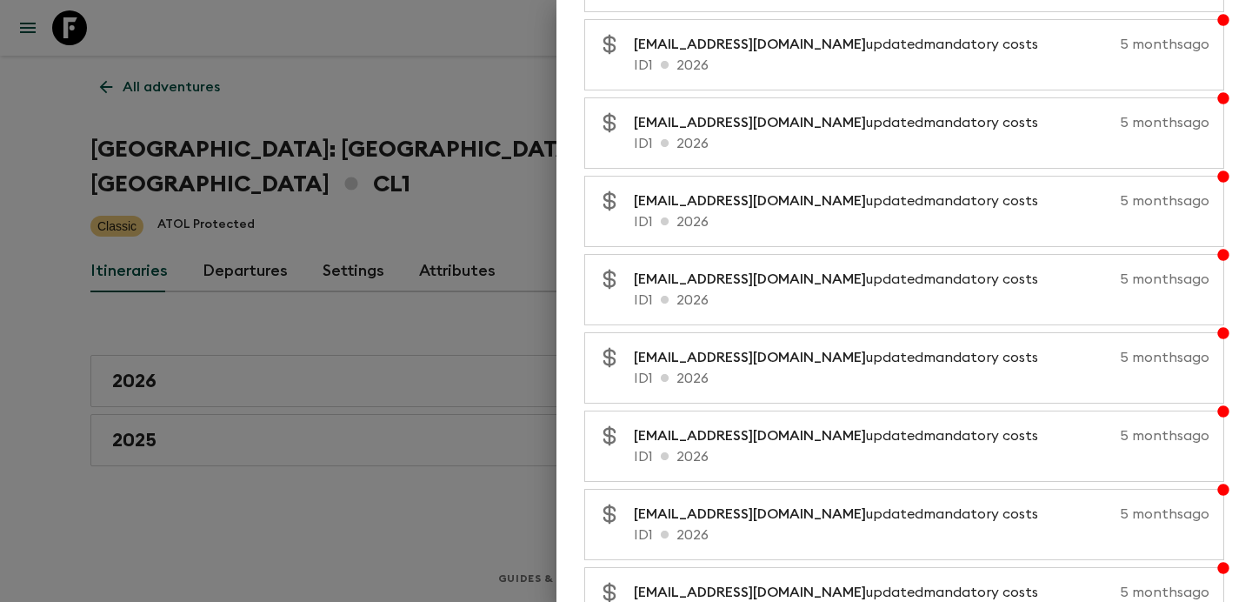
scroll to position [22738, 0]
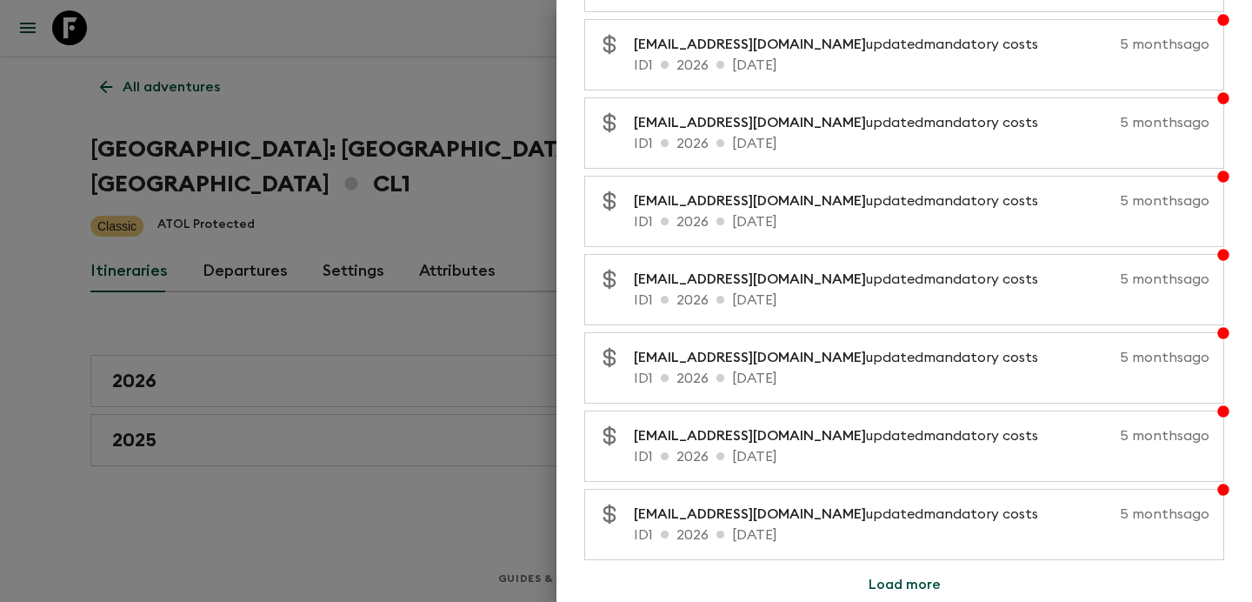
click at [904, 581] on button "Load more" at bounding box center [905, 584] width 114 height 35
click at [890, 584] on button "Load more" at bounding box center [905, 584] width 114 height 35
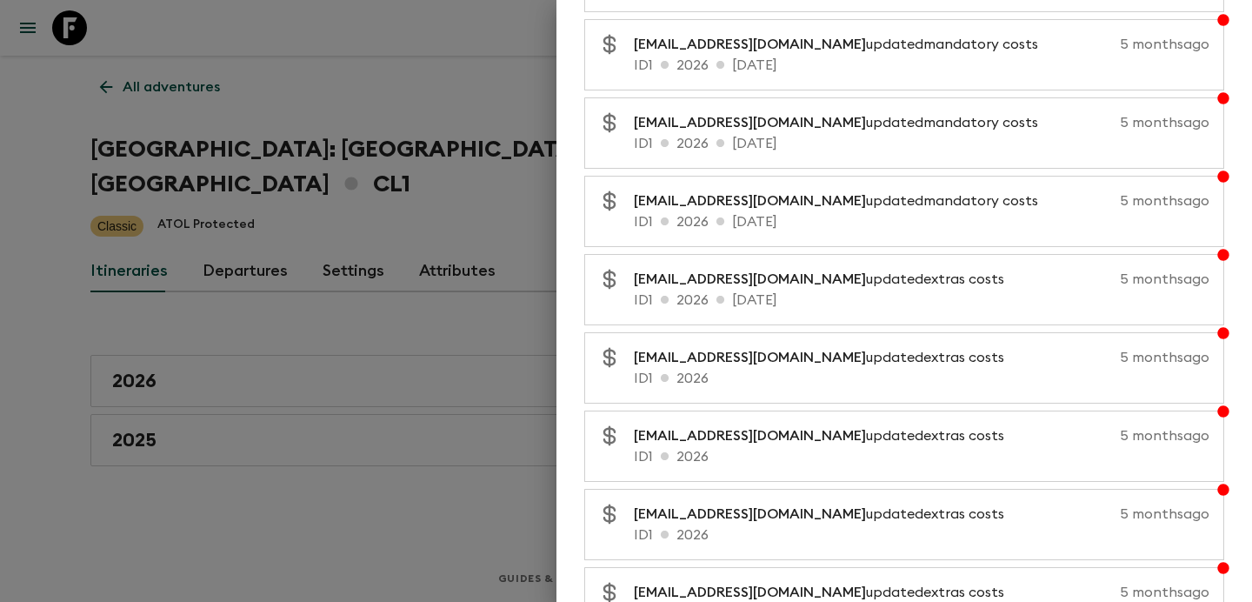
scroll to position [24303, 0]
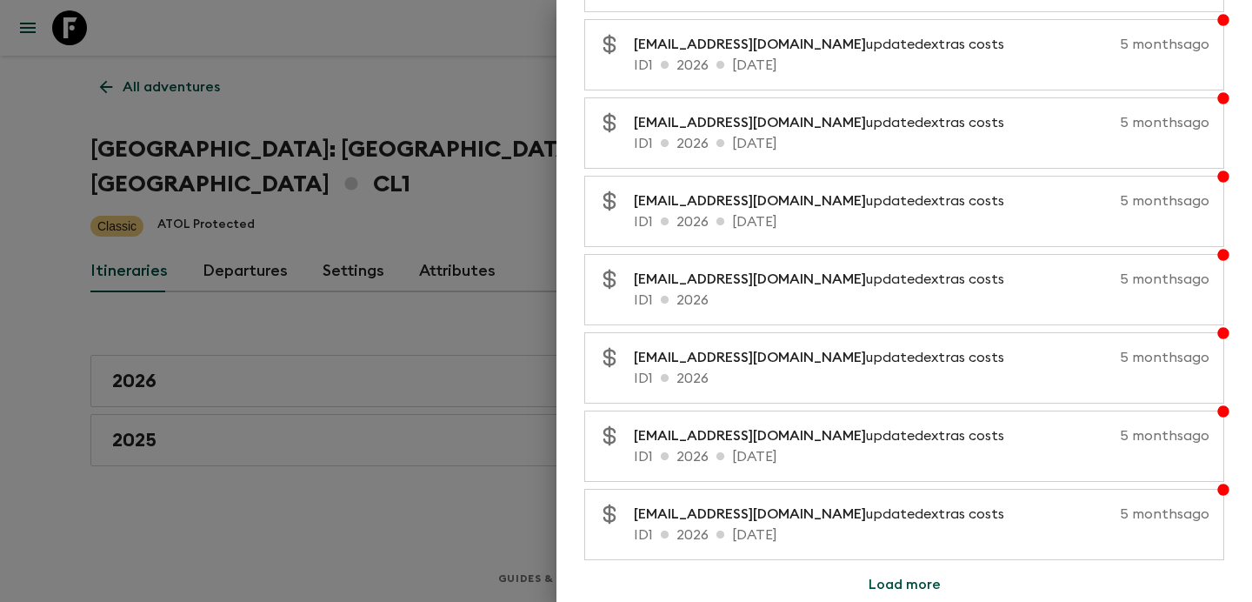
click at [910, 586] on button "Load more" at bounding box center [905, 584] width 114 height 35
click at [887, 584] on button "Load more" at bounding box center [905, 584] width 114 height 35
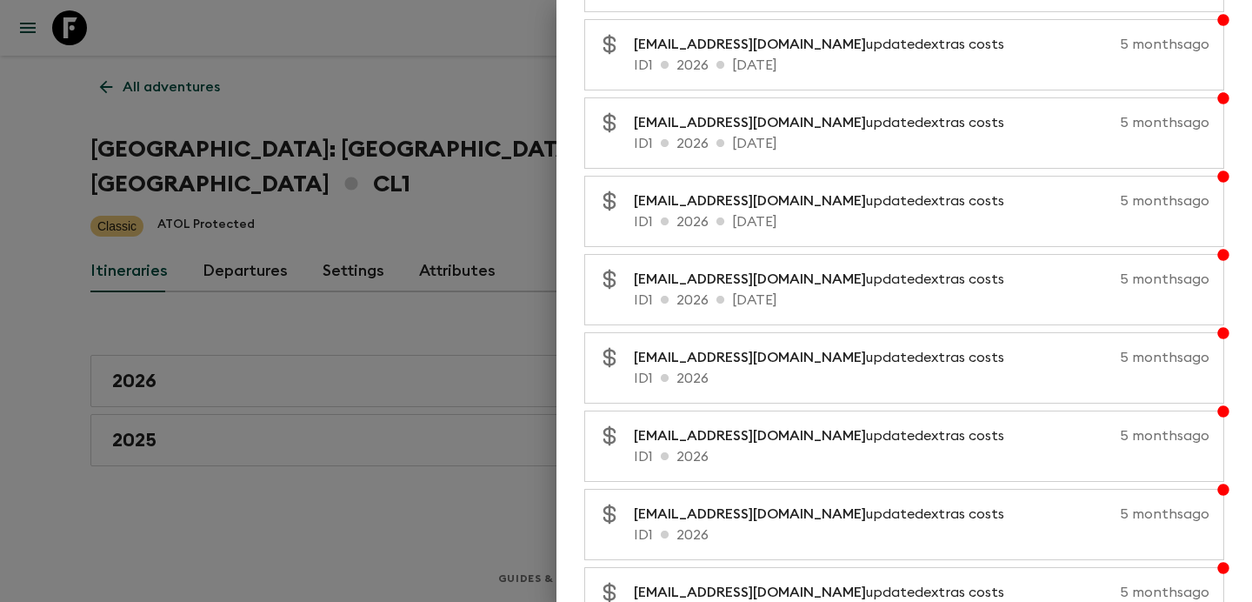
scroll to position [25869, 0]
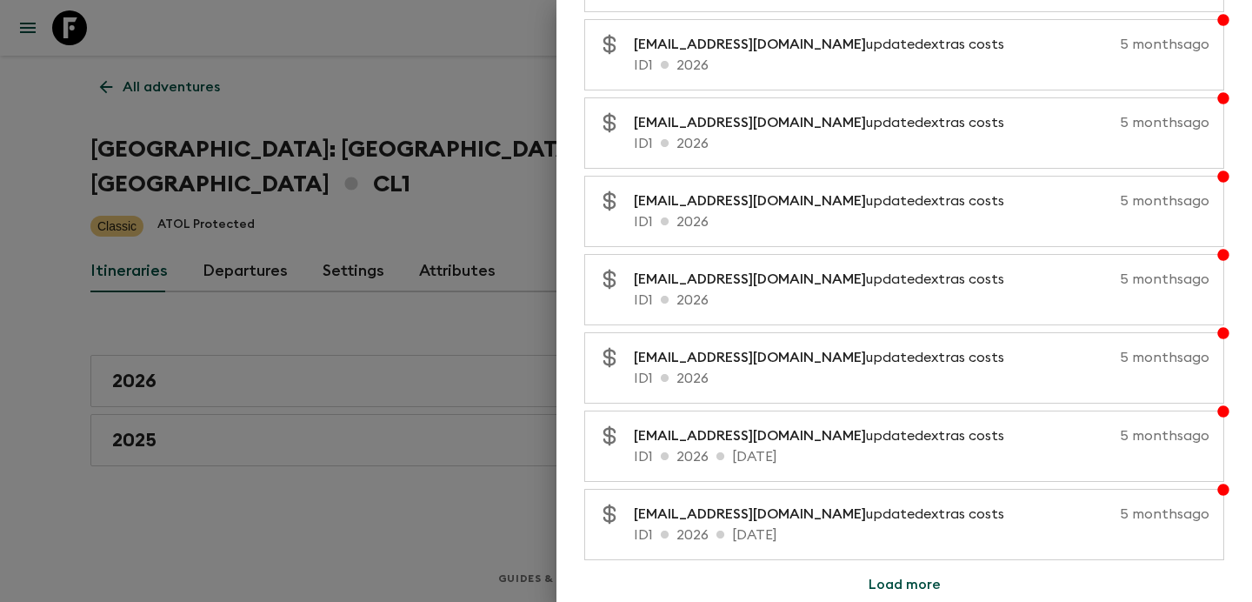
click at [905, 577] on button "Load more" at bounding box center [905, 584] width 114 height 35
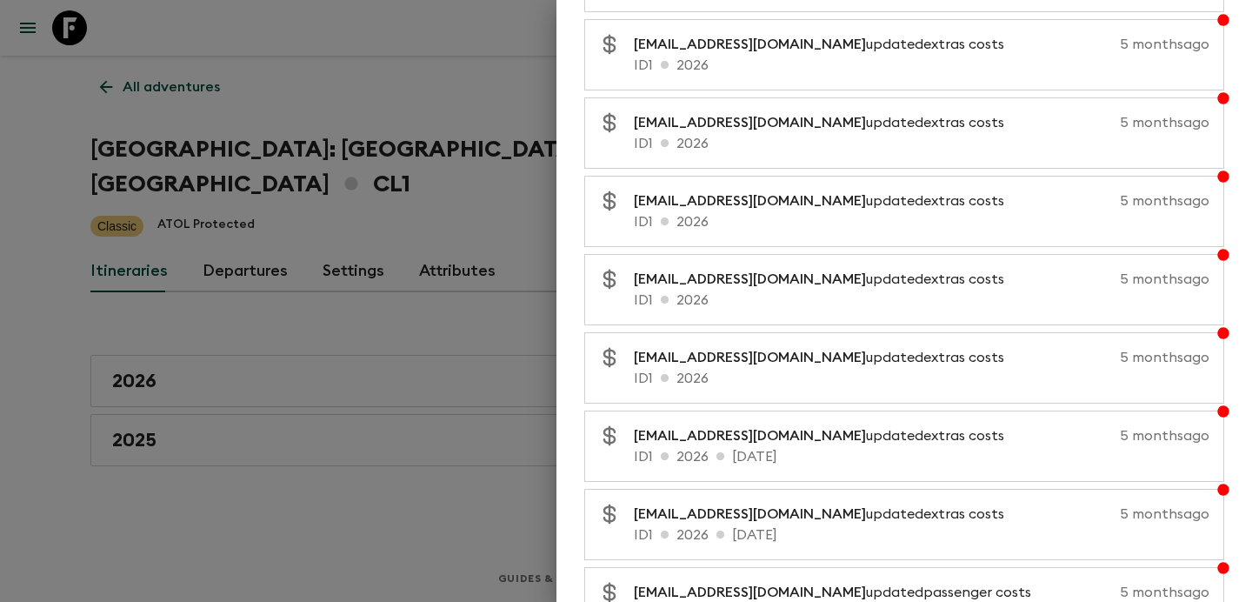
scroll to position [26651, 0]
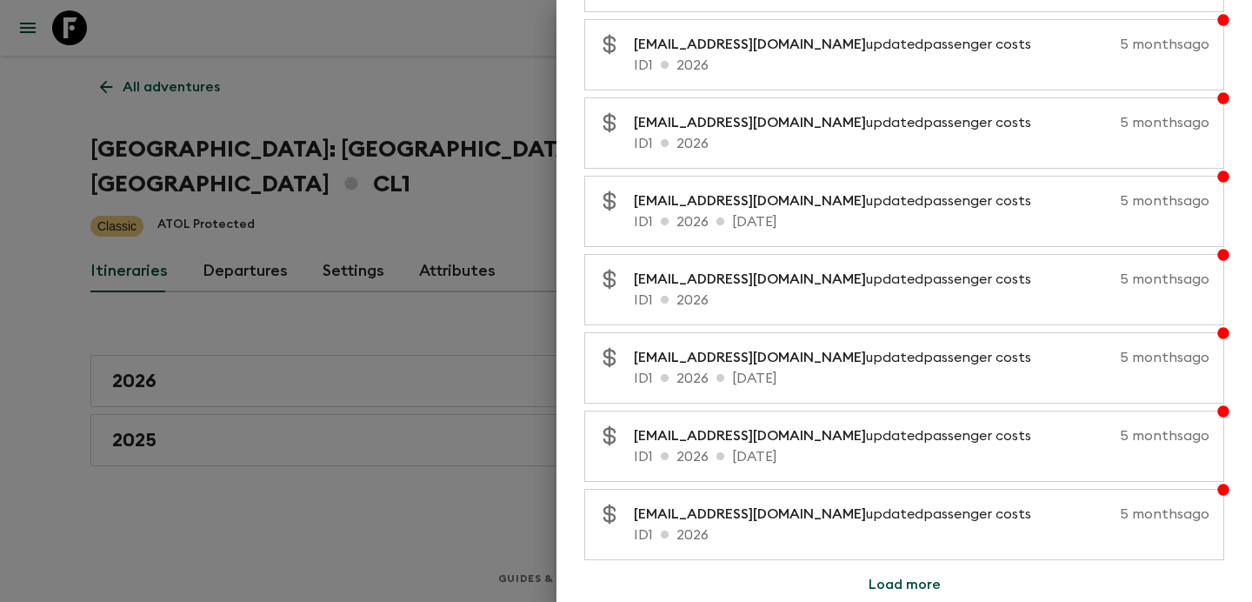
click at [897, 578] on button "Load more" at bounding box center [905, 584] width 114 height 35
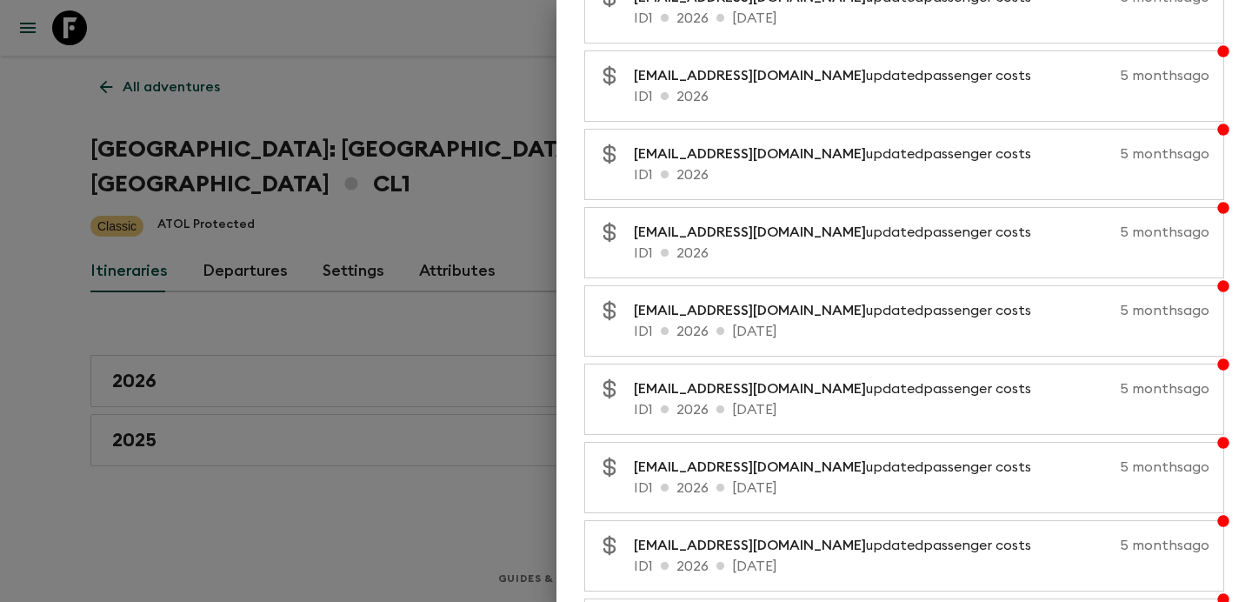
scroll to position [27434, 0]
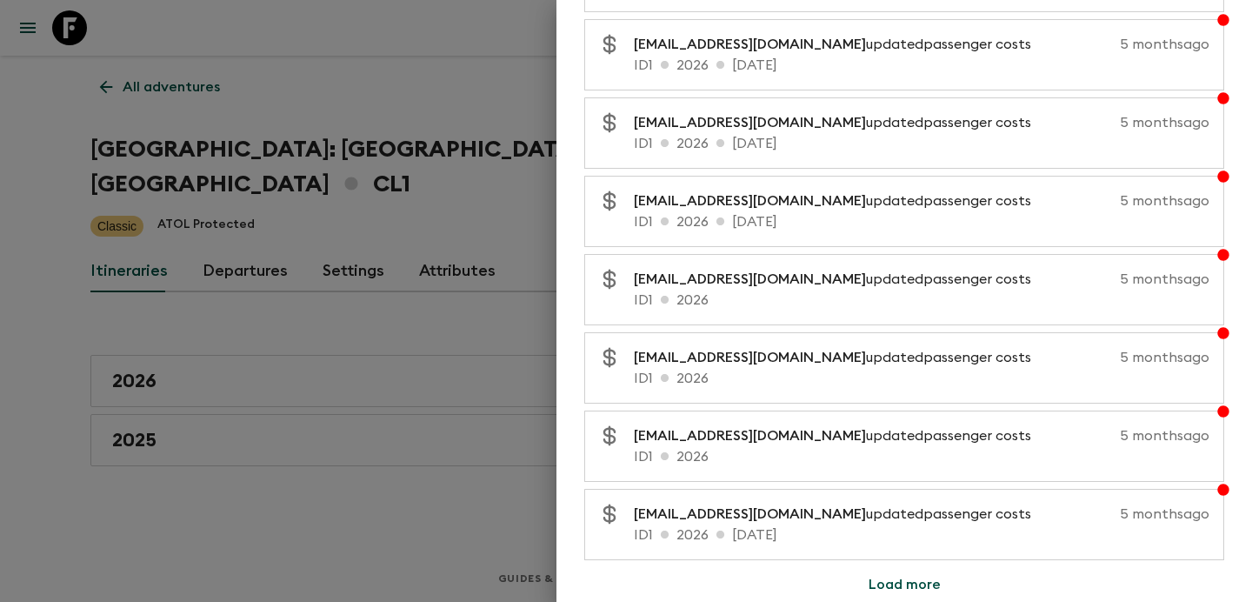
click at [885, 581] on button "Load more" at bounding box center [905, 584] width 114 height 35
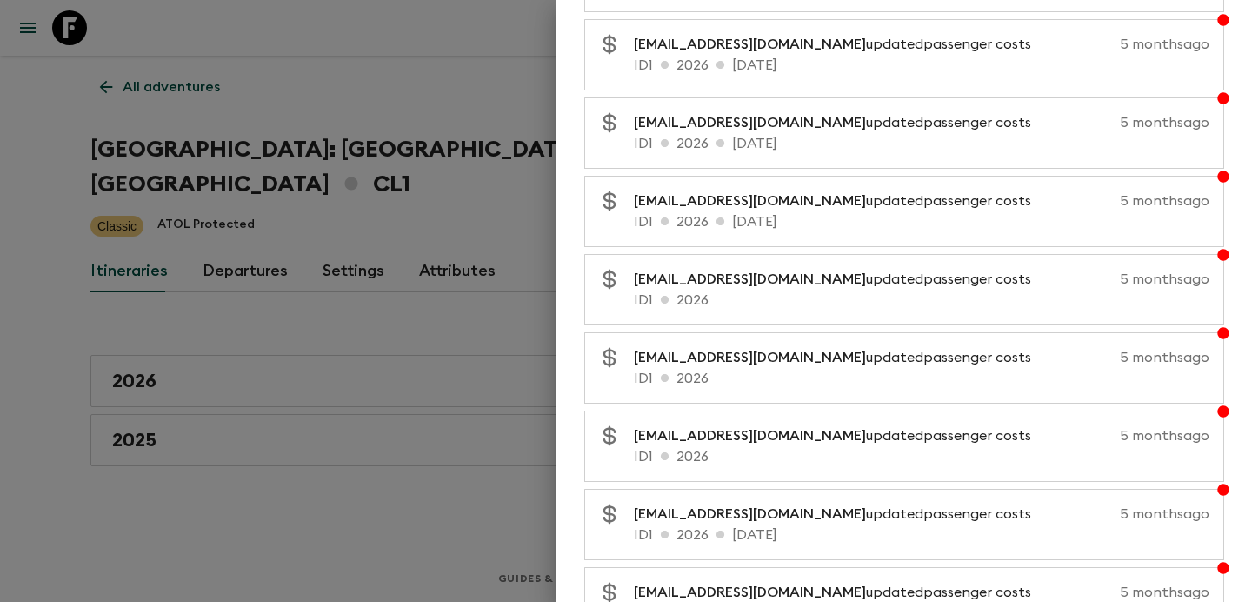
scroll to position [28216, 0]
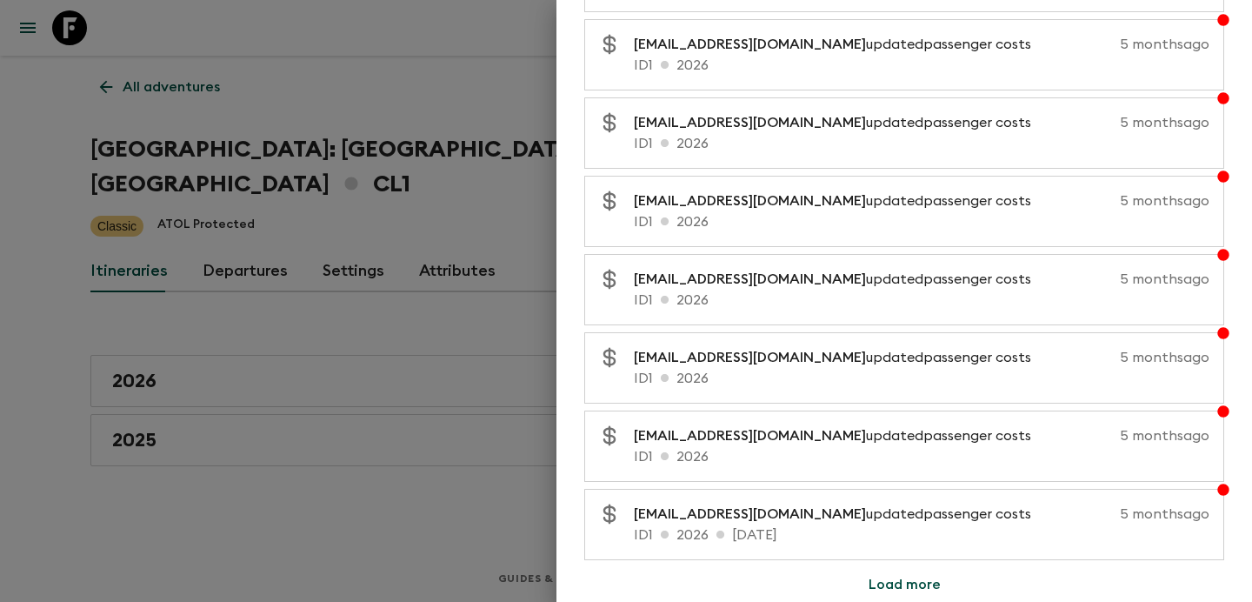
click at [915, 577] on button "Load more" at bounding box center [905, 584] width 114 height 35
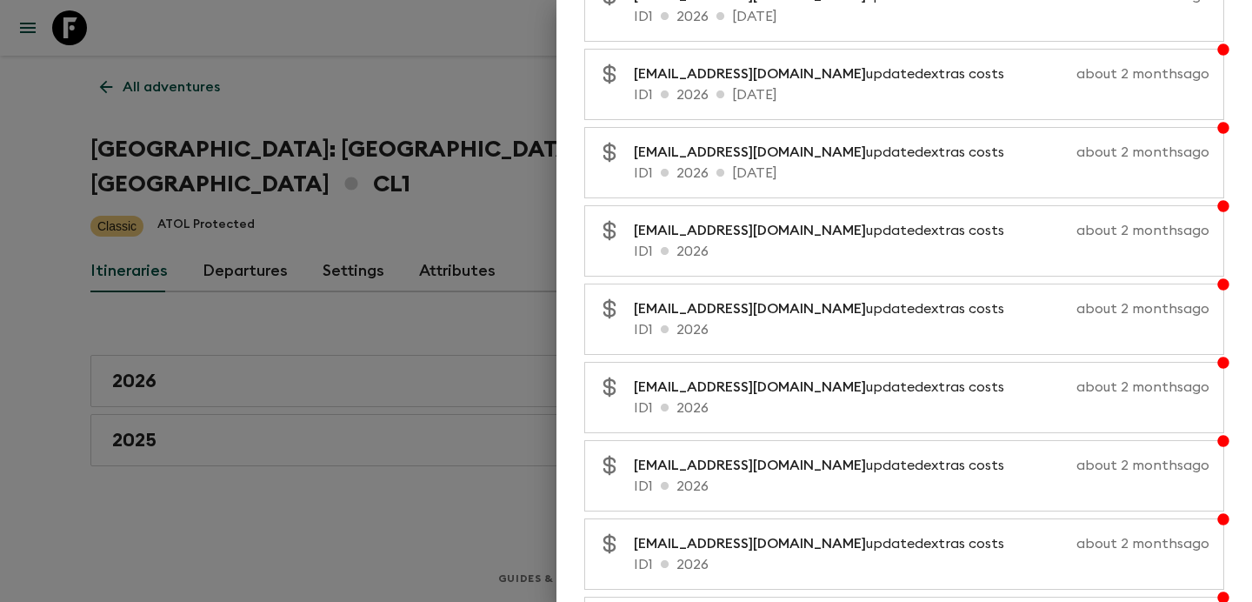
scroll to position [0, 0]
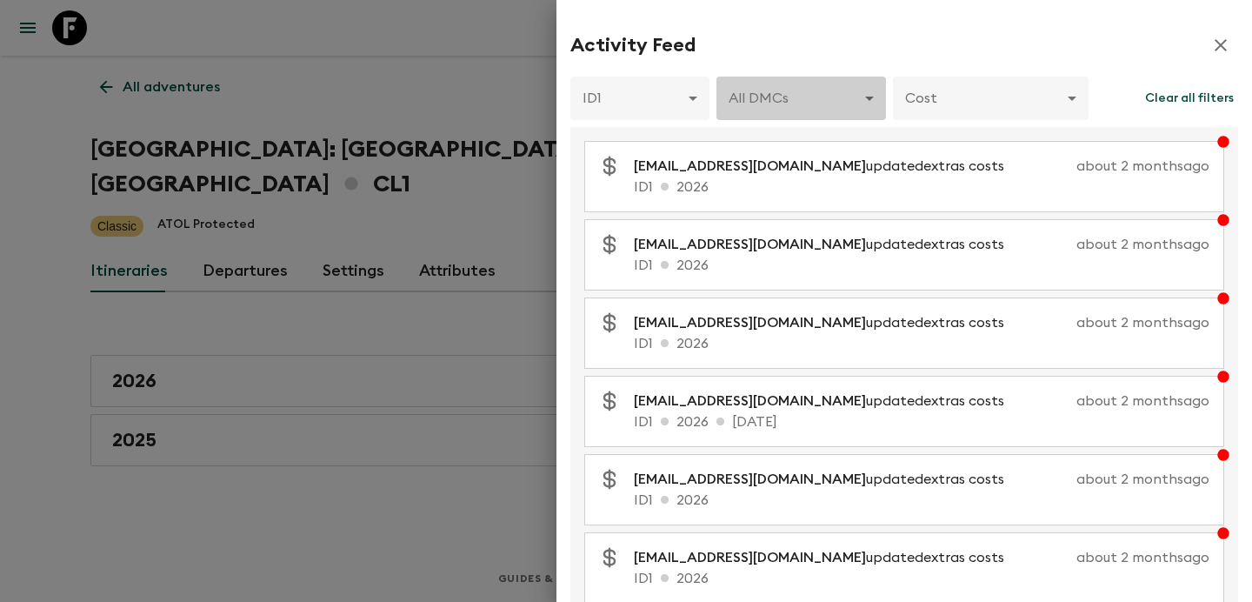
click at [845, 106] on body "Give feedback [PERSON_NAME][EMAIL_ADDRESS][DOMAIN_NAME] All adventures Chile: […" at bounding box center [626, 301] width 1252 height 602
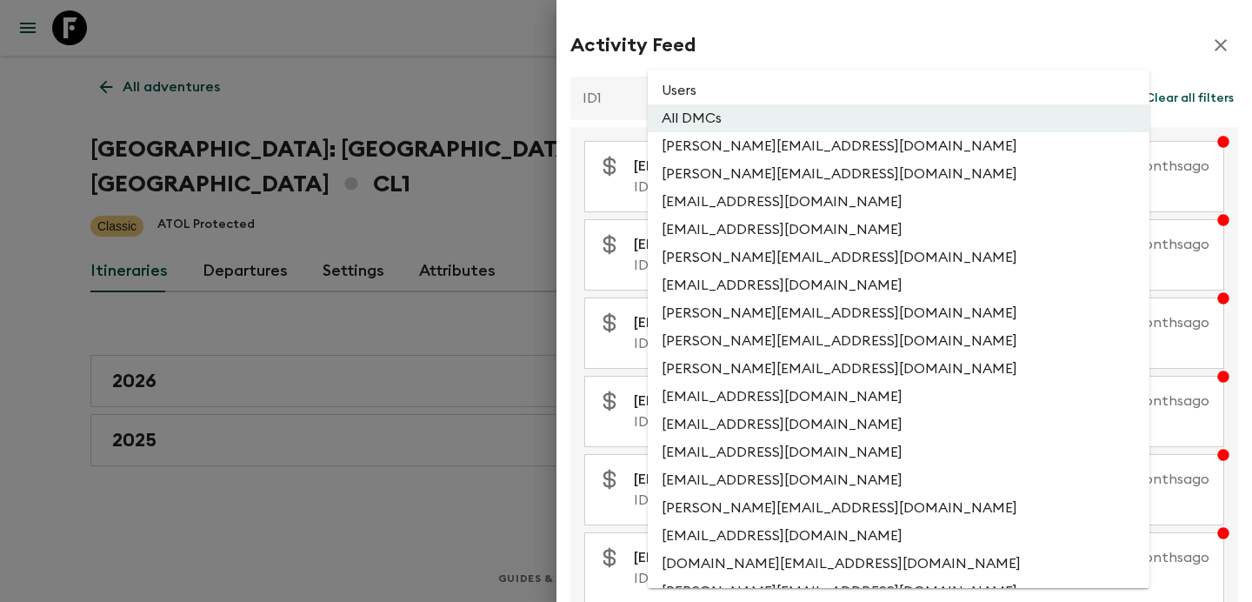
click at [799, 89] on li "Users" at bounding box center [899, 91] width 502 height 28
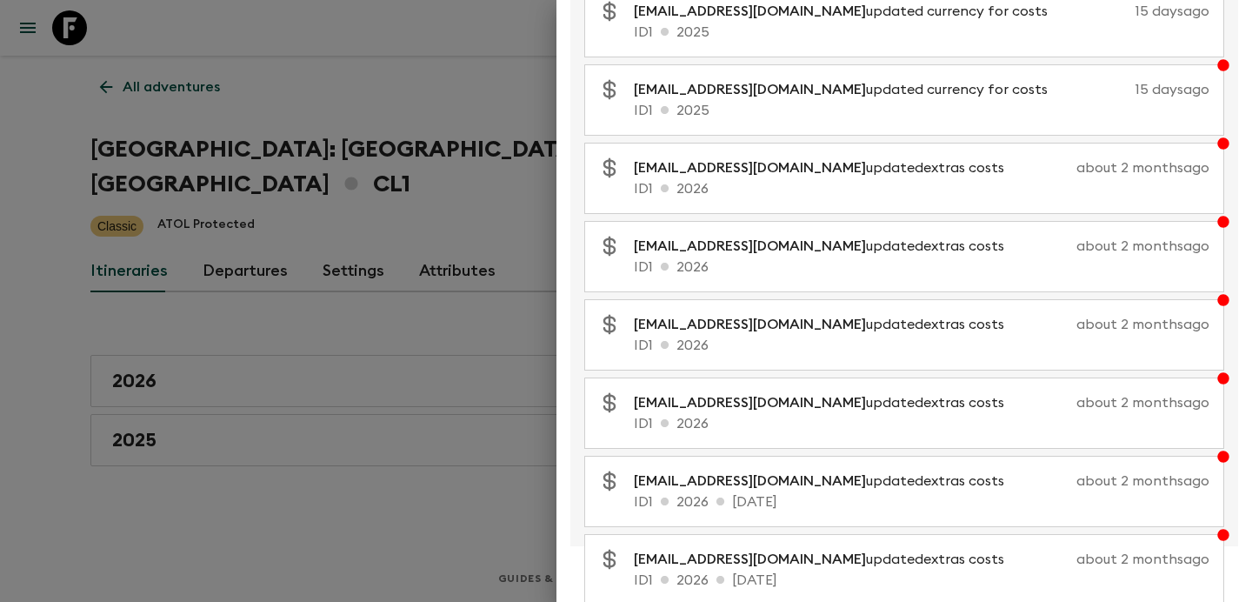
scroll to position [357, 0]
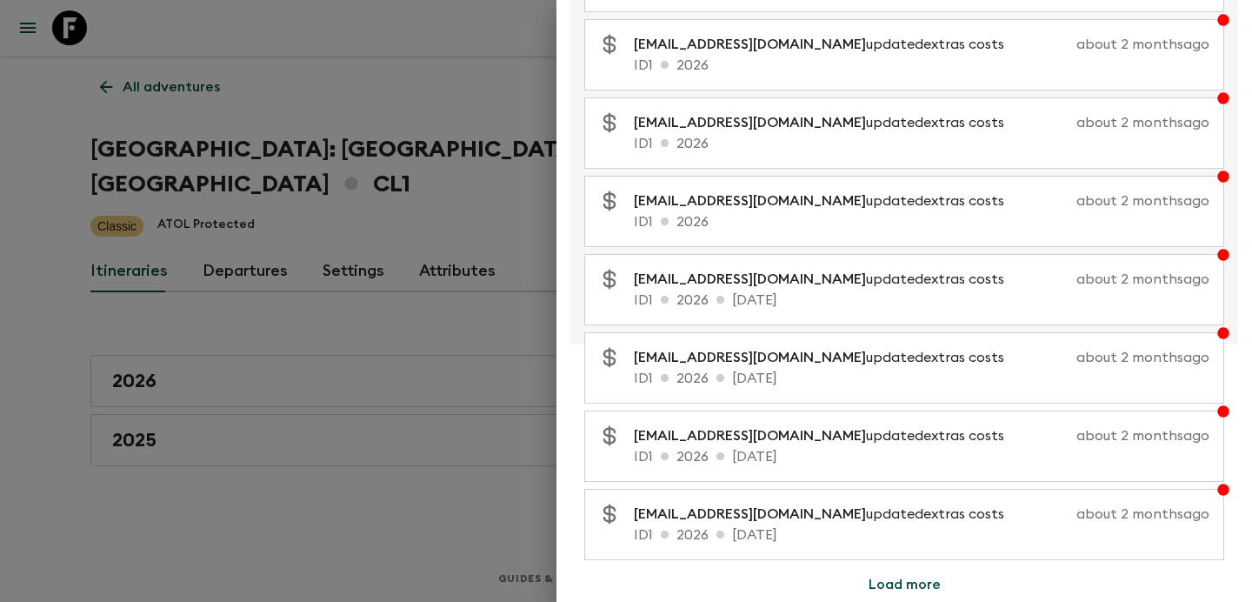
click at [893, 570] on button "Load more" at bounding box center [905, 584] width 114 height 35
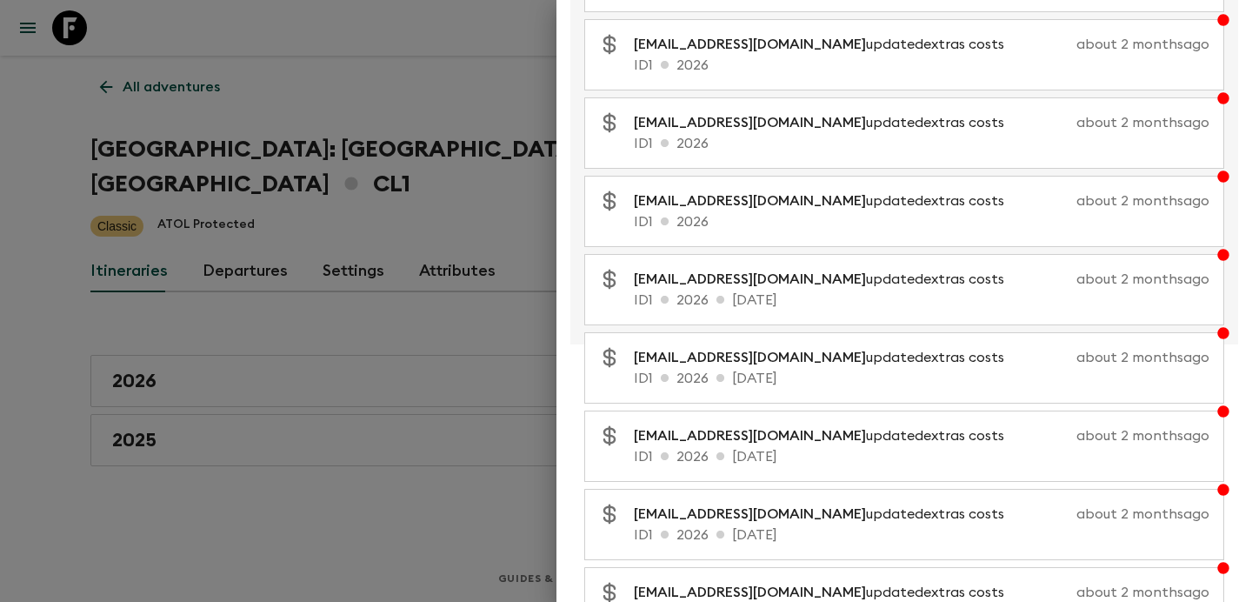
scroll to position [1139, 0]
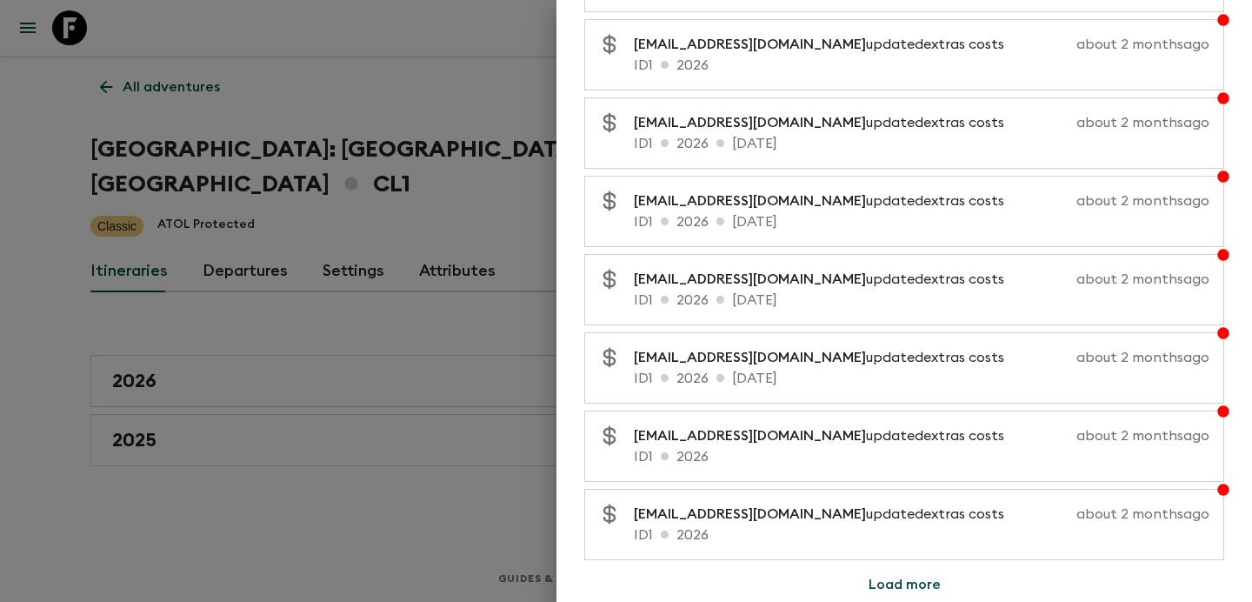
click at [902, 583] on button "Load more" at bounding box center [905, 584] width 114 height 35
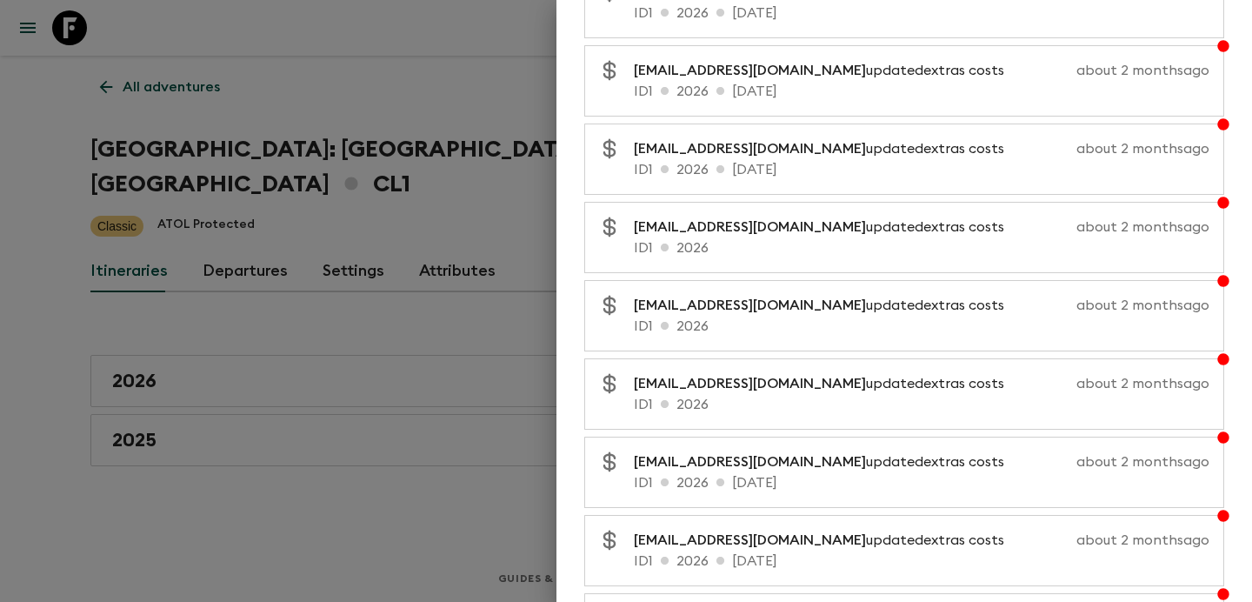
scroll to position [1922, 0]
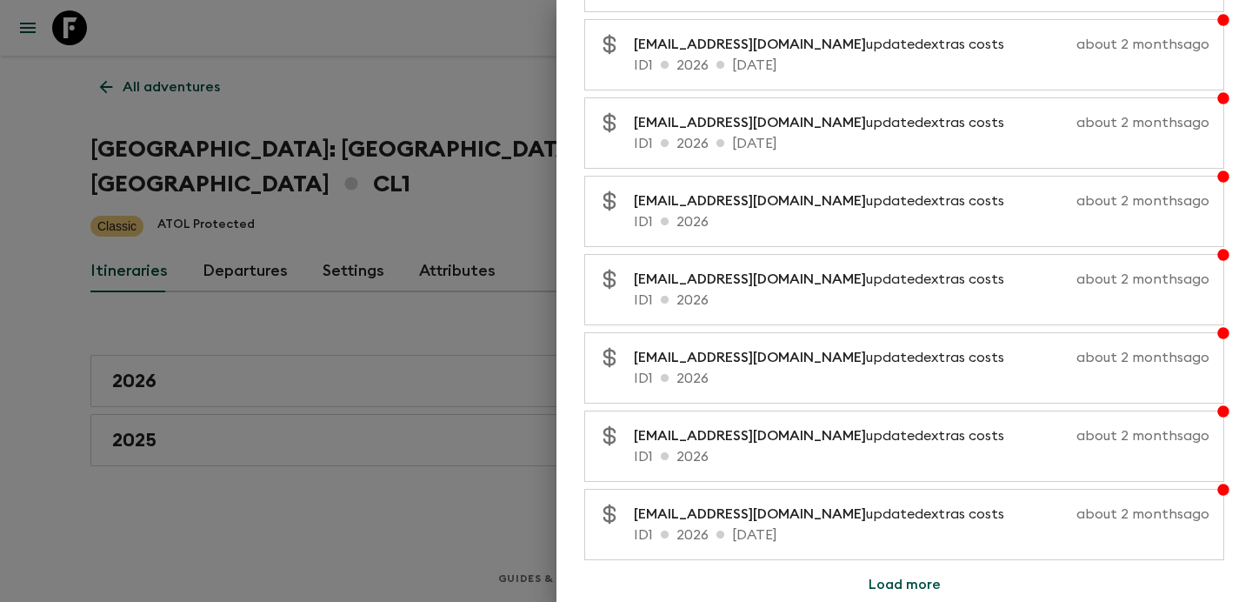
click at [383, 287] on div at bounding box center [626, 301] width 1252 height 602
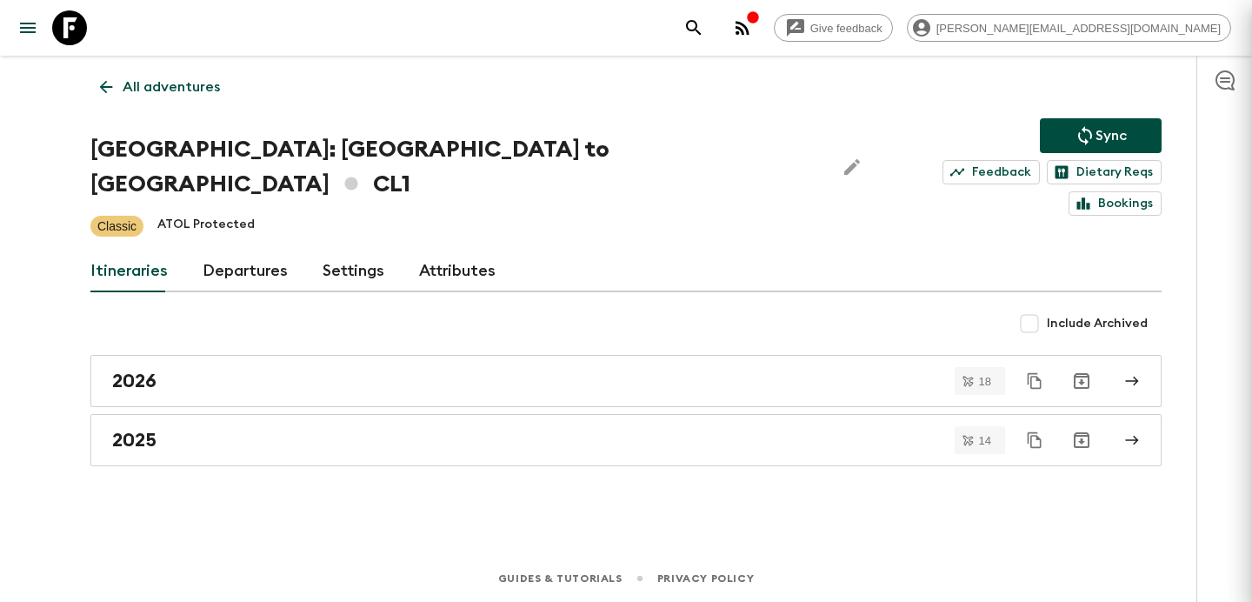
scroll to position [0, 0]
click at [166, 77] on p "All adventures" at bounding box center [171, 87] width 97 height 21
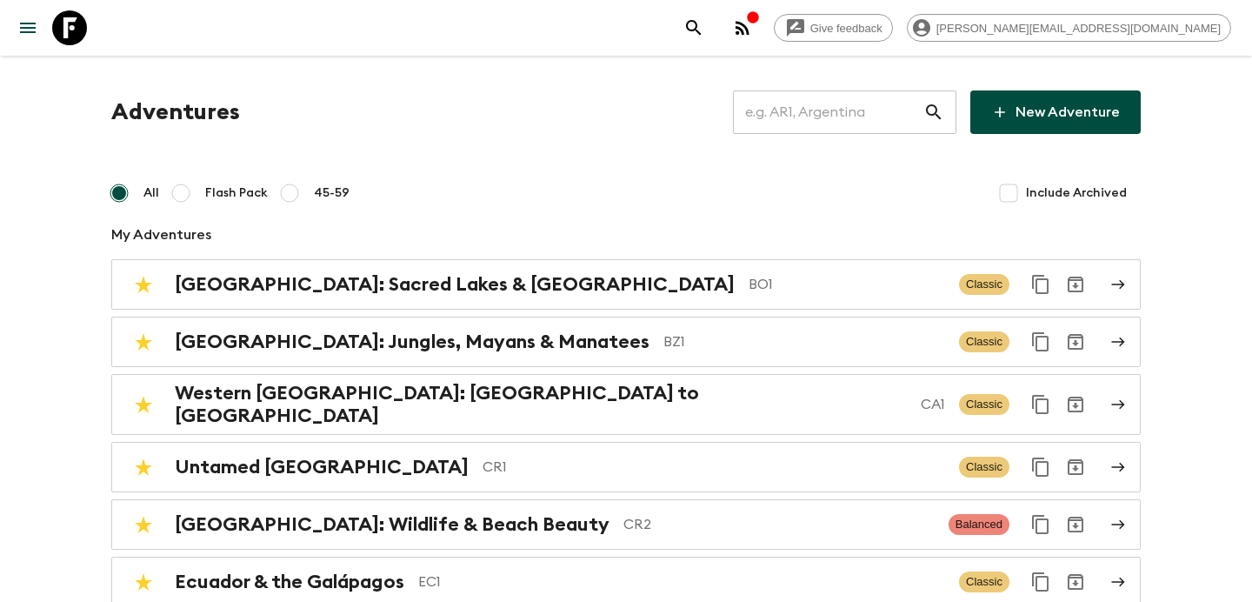
click at [823, 91] on input "text" at bounding box center [828, 112] width 190 height 49
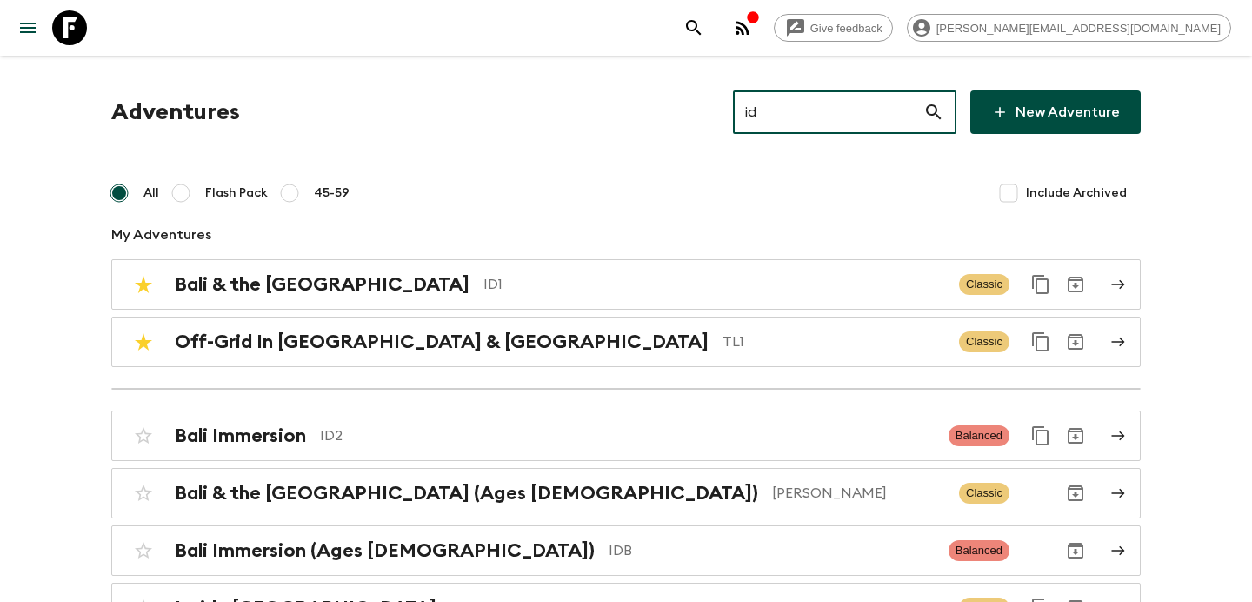
type input "id1"
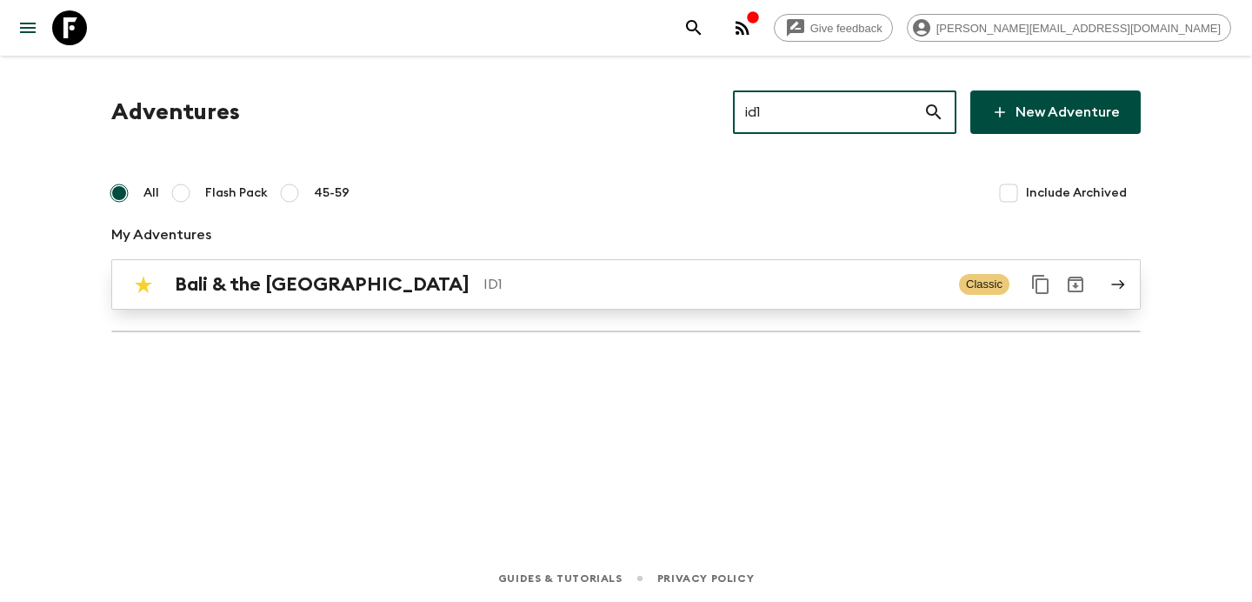
click at [506, 296] on div "Bali & the [GEOGRAPHIC_DATA] ID1 Classic" at bounding box center [592, 284] width 932 height 35
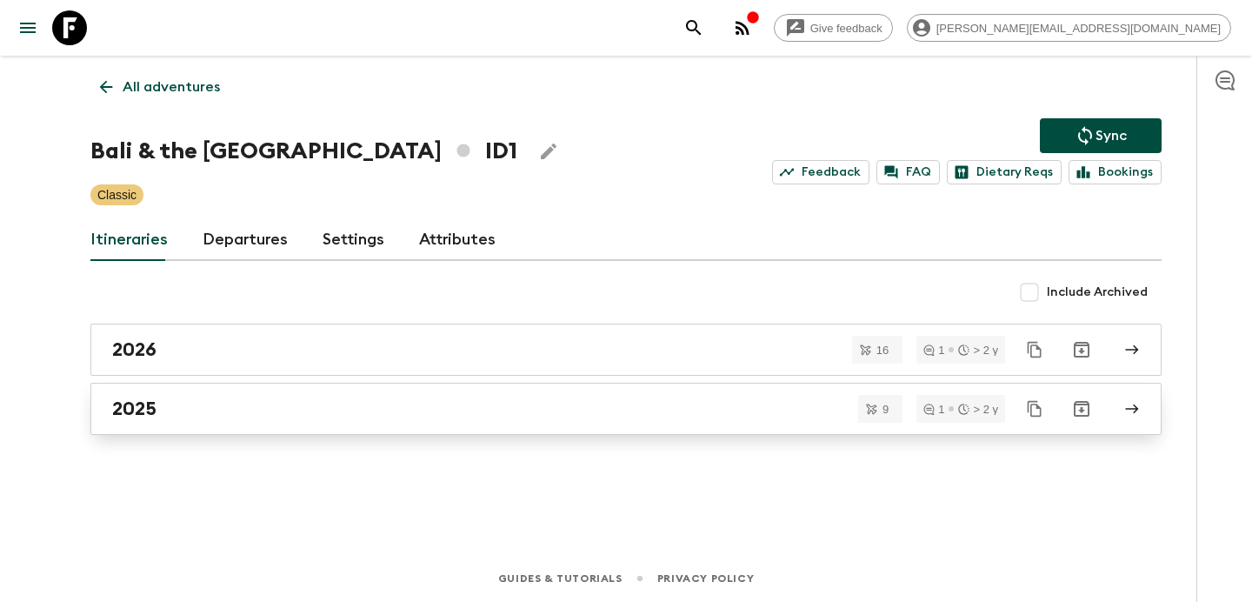
click at [464, 410] on div "2025" at bounding box center [609, 408] width 995 height 23
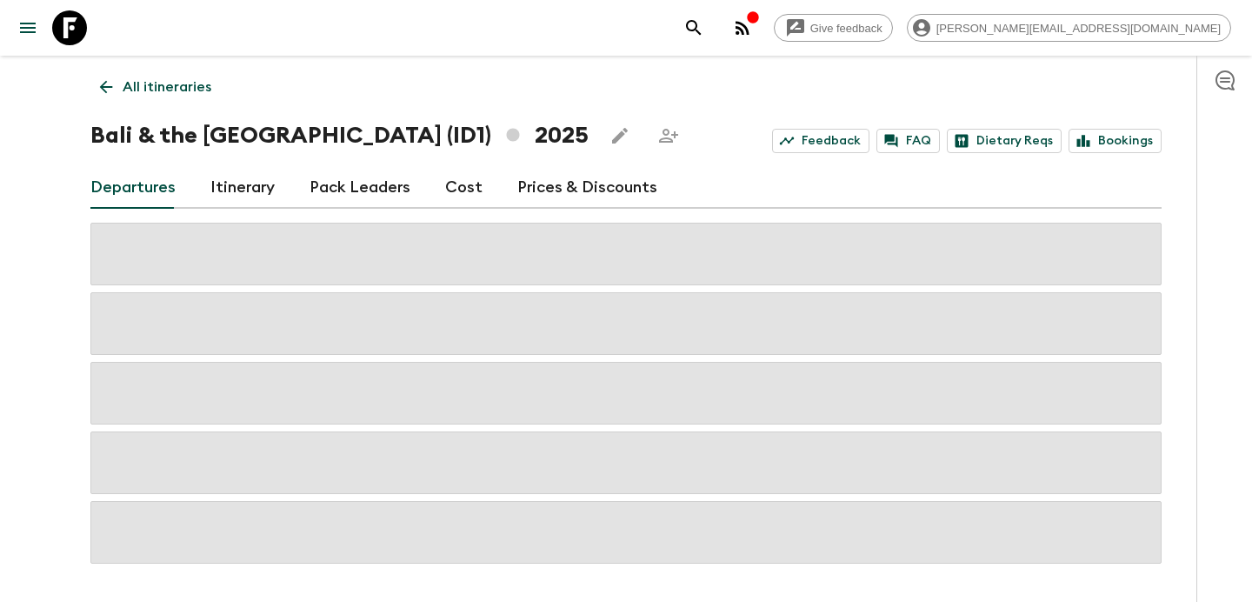
click at [457, 189] on link "Cost" at bounding box center [463, 188] width 37 height 42
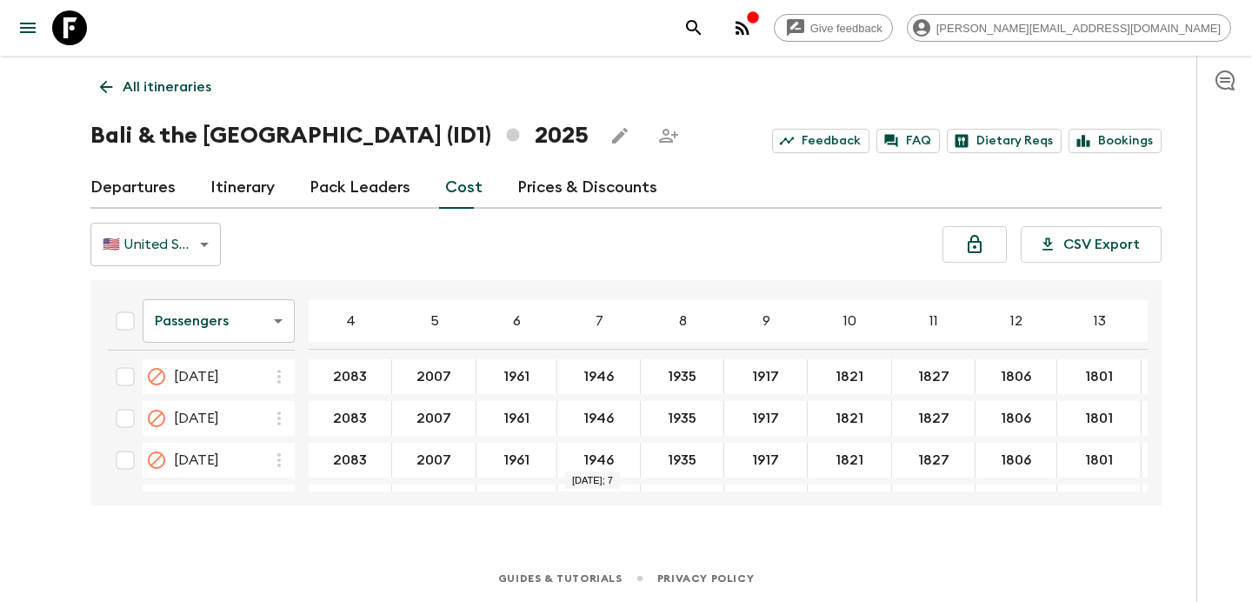
scroll to position [1506, 0]
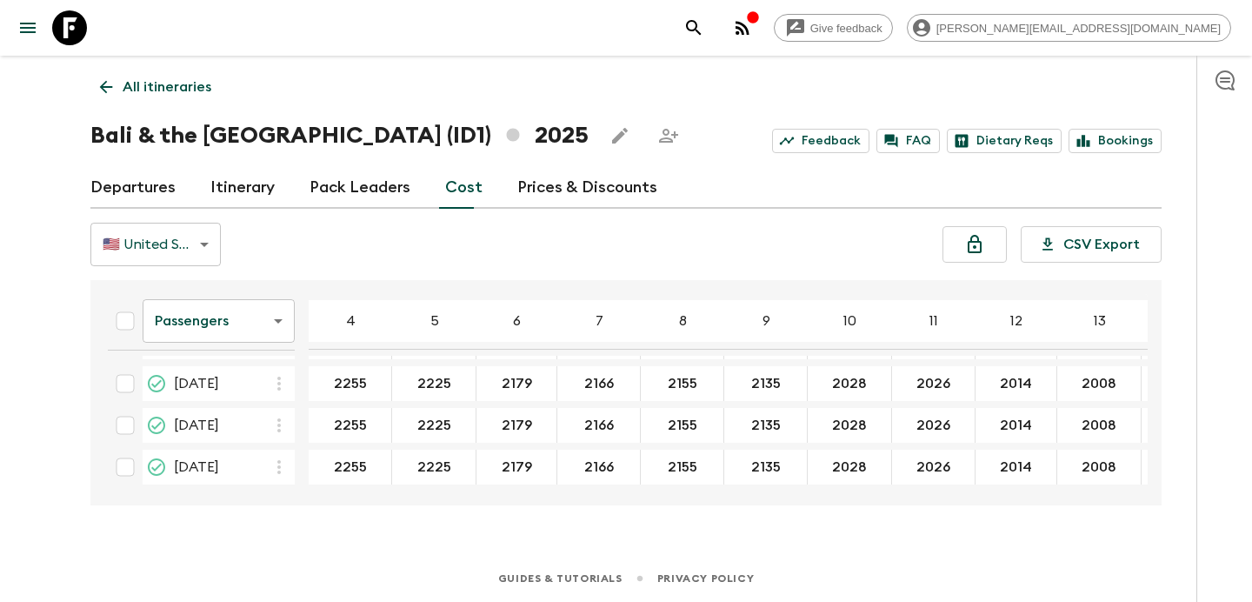
click at [758, 22] on icon "button" at bounding box center [752, 16] width 11 height 11
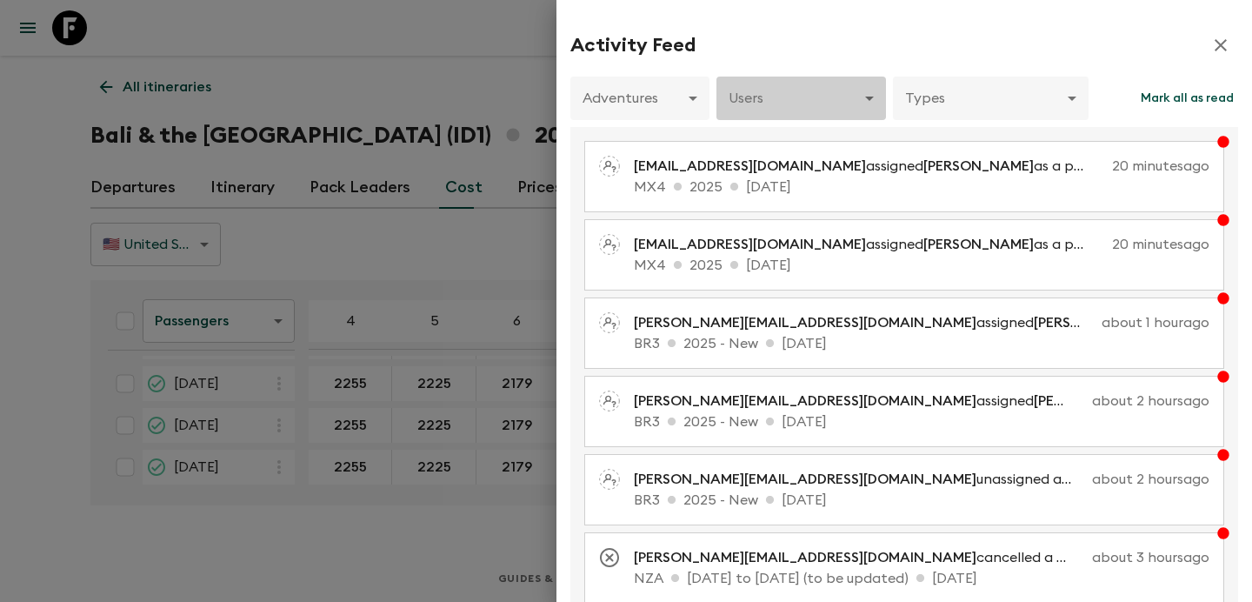
click at [872, 93] on body "Give feedback [PERSON_NAME][EMAIL_ADDRESS][DOMAIN_NAME] All itineraries [GEOGRA…" at bounding box center [626, 301] width 1252 height 602
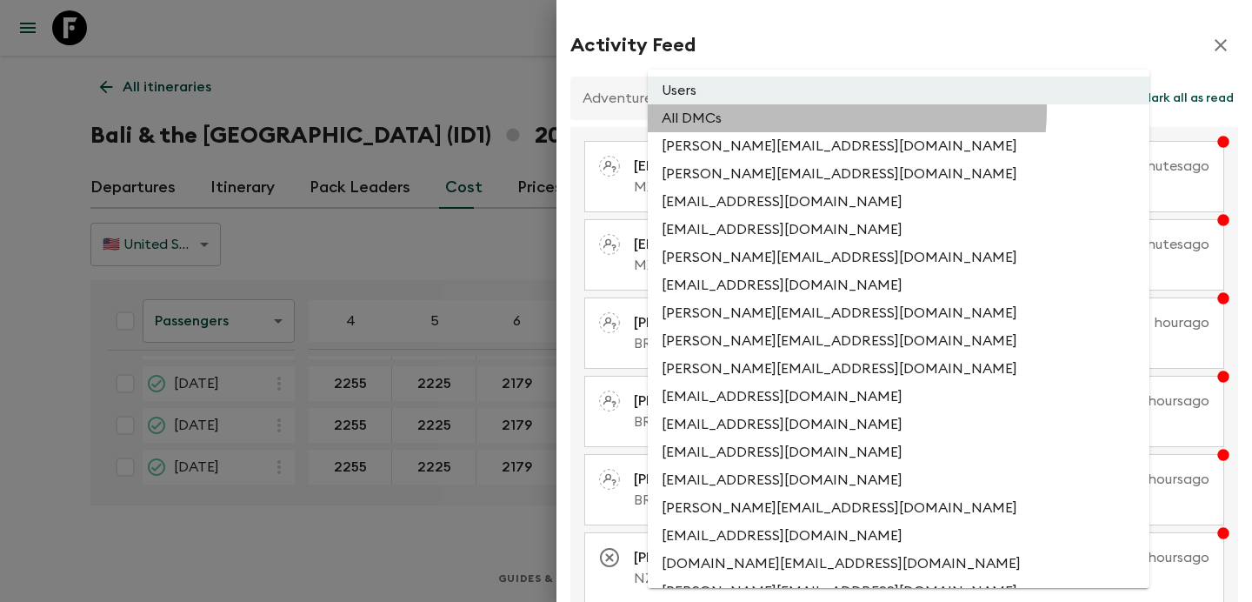
click at [846, 110] on li "All DMCs" at bounding box center [899, 118] width 502 height 28
type input "EXTERNAL_ONLY"
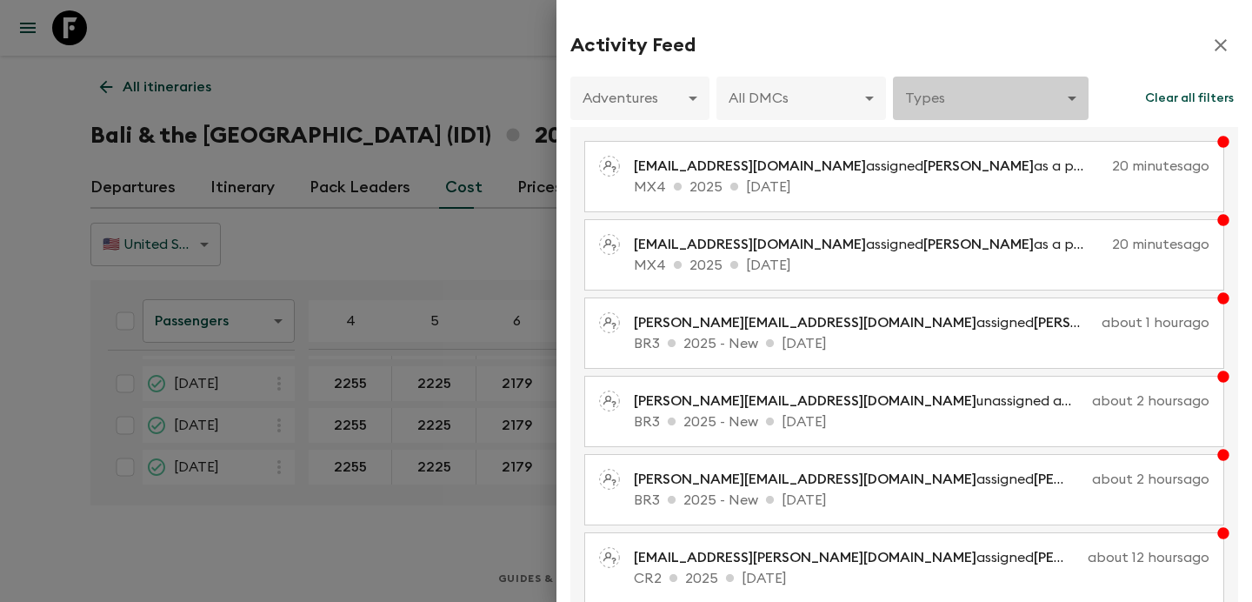
click at [956, 106] on body "Give feedback [PERSON_NAME][EMAIL_ADDRESS][DOMAIN_NAME] All itineraries [GEOGRA…" at bounding box center [626, 301] width 1252 height 602
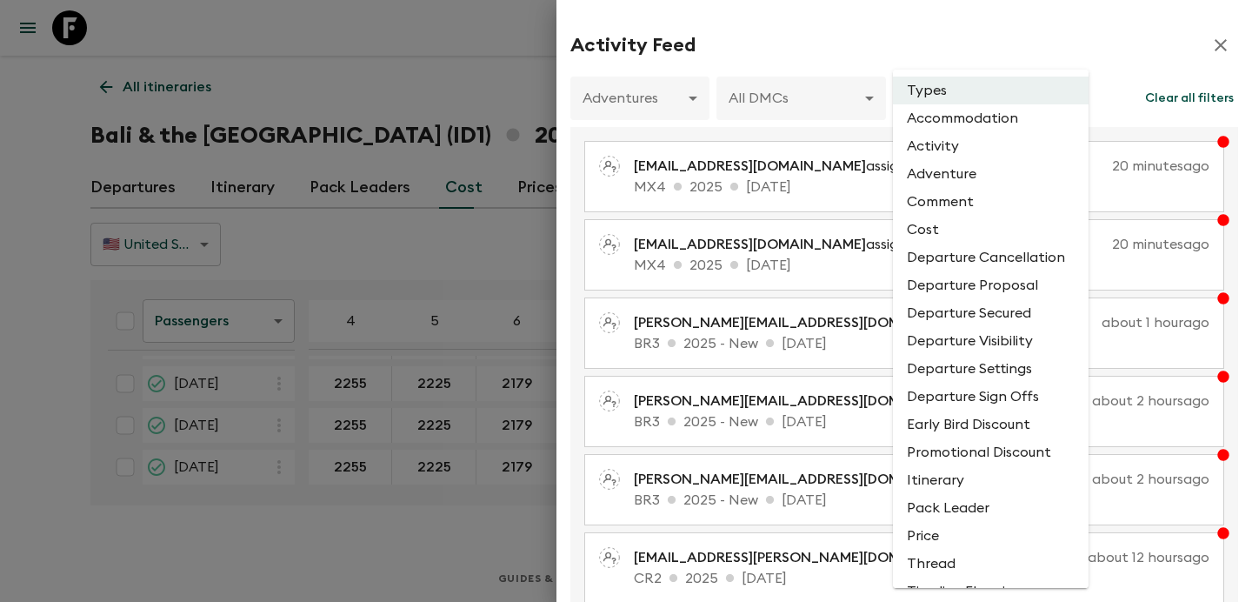
click at [945, 227] on li "Cost" at bounding box center [991, 230] width 196 height 28
type input "COST"
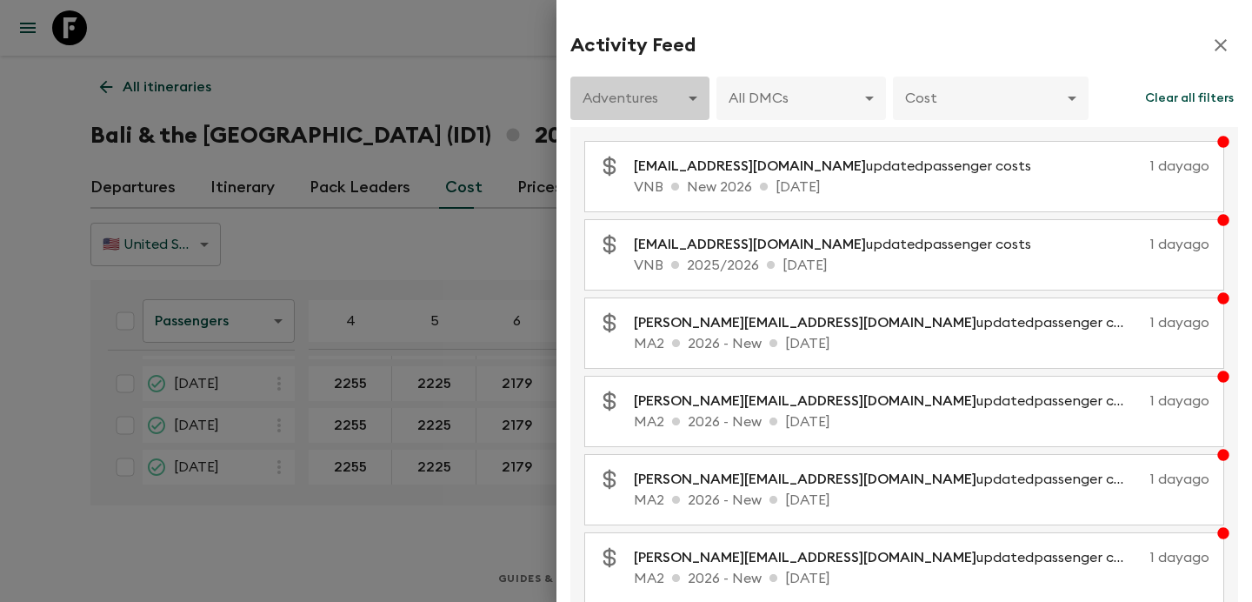
click at [690, 111] on body "Give feedback [PERSON_NAME][EMAIL_ADDRESS][DOMAIN_NAME] All itineraries [GEOGRA…" at bounding box center [626, 301] width 1252 height 602
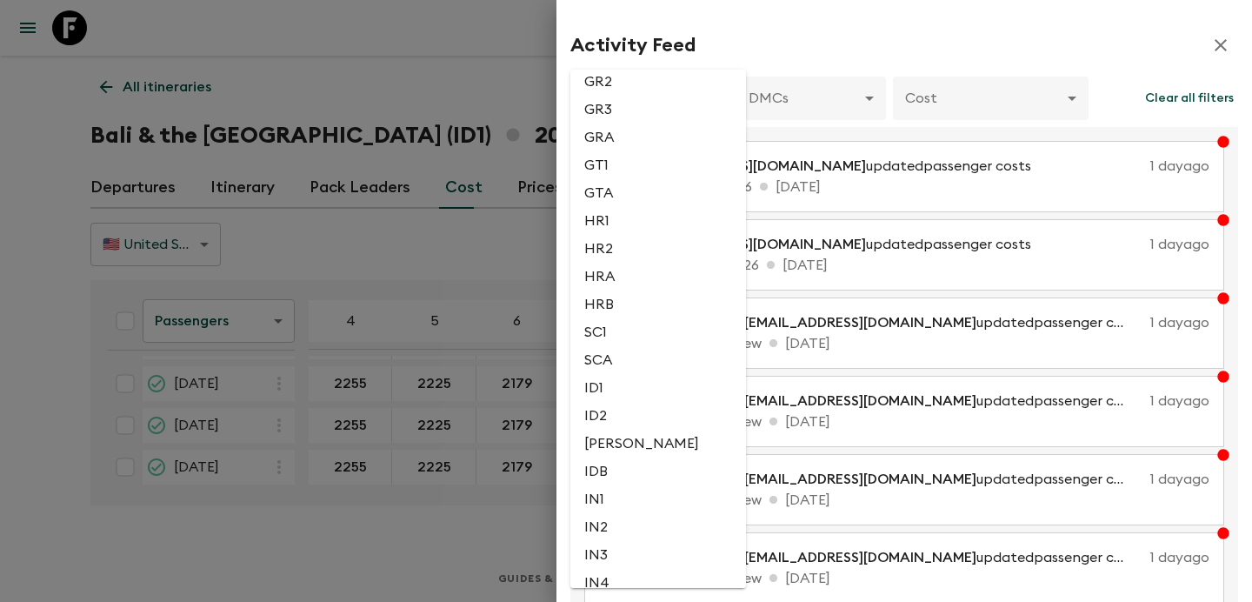
scroll to position [1656, 0]
click at [616, 397] on li "ID1" at bounding box center [658, 383] width 176 height 28
type input "fca5f877-09e2-4852-9cfd-e5d26fd31f1c"
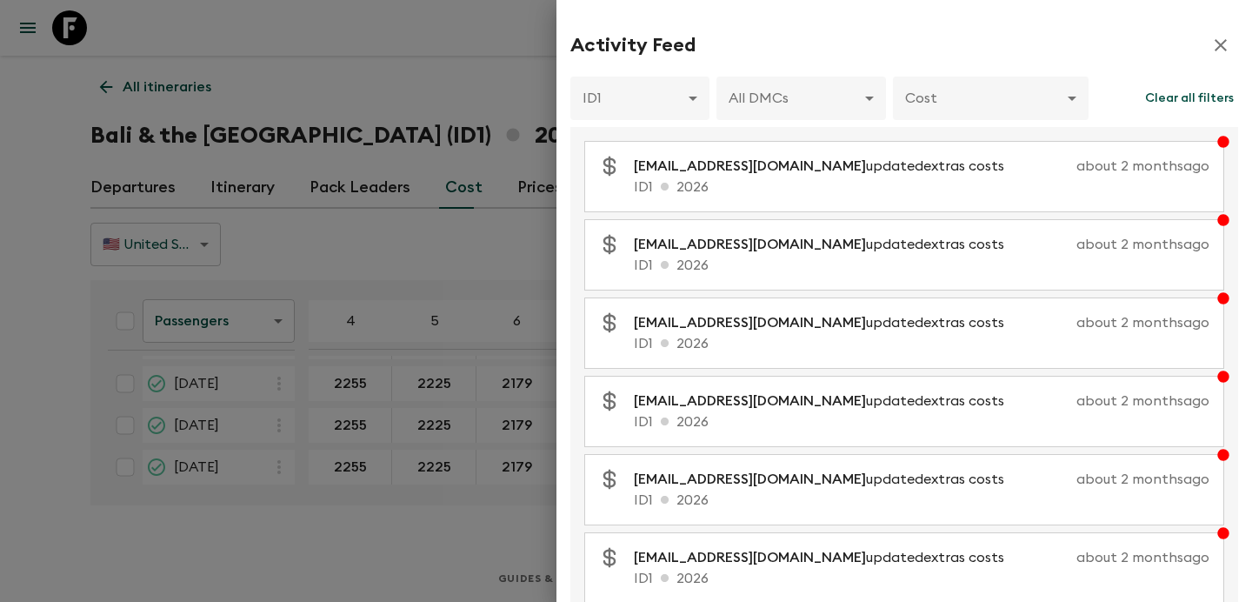
scroll to position [357, 0]
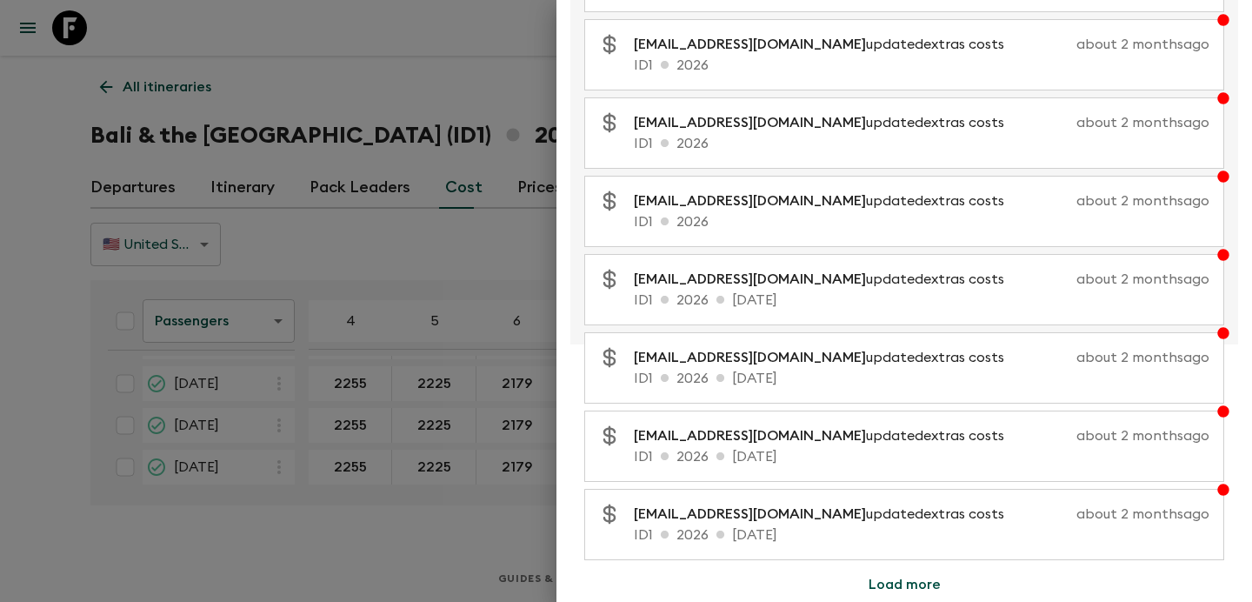
click at [918, 582] on button "Load more" at bounding box center [905, 584] width 114 height 35
click at [902, 584] on button "Load more" at bounding box center [905, 584] width 114 height 35
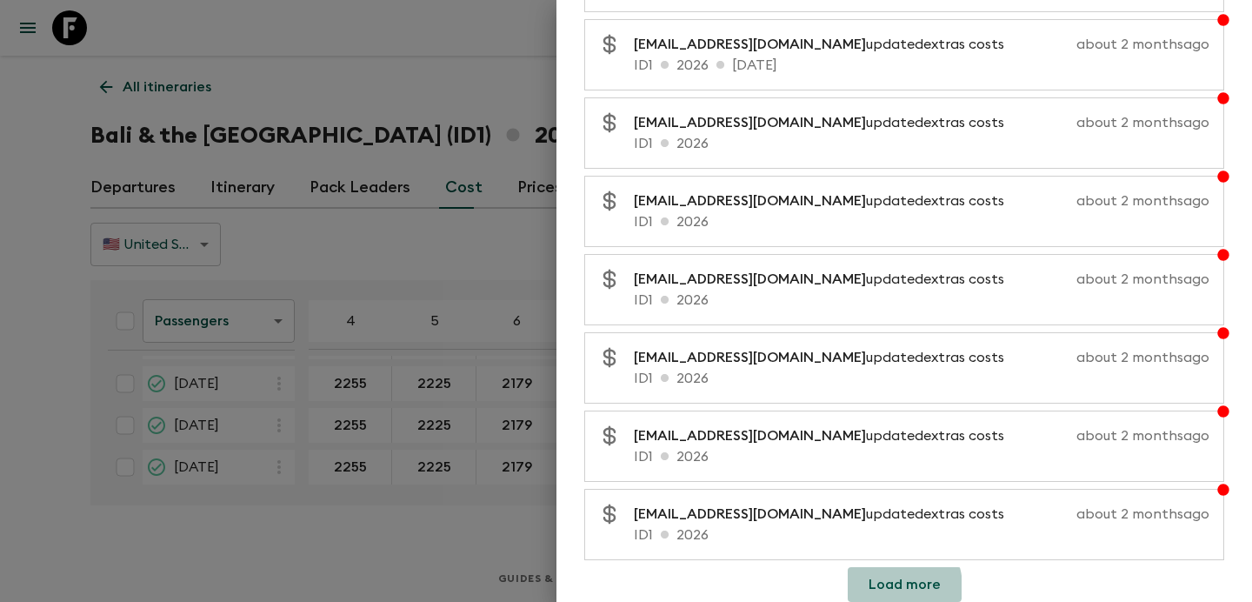
click at [887, 587] on button "Load more" at bounding box center [905, 584] width 114 height 35
click at [912, 588] on button "Load more" at bounding box center [905, 584] width 114 height 35
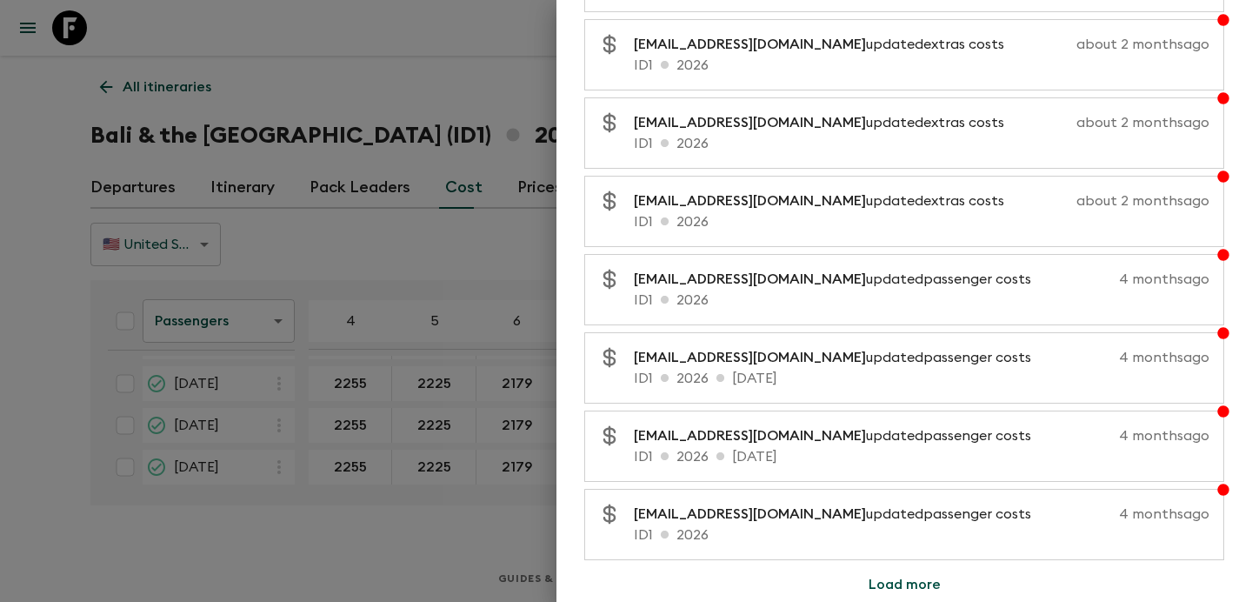
click at [891, 584] on button "Load more" at bounding box center [905, 584] width 114 height 35
click at [873, 584] on button "Load more" at bounding box center [905, 584] width 114 height 35
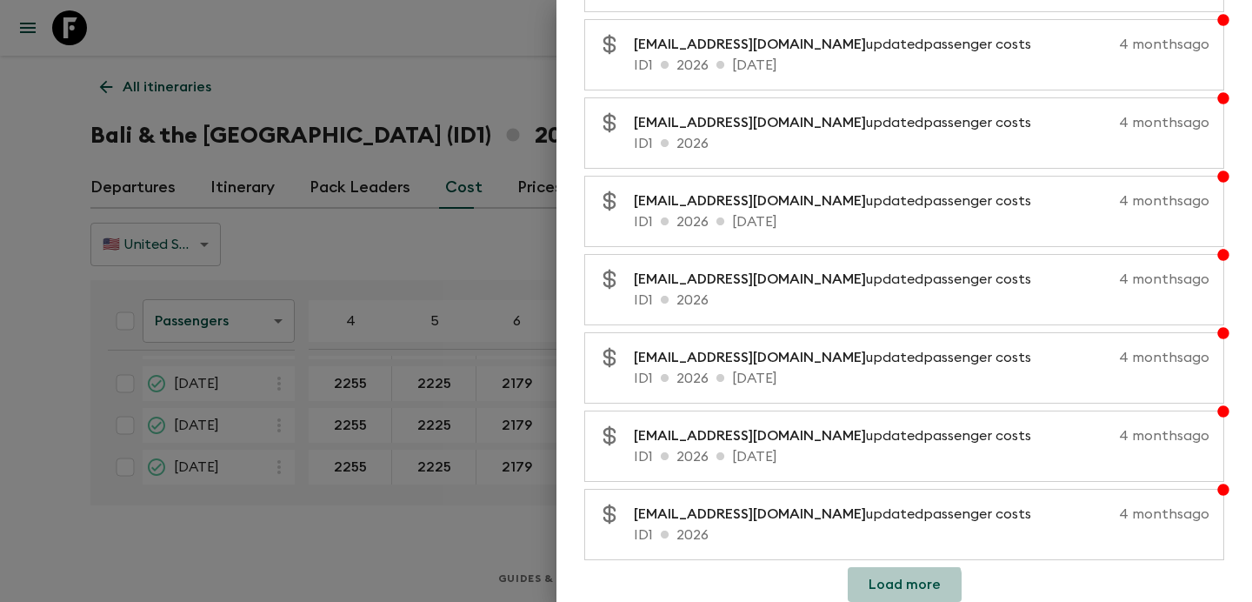
click at [895, 588] on button "Load more" at bounding box center [905, 584] width 114 height 35
click at [915, 584] on button "Load more" at bounding box center [905, 584] width 114 height 35
click at [896, 588] on button "Load more" at bounding box center [905, 584] width 114 height 35
click at [917, 588] on button "Load more" at bounding box center [905, 584] width 114 height 35
click at [903, 588] on button "Load more" at bounding box center [905, 584] width 114 height 35
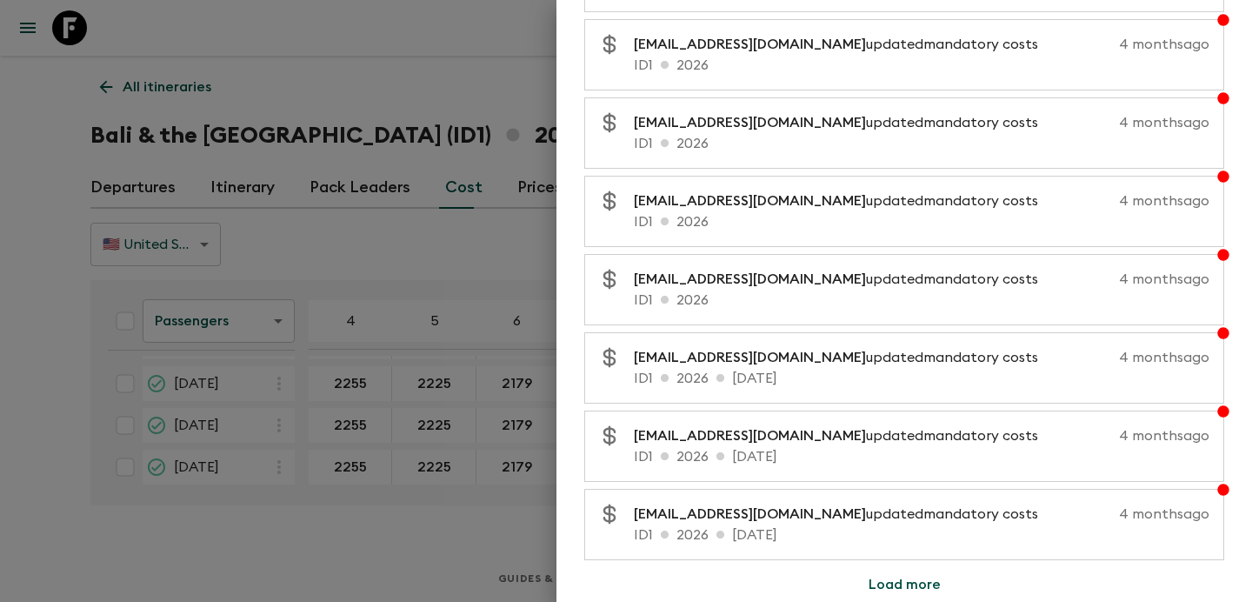
click at [922, 583] on button "Load more" at bounding box center [905, 584] width 114 height 35
click at [901, 583] on button "Load more" at bounding box center [905, 584] width 114 height 35
click at [888, 583] on button "Load more" at bounding box center [905, 584] width 114 height 35
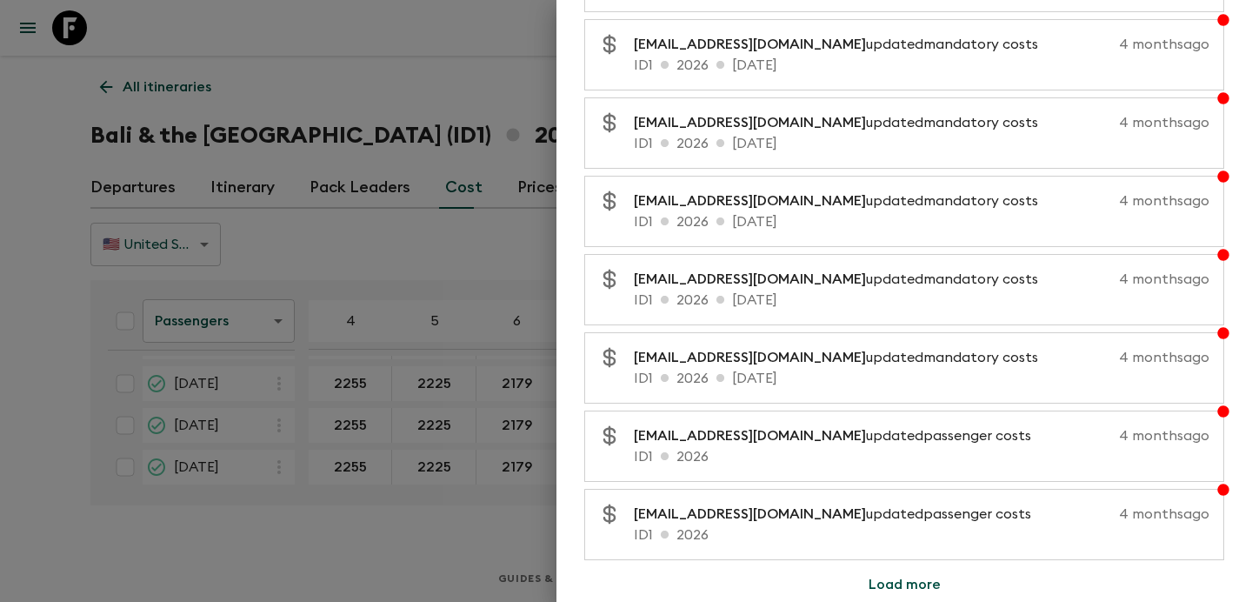
click at [910, 581] on button "Load more" at bounding box center [905, 584] width 114 height 35
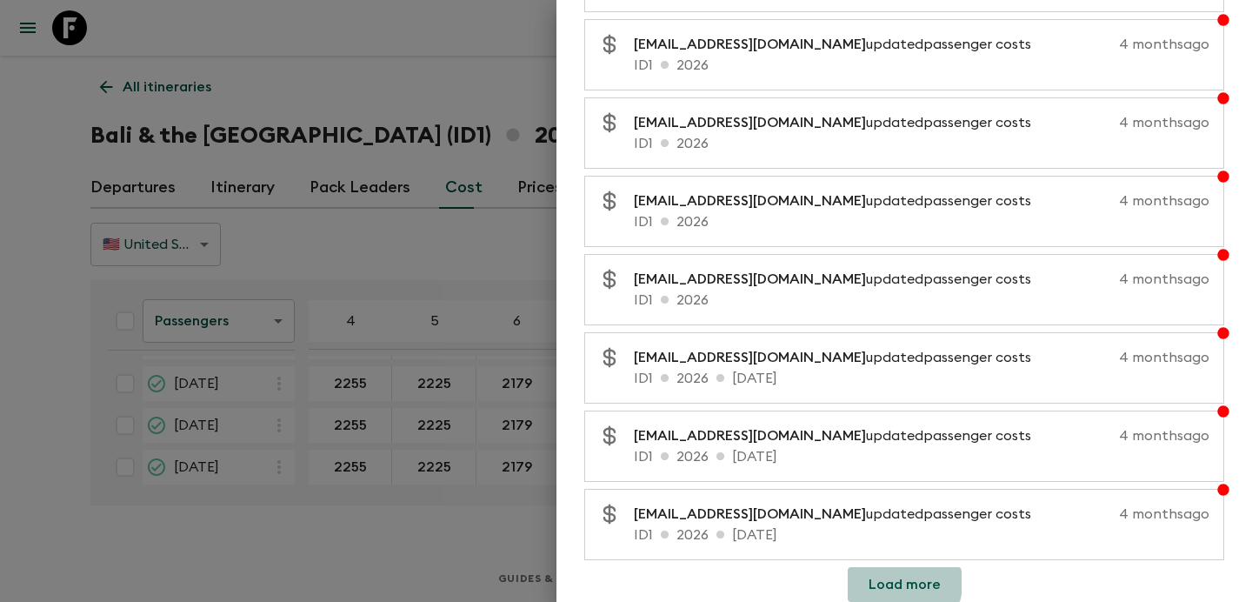
click at [897, 583] on button "Load more" at bounding box center [905, 584] width 114 height 35
click at [882, 583] on button "Load more" at bounding box center [905, 584] width 114 height 35
click at [906, 581] on button "Load more" at bounding box center [905, 584] width 114 height 35
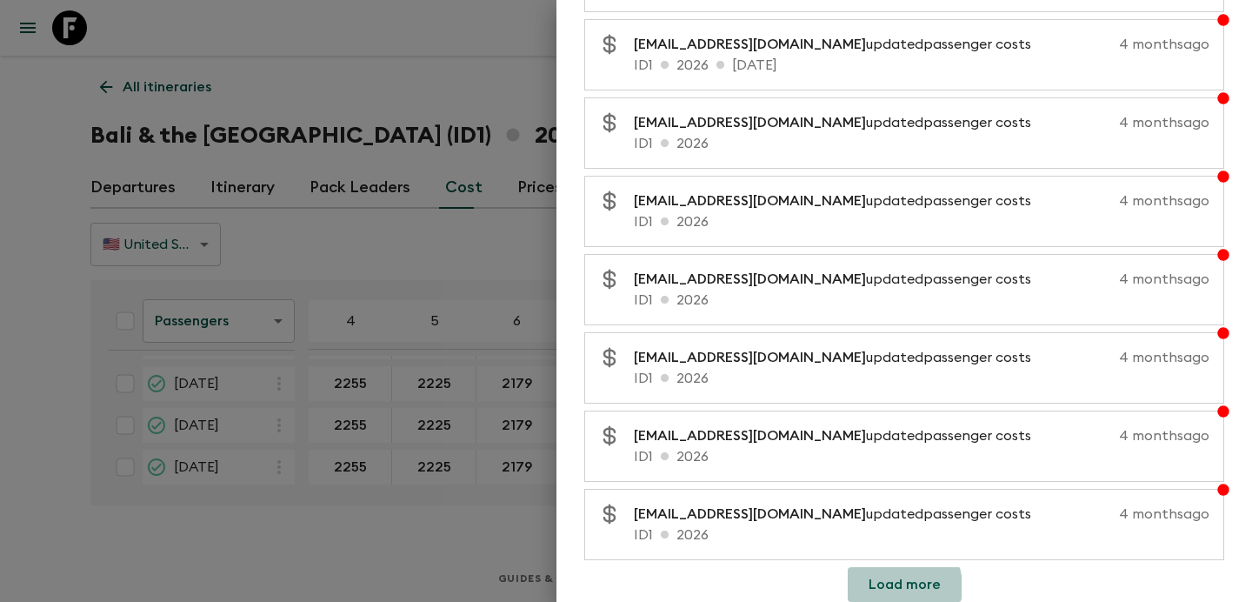
click at [890, 587] on button "Load more" at bounding box center [905, 584] width 114 height 35
click at [904, 590] on button "Load more" at bounding box center [905, 584] width 114 height 35
click at [920, 584] on button "Load more" at bounding box center [905, 584] width 114 height 35
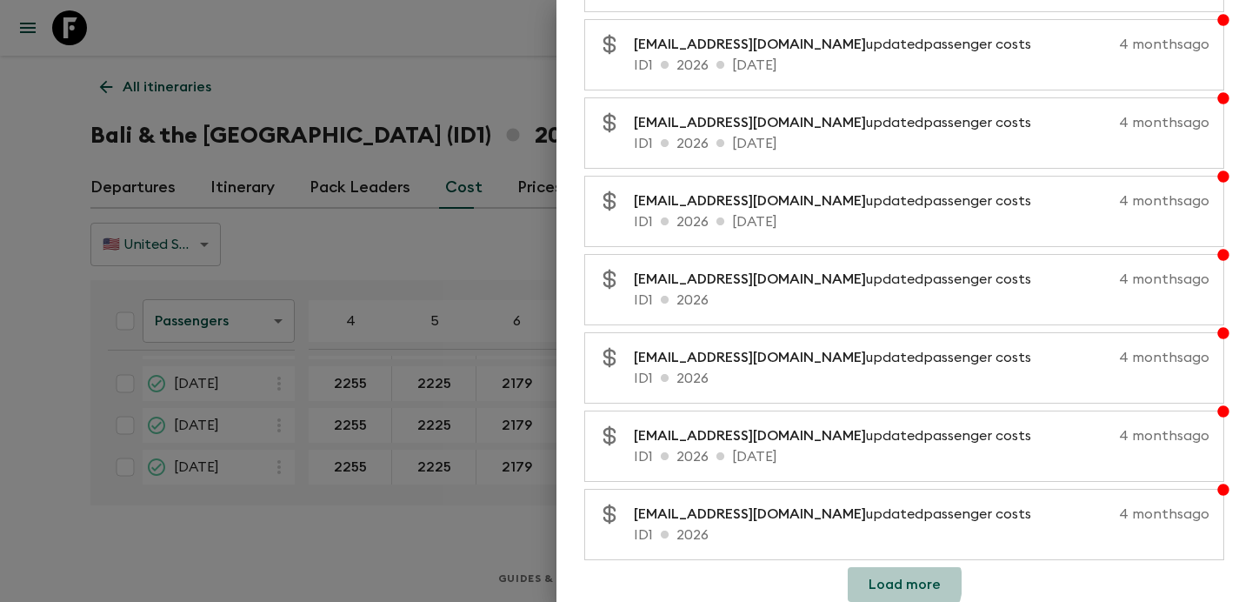
click at [899, 583] on button "Load more" at bounding box center [905, 584] width 114 height 35
click at [920, 583] on button "Load more" at bounding box center [905, 584] width 114 height 35
click at [899, 584] on button "Load more" at bounding box center [905, 584] width 114 height 35
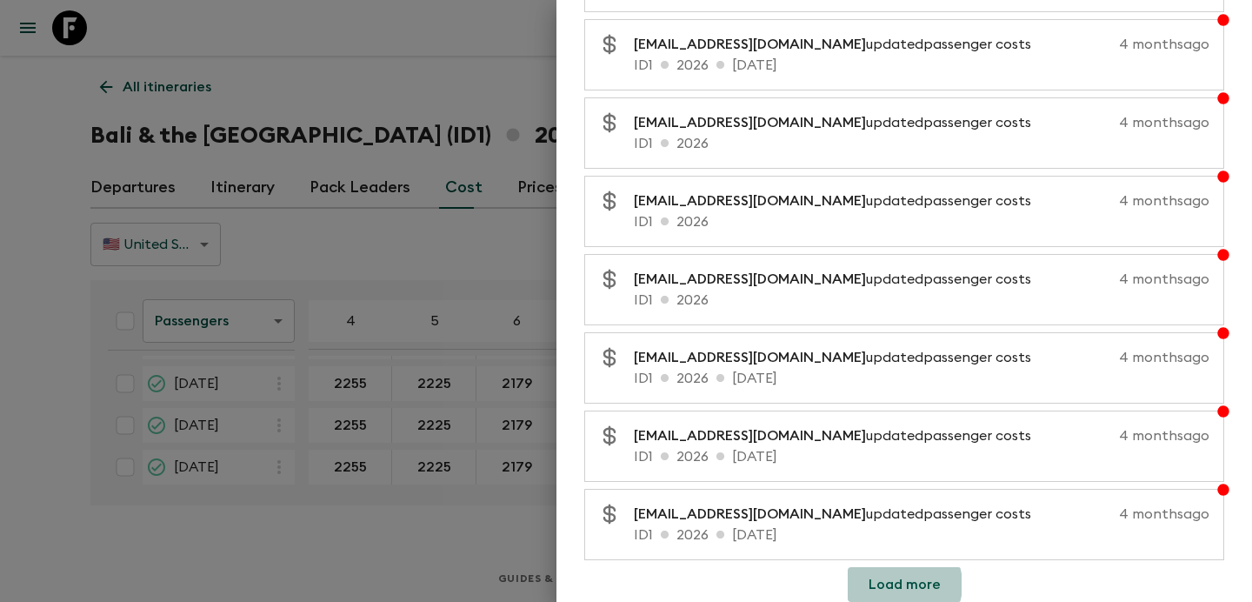
click at [899, 584] on button "Load more" at bounding box center [905, 584] width 114 height 35
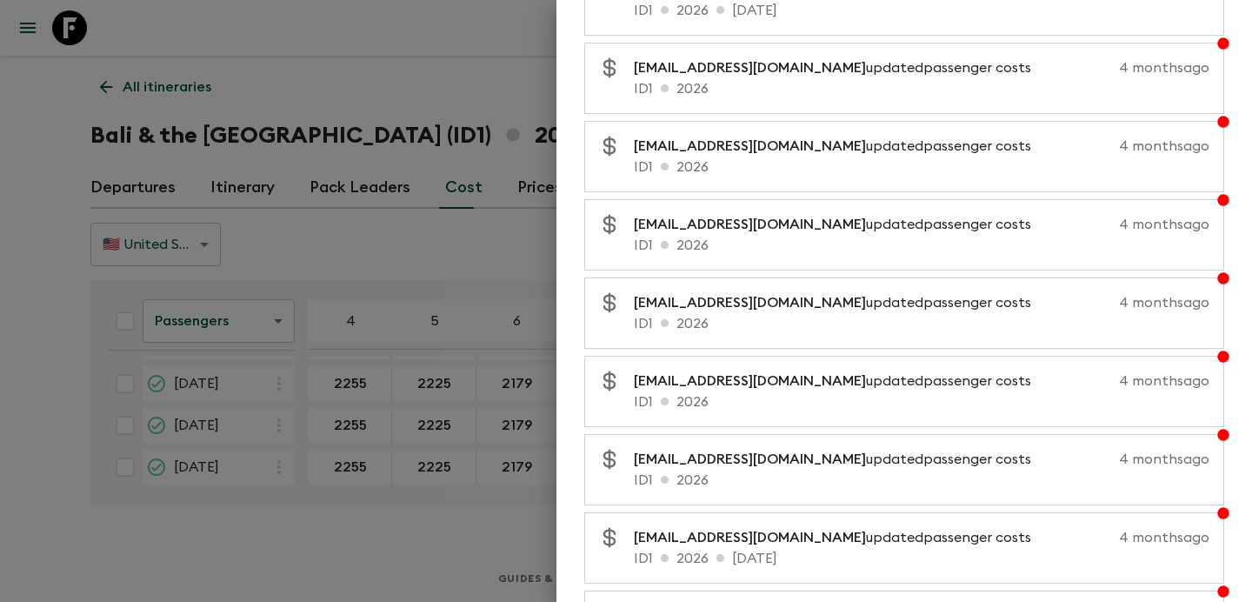
scroll to position [13582, 0]
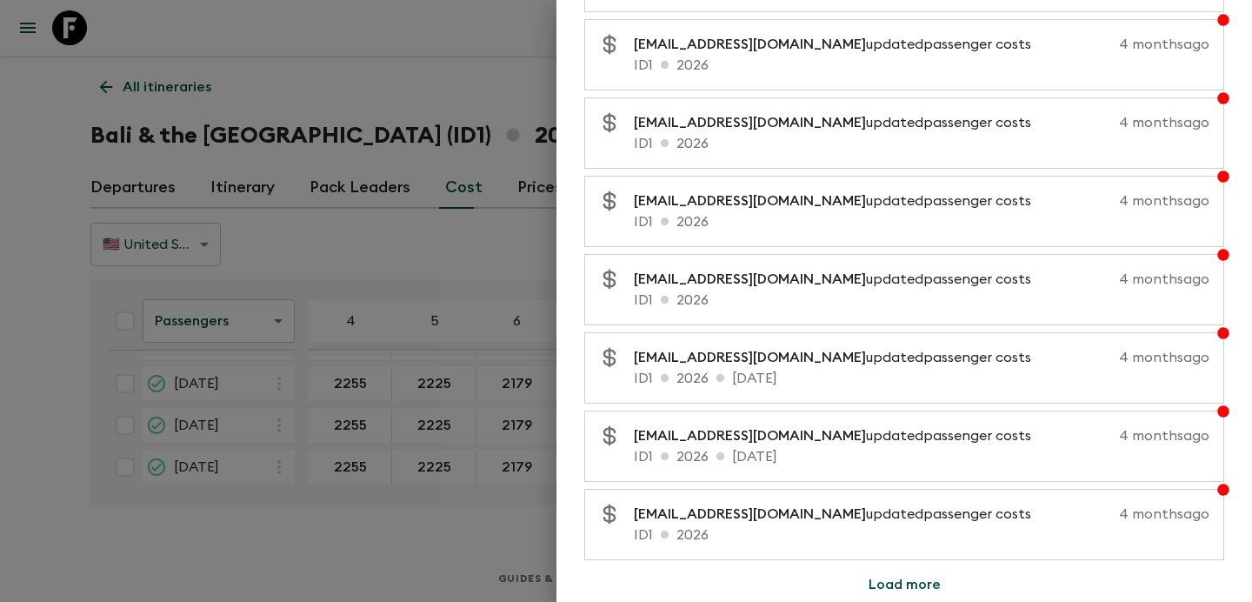
click at [906, 585] on button "Load more" at bounding box center [905, 584] width 114 height 35
click at [890, 583] on button "Load more" at bounding box center [905, 584] width 114 height 35
click at [909, 582] on button "Load more" at bounding box center [905, 584] width 114 height 35
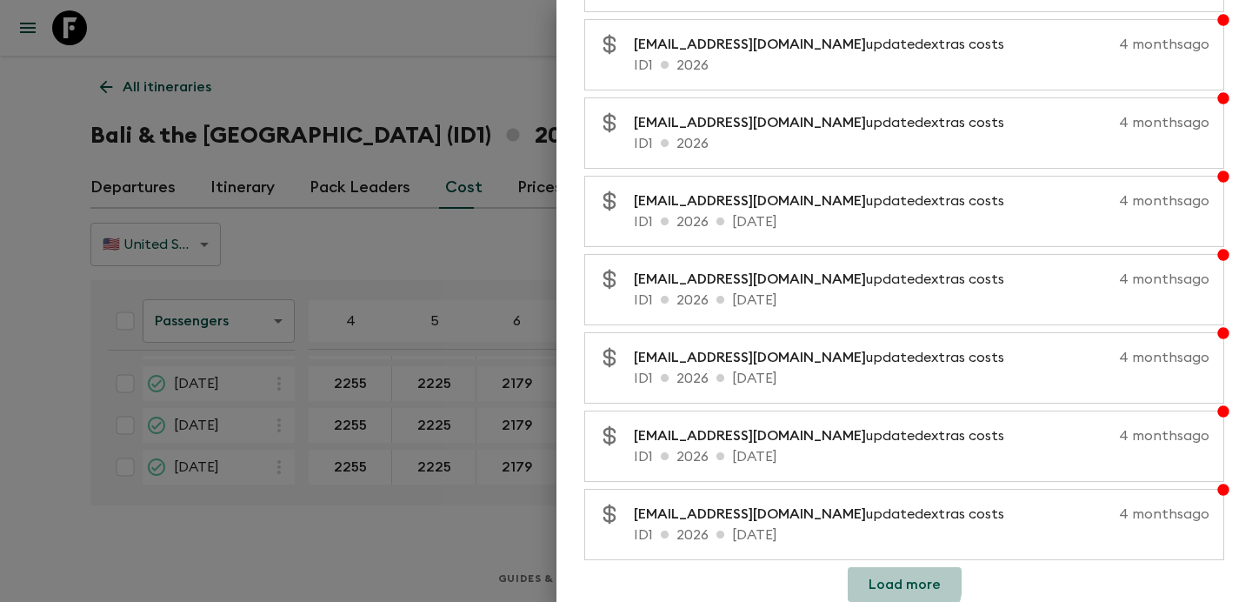
click at [893, 582] on button "Load more" at bounding box center [905, 584] width 114 height 35
click at [910, 578] on button "Load more" at bounding box center [905, 584] width 114 height 35
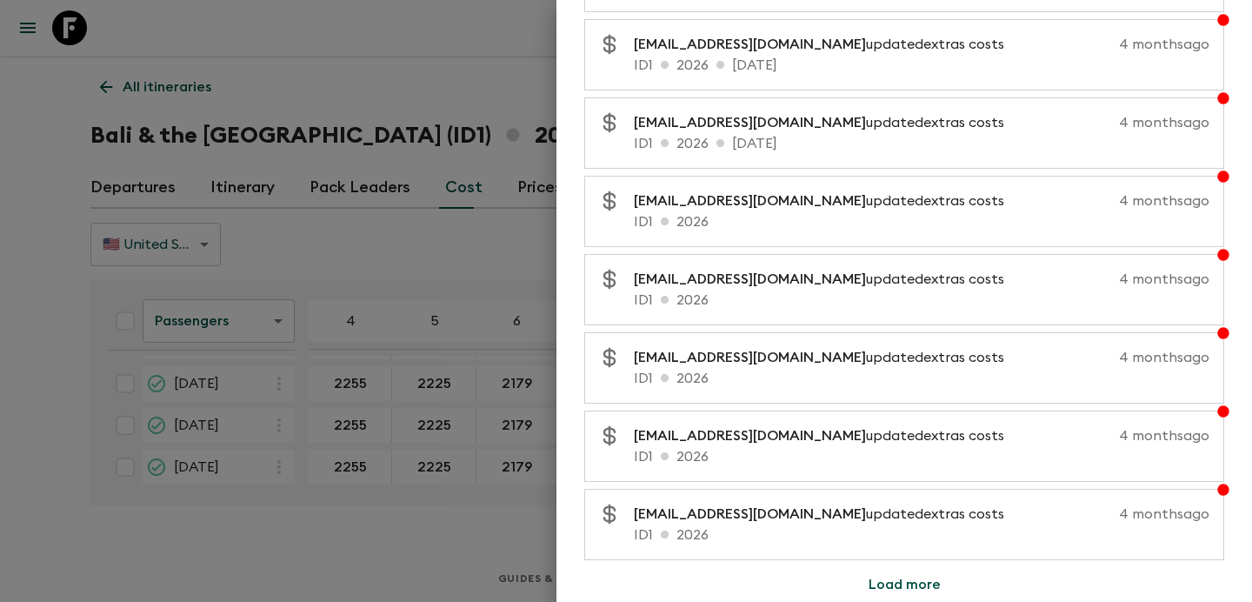
click at [894, 583] on button "Load more" at bounding box center [905, 584] width 114 height 35
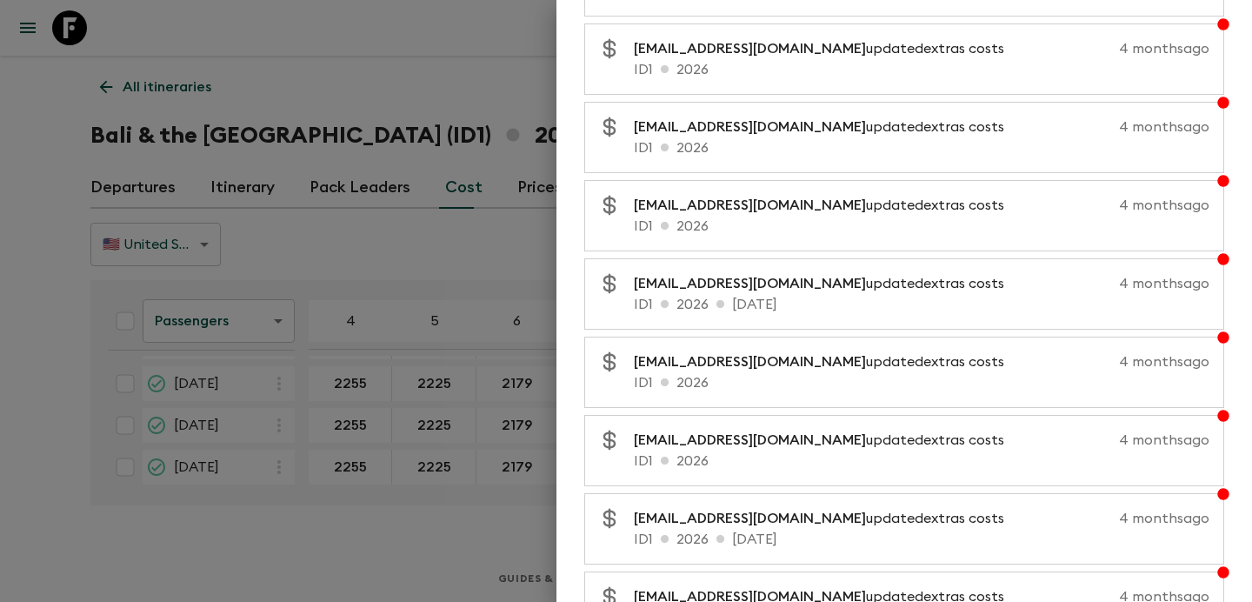
scroll to position [18199, 0]
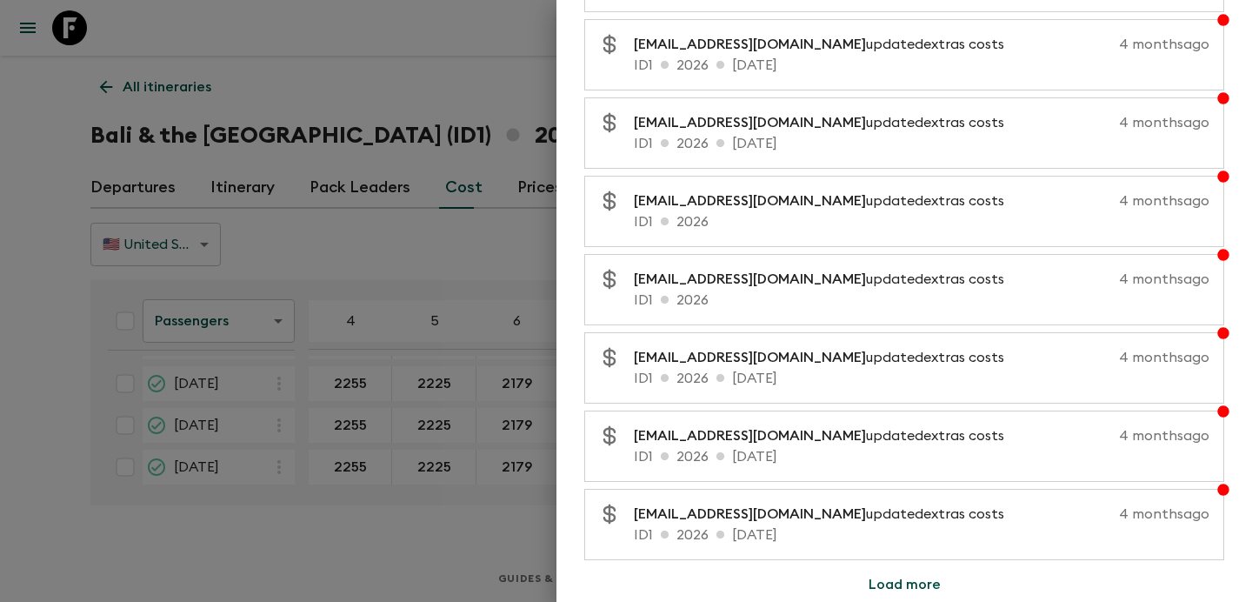
click at [918, 586] on button "Load more" at bounding box center [905, 584] width 114 height 35
click at [903, 584] on button "Load more" at bounding box center [905, 584] width 114 height 35
click at [887, 584] on button "Load more" at bounding box center [905, 584] width 114 height 35
click at [908, 581] on button "Load more" at bounding box center [905, 584] width 114 height 35
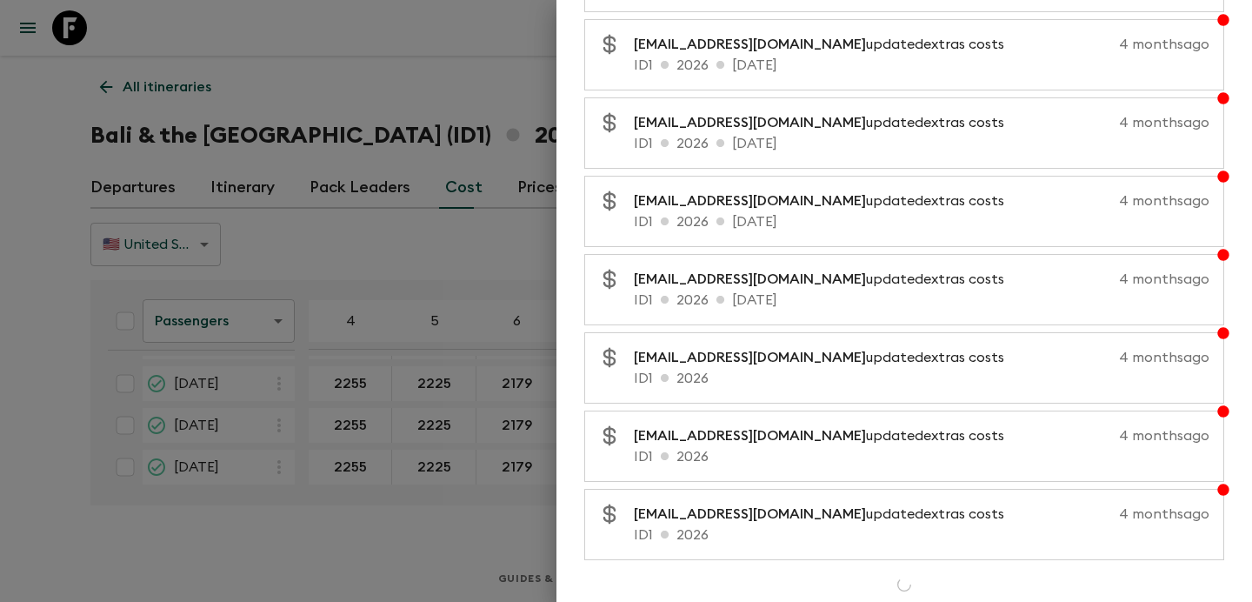
scroll to position [19843, 0]
click at [904, 585] on button "Load more" at bounding box center [905, 584] width 114 height 35
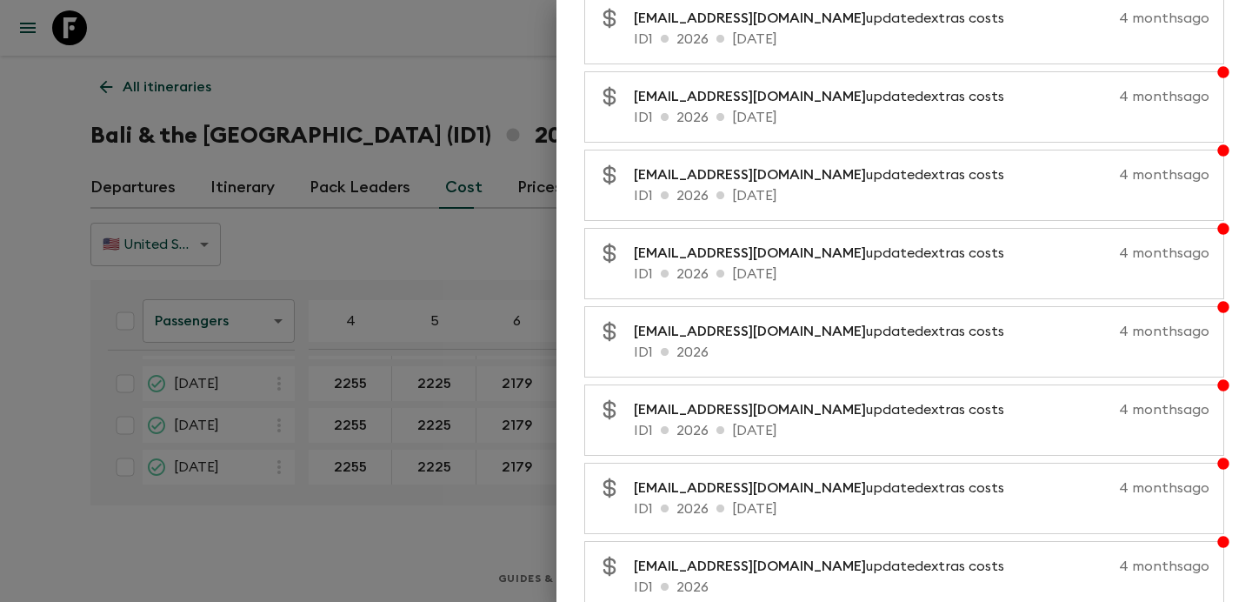
scroll to position [20625, 0]
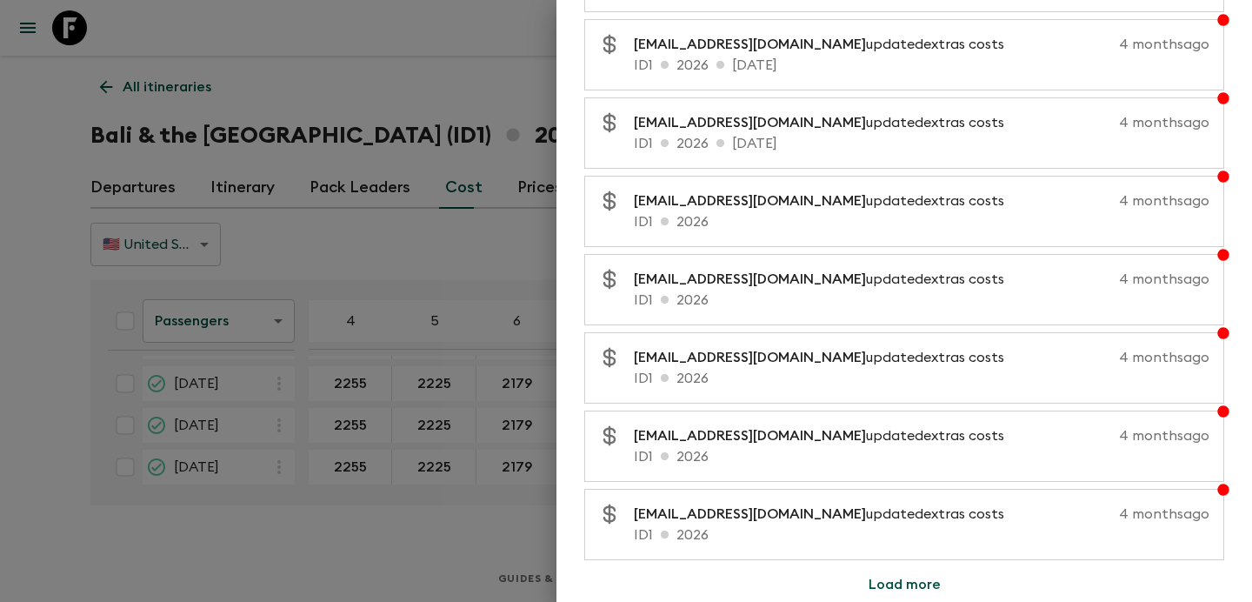
click at [937, 577] on button "Load more" at bounding box center [905, 584] width 114 height 35
click at [907, 586] on button "Load more" at bounding box center [905, 584] width 114 height 35
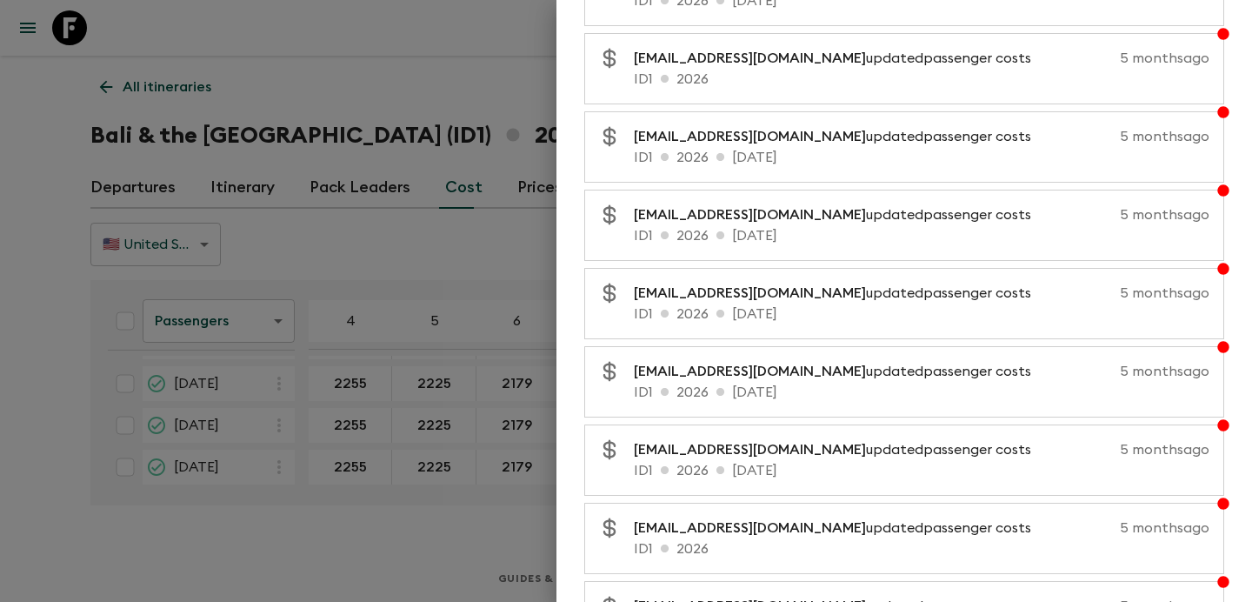
scroll to position [20782, 0]
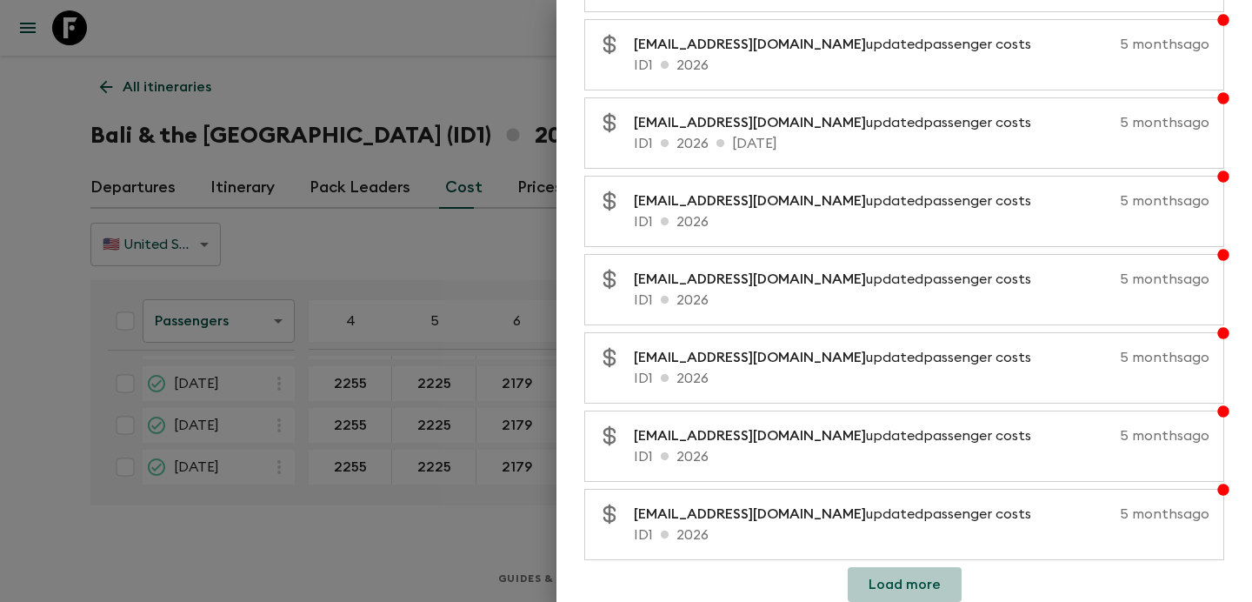
click at [921, 571] on button "Load more" at bounding box center [905, 584] width 114 height 35
click at [899, 576] on button "Load more" at bounding box center [905, 584] width 114 height 35
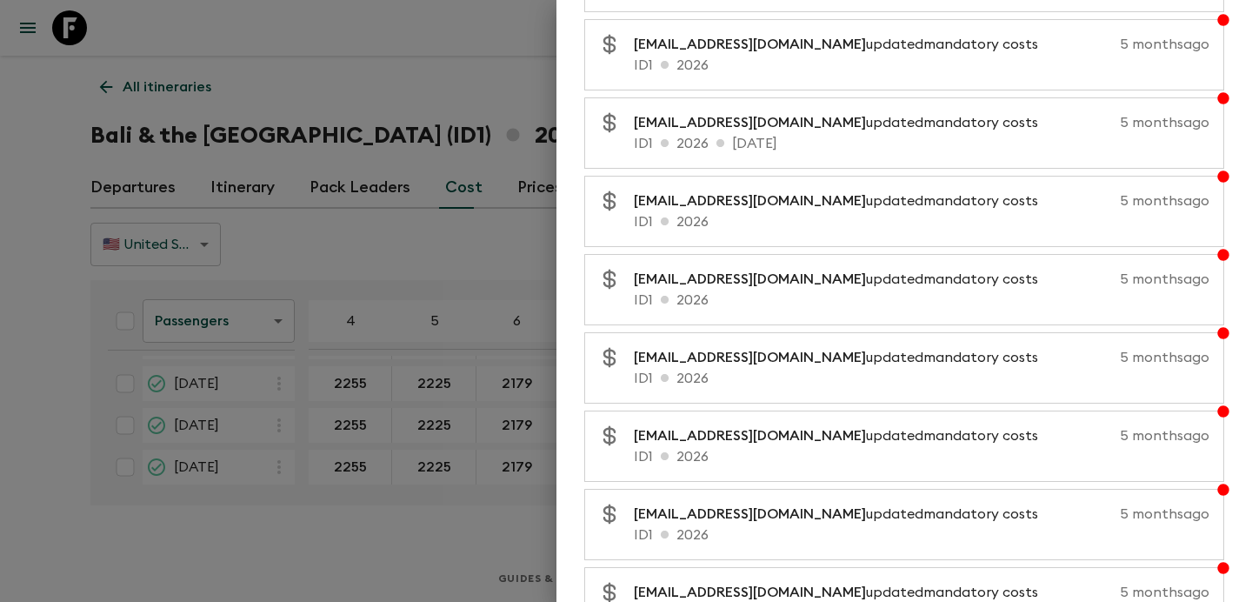
scroll to position [22347, 0]
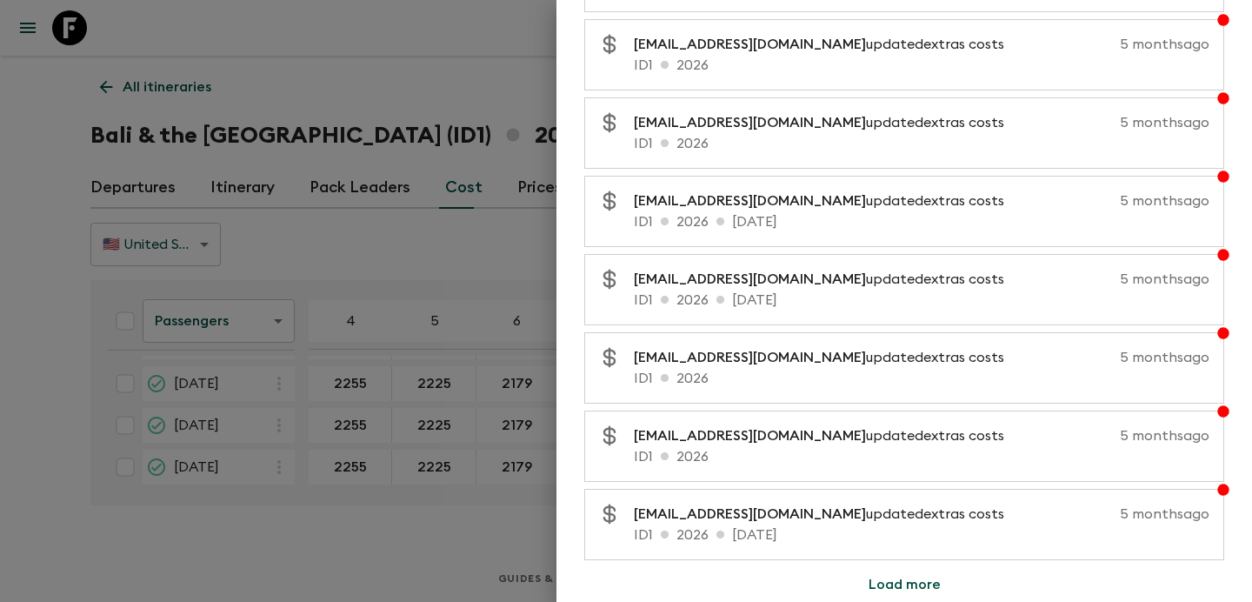
click at [878, 582] on button "Load more" at bounding box center [905, 584] width 114 height 35
click at [905, 581] on button "Load more" at bounding box center [905, 584] width 114 height 35
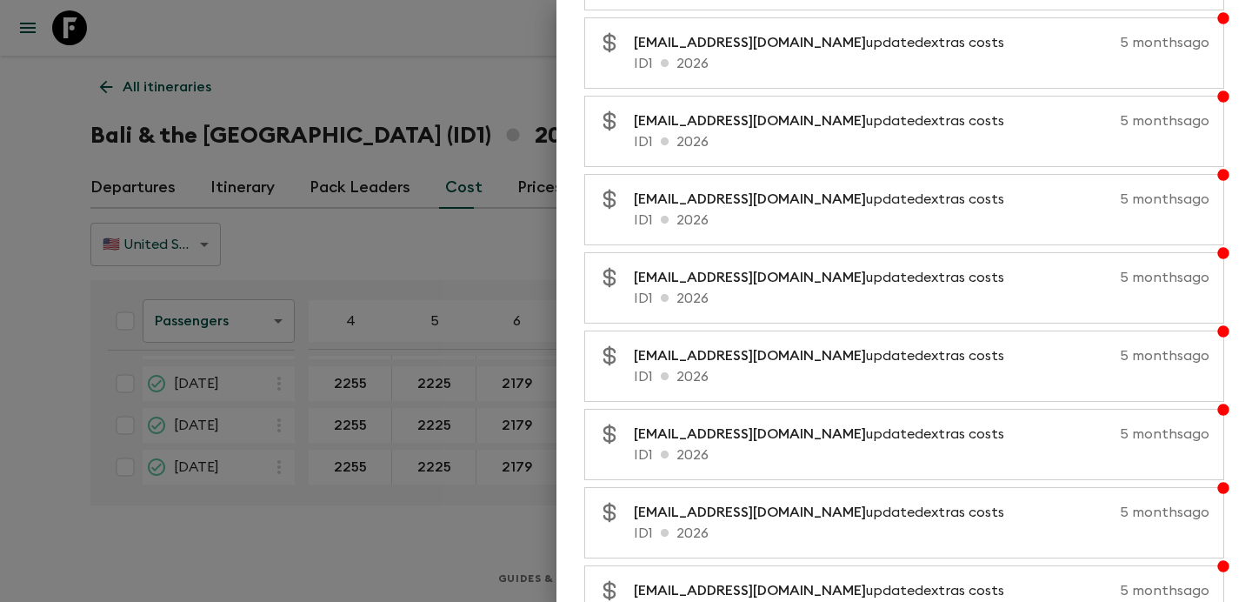
scroll to position [23912, 0]
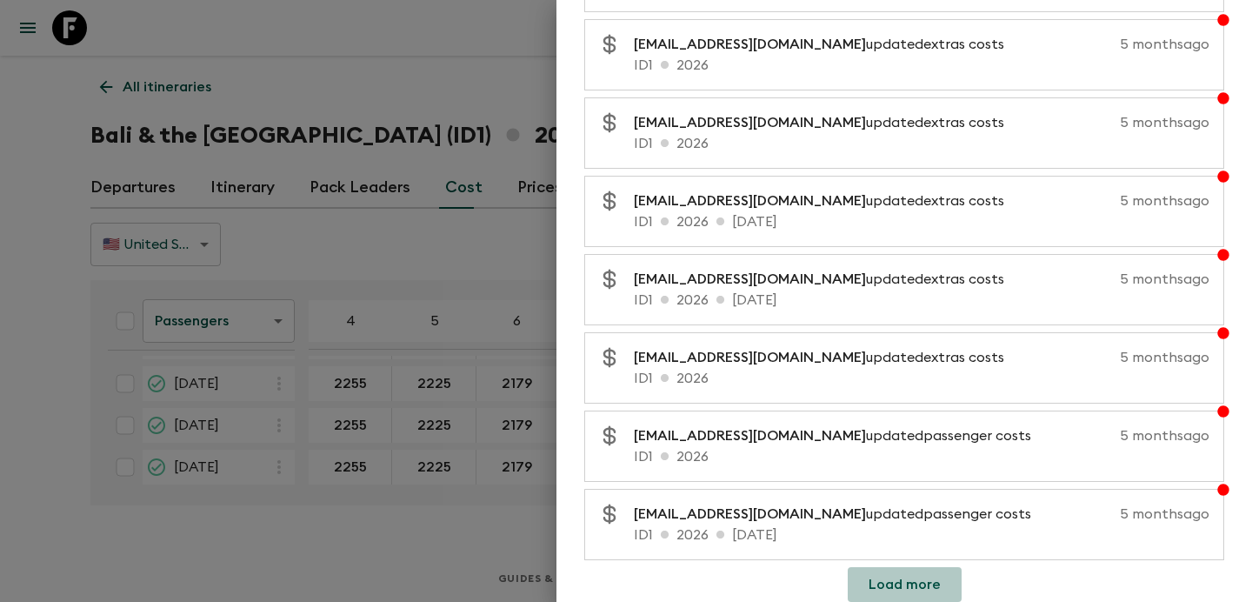
click at [926, 579] on button "Load more" at bounding box center [905, 584] width 114 height 35
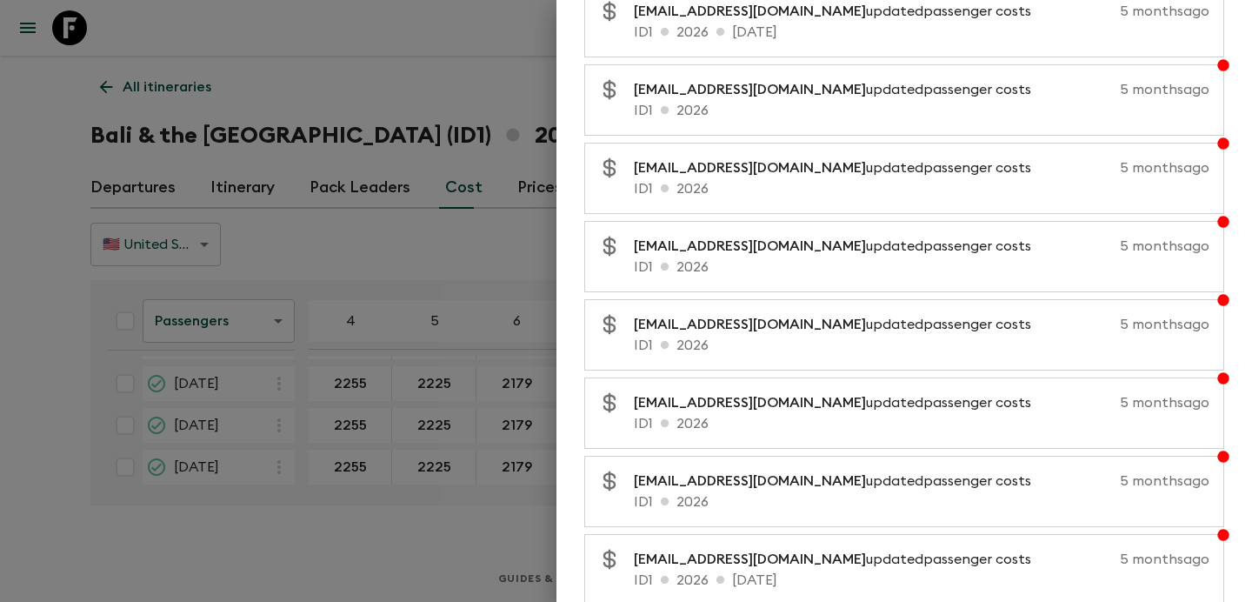
scroll to position [24695, 0]
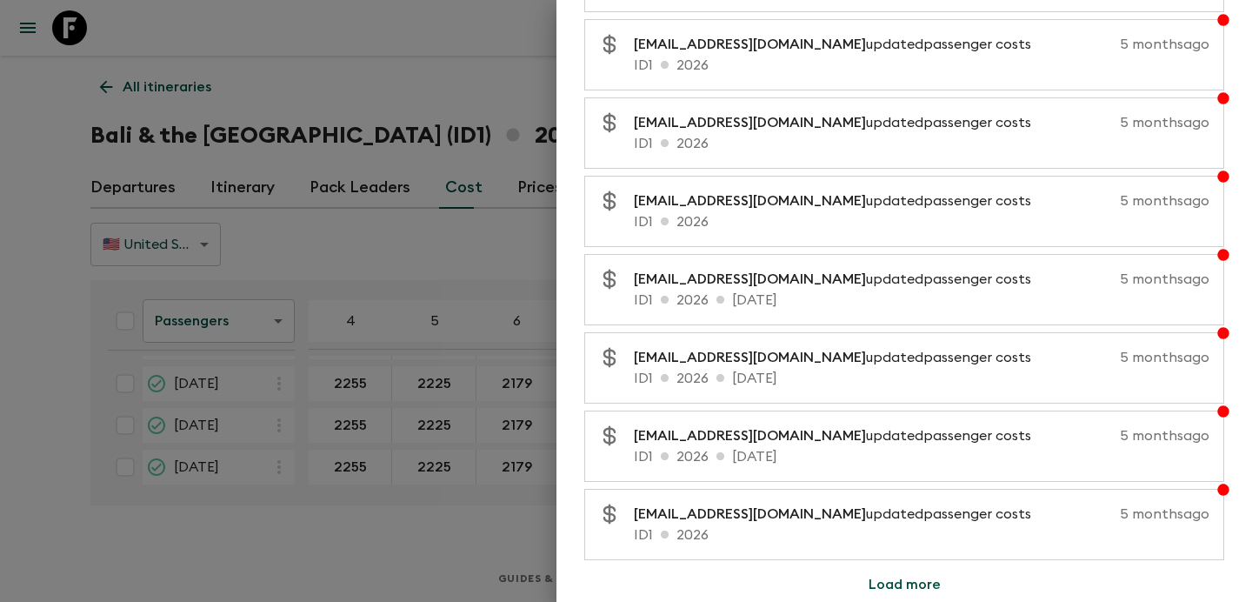
click at [906, 583] on button "Load more" at bounding box center [905, 584] width 114 height 35
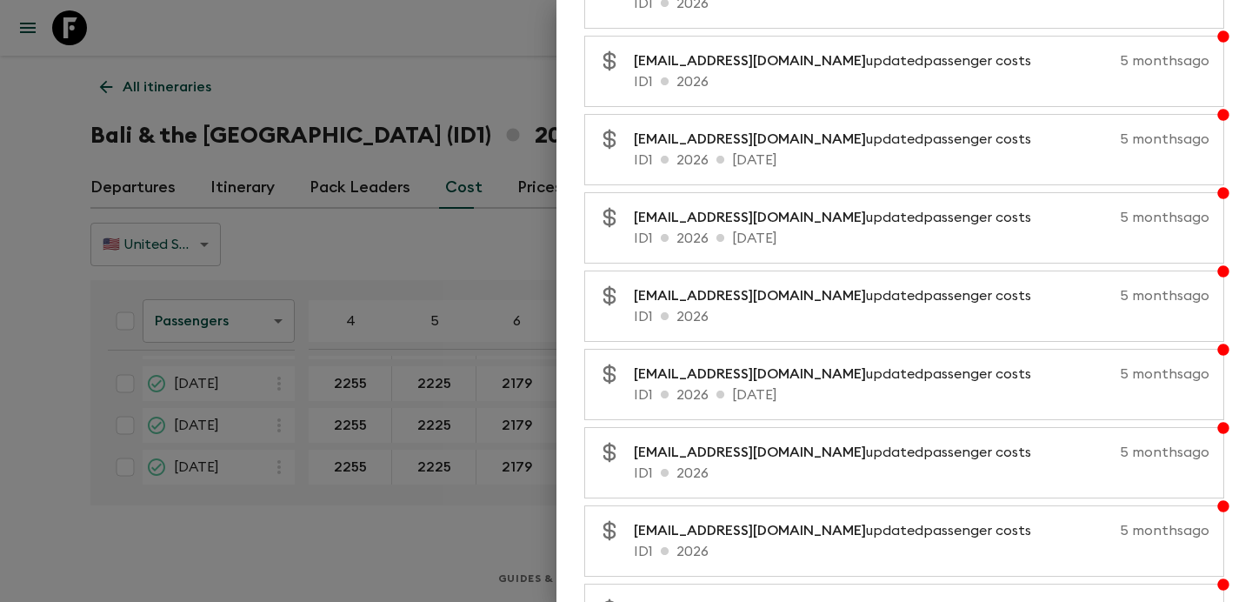
scroll to position [25477, 0]
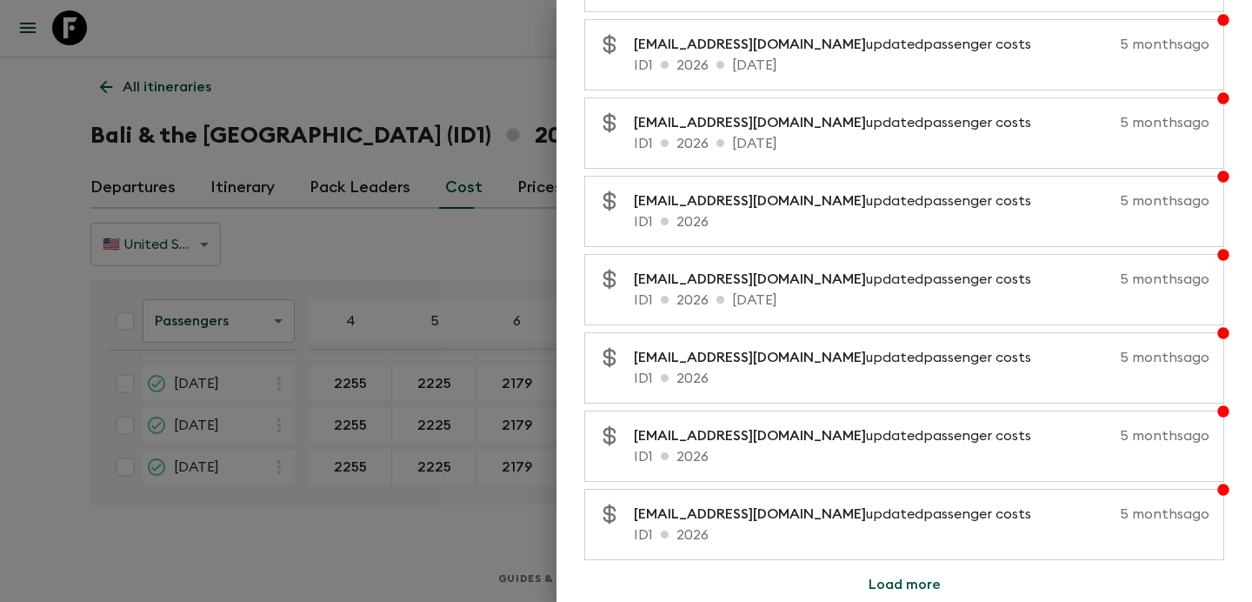
click at [931, 580] on button "Load more" at bounding box center [905, 584] width 114 height 35
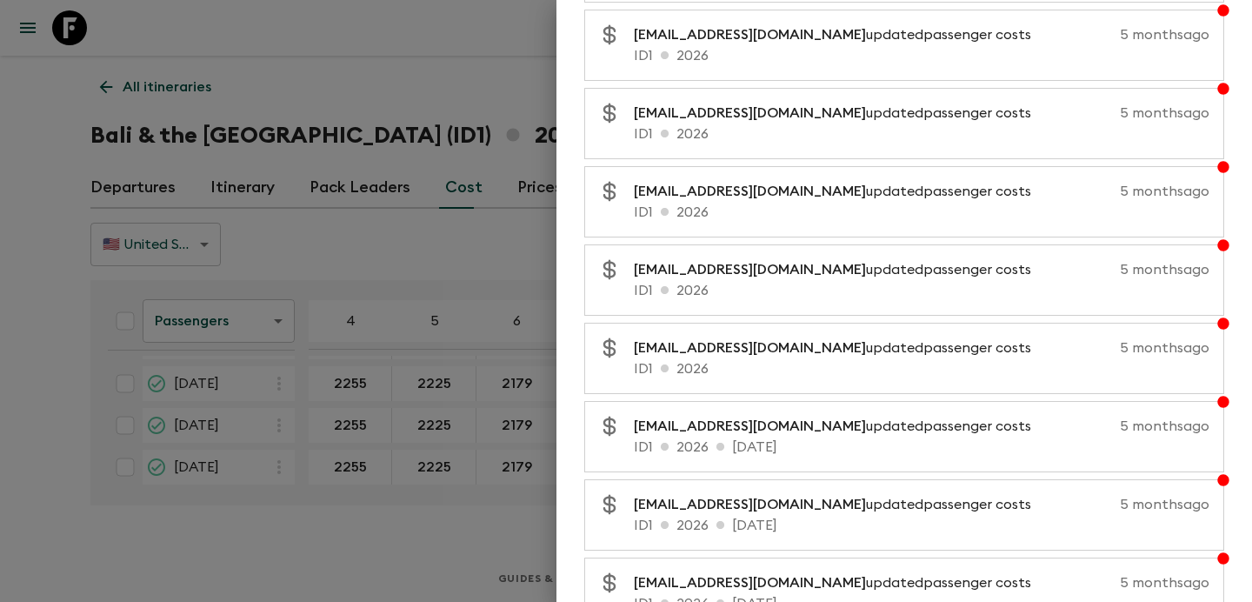
scroll to position [26260, 0]
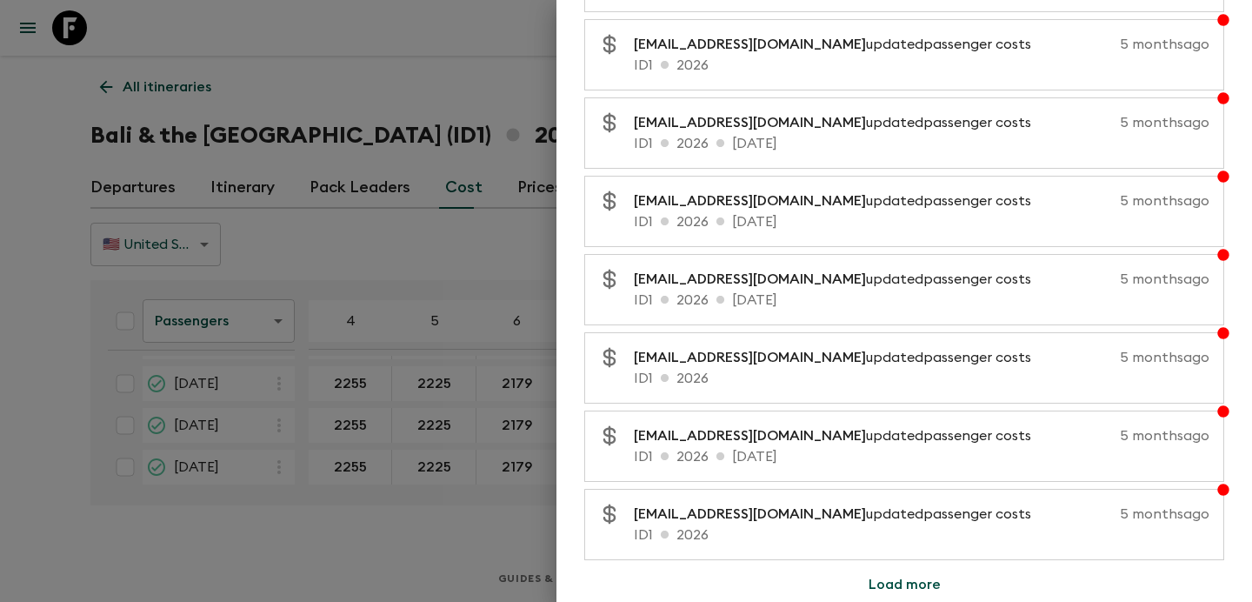
click at [896, 594] on button "Load more" at bounding box center [905, 584] width 114 height 35
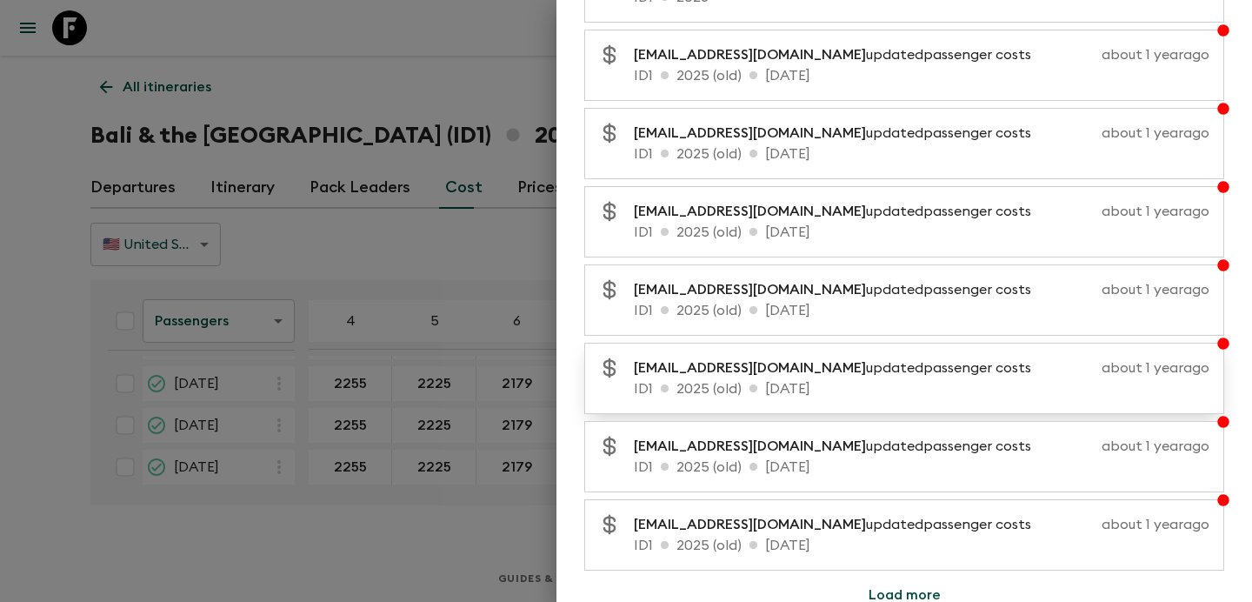
scroll to position [27042, 0]
